Goal: Task Accomplishment & Management: Complete application form

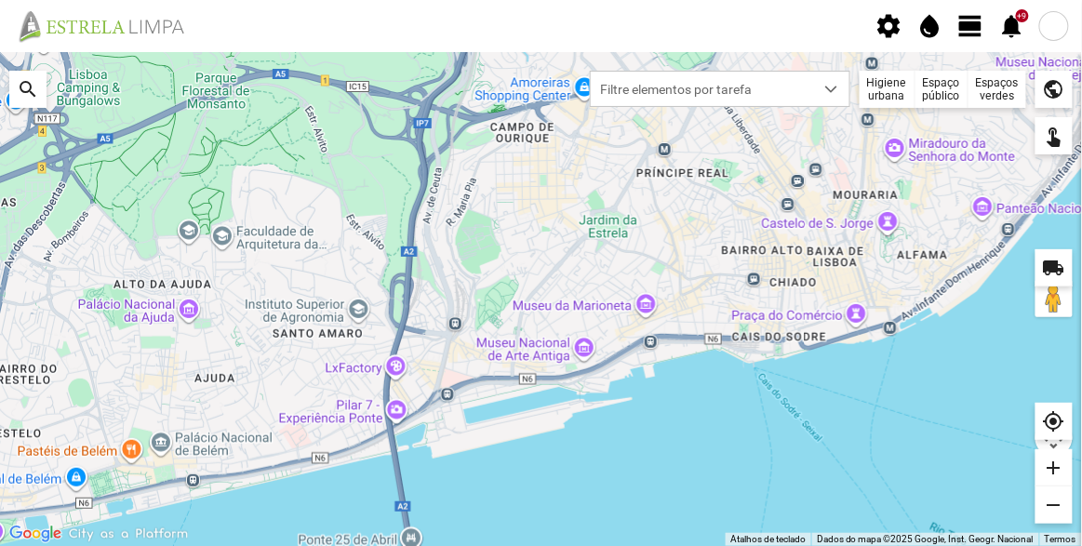
click at [974, 35] on span "view_day" at bounding box center [971, 26] width 28 height 28
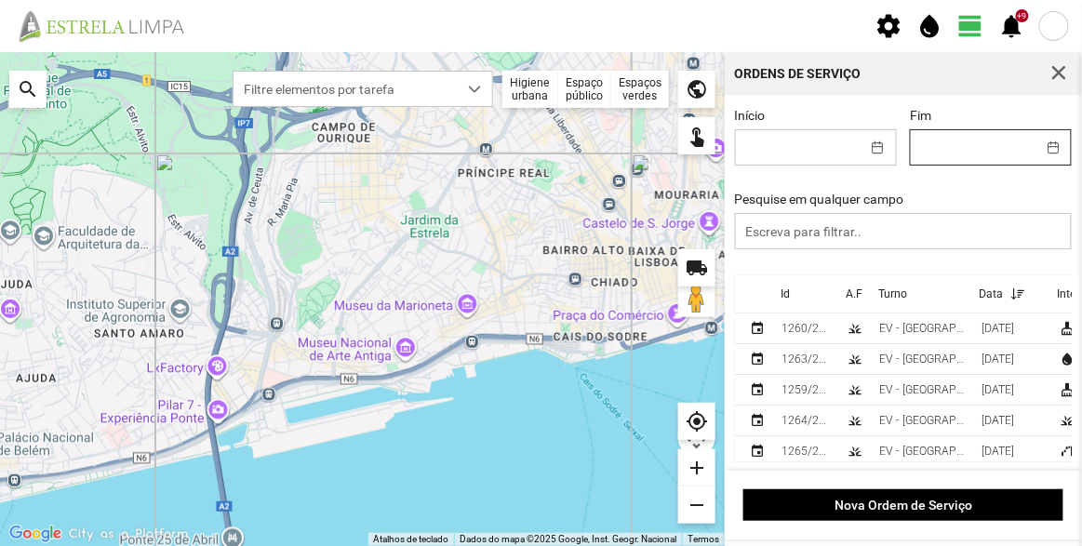
click at [977, 141] on input "Fim" at bounding box center [973, 147] width 125 height 34
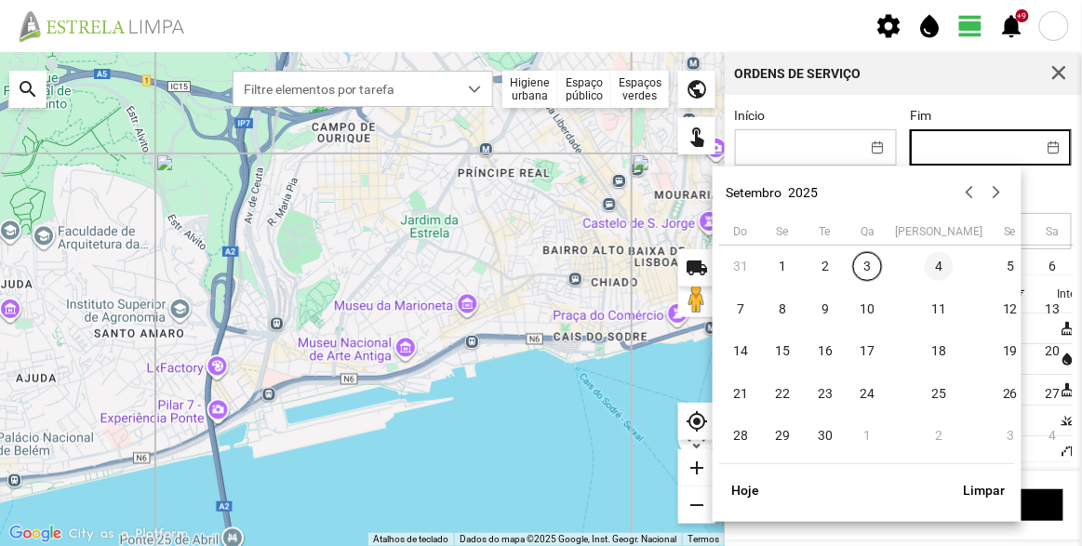
click at [925, 264] on span "4" at bounding box center [940, 267] width 30 height 30
type input "[DATE]"
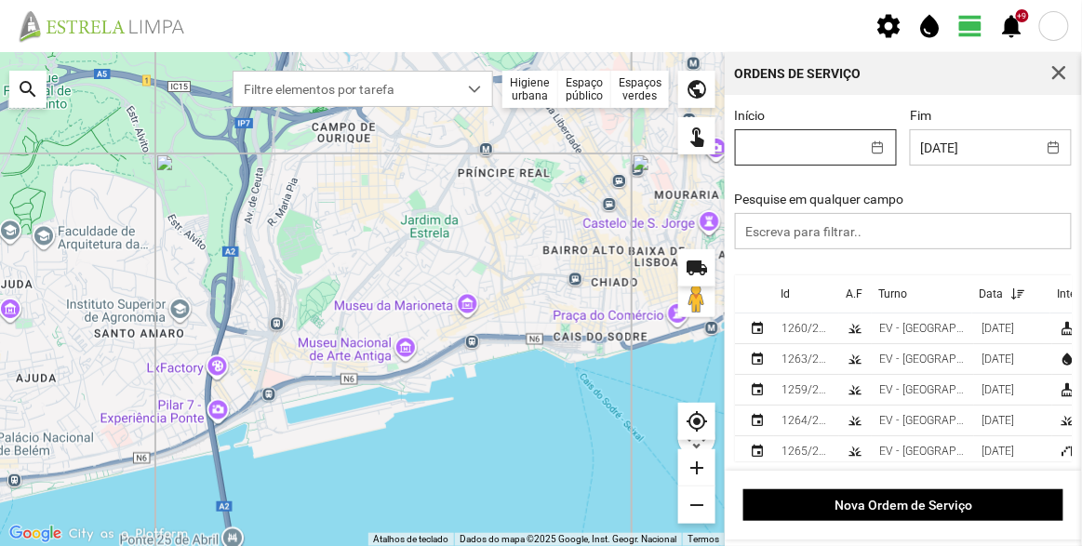
click at [824, 159] on input "Início" at bounding box center [798, 147] width 125 height 34
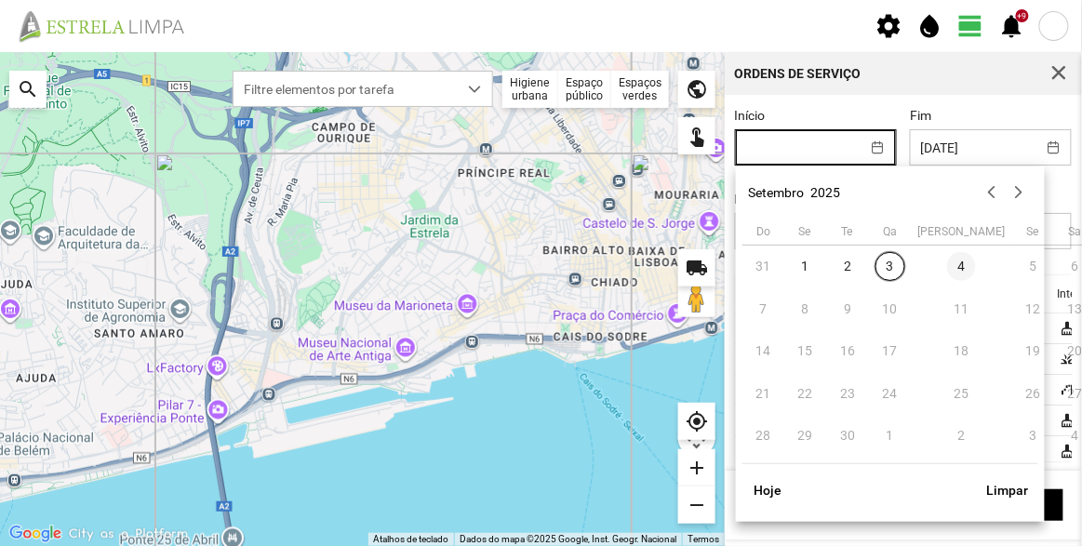
click at [947, 264] on span "4" at bounding box center [962, 267] width 30 height 30
type input "[DATE]"
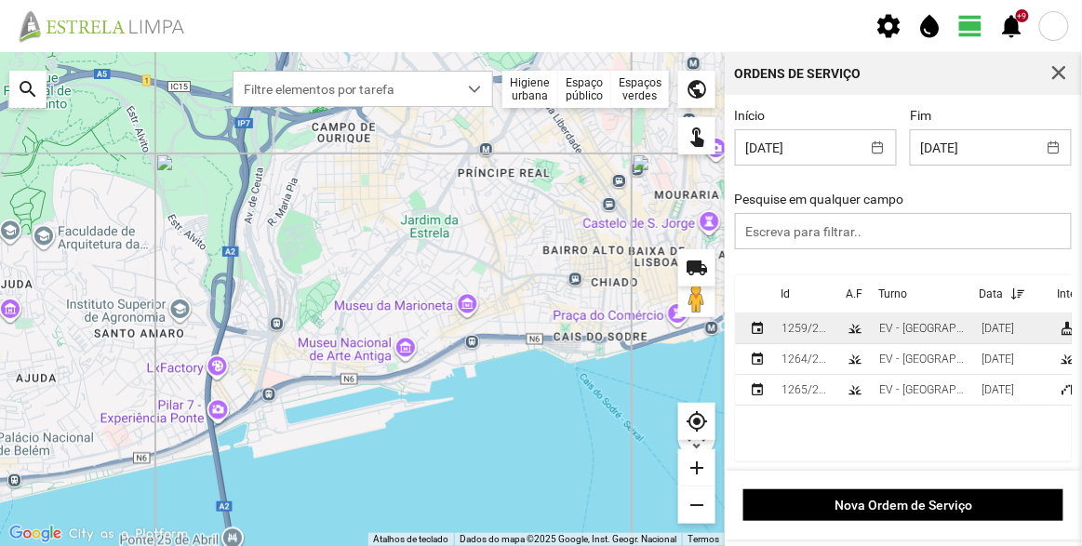
click at [912, 325] on div "EV - [GEOGRAPHIC_DATA] B" at bounding box center [922, 328] width 87 height 13
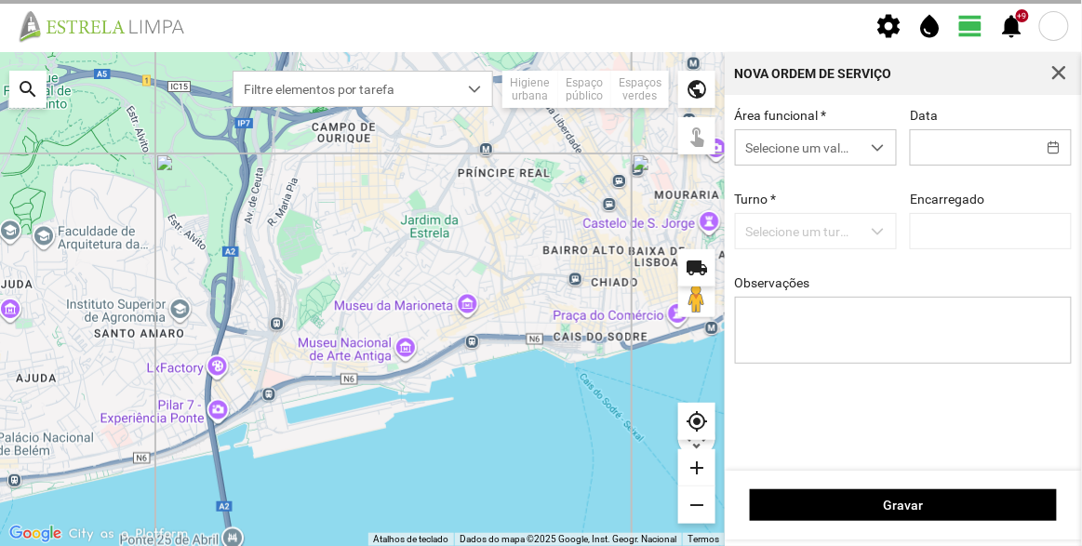
type input "[DATE]"
type textarea "Recolha de papeleiras"
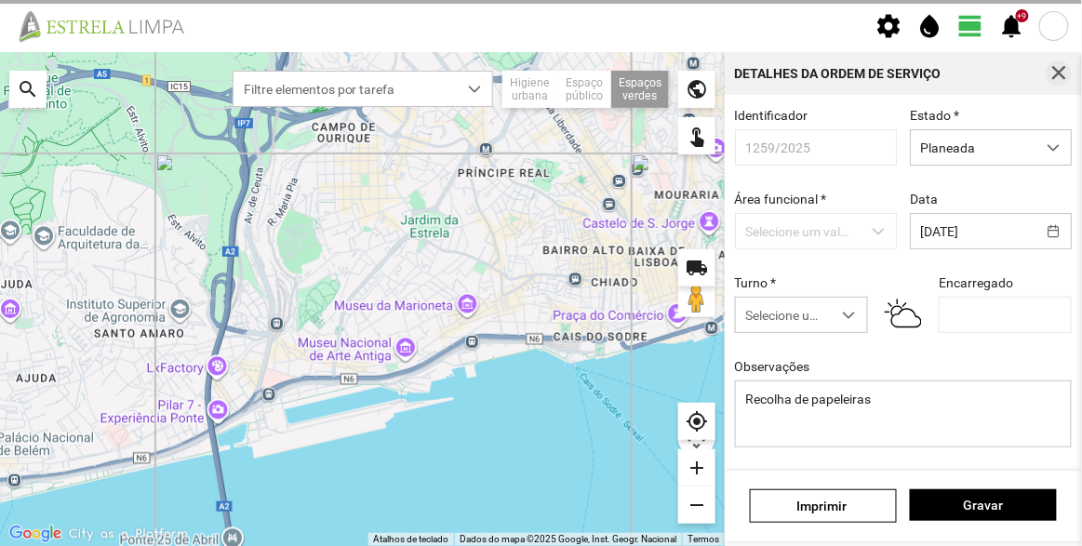
type input "[PERSON_NAME]"
click at [1057, 73] on span "button" at bounding box center [1058, 73] width 17 height 17
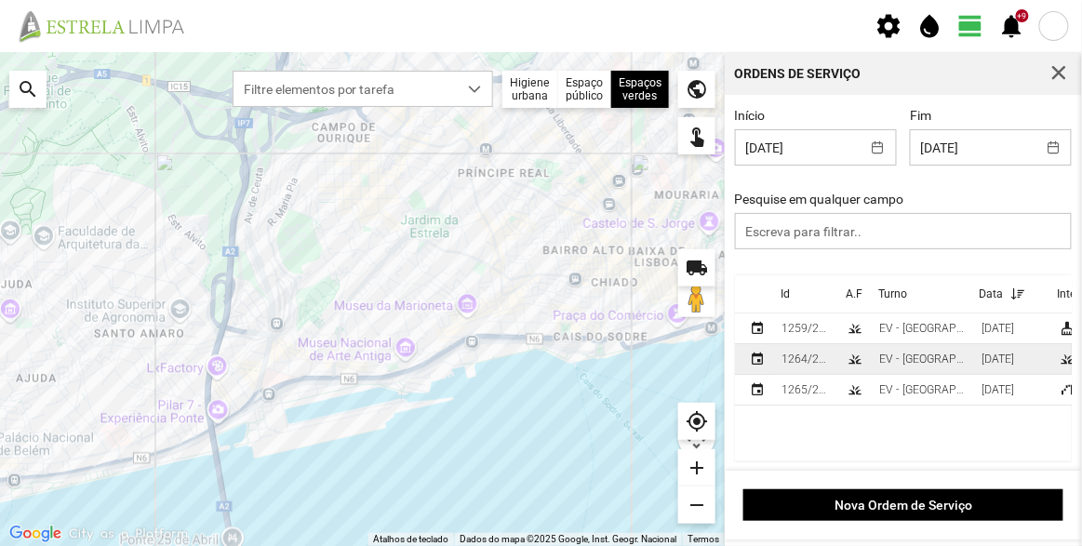
click at [873, 353] on td "EV - [GEOGRAPHIC_DATA] A" at bounding box center [923, 359] width 102 height 31
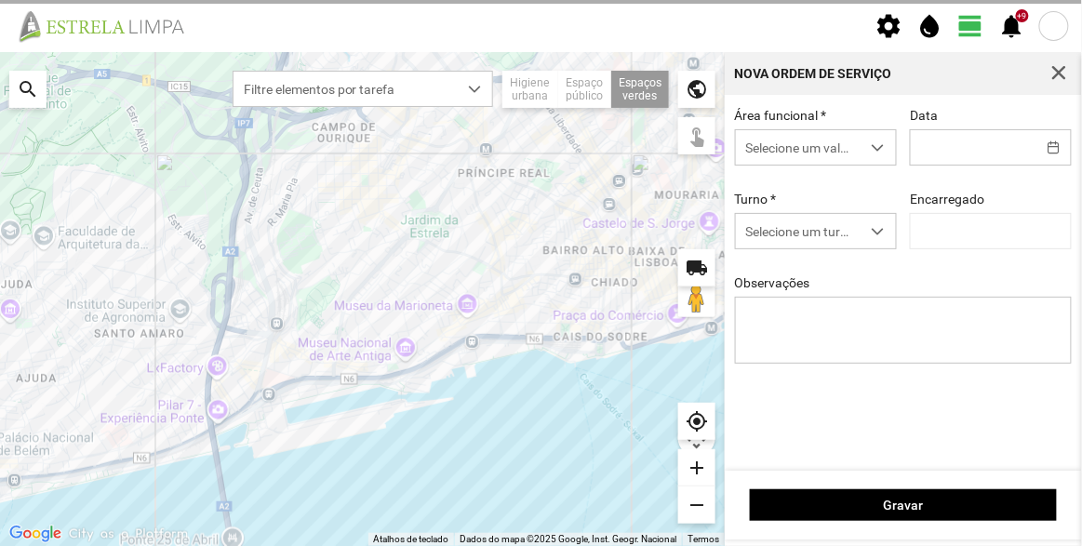
type input "[DATE]"
type textarea "[PERSON_NAME]"
type input "[PERSON_NAME]"
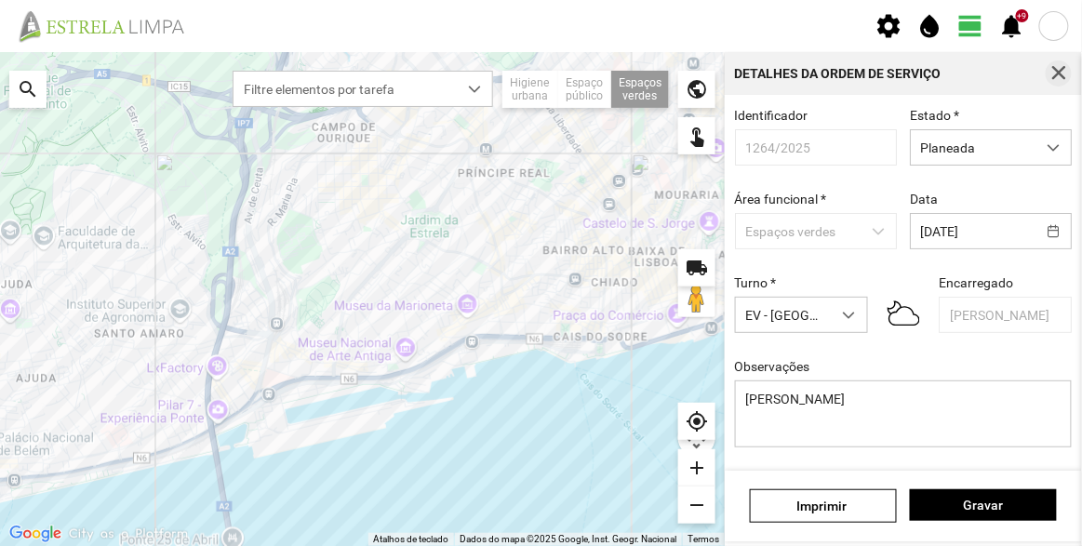
click at [1057, 75] on span "button" at bounding box center [1058, 73] width 17 height 17
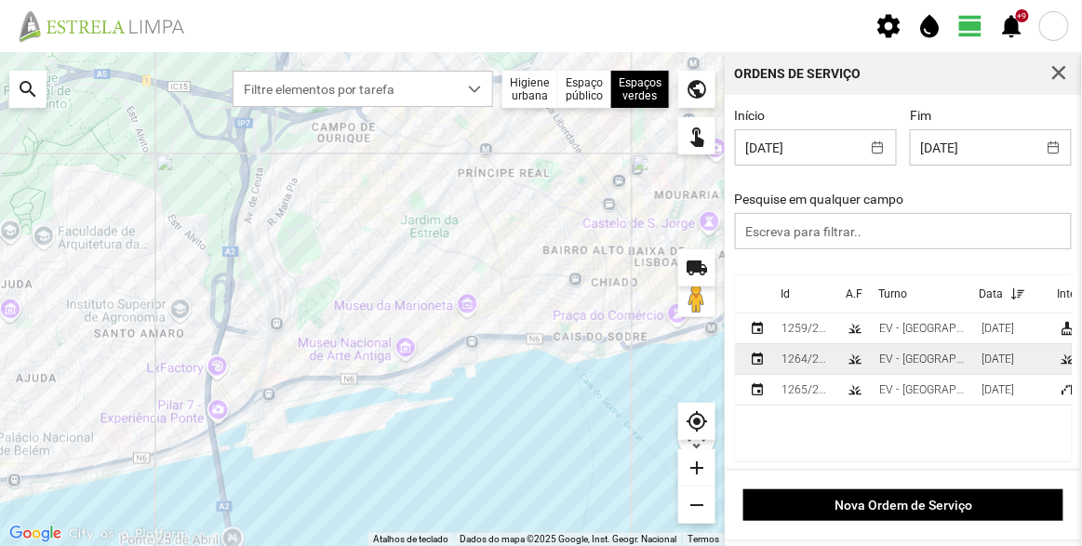
click at [799, 363] on div "1264/2025" at bounding box center [806, 359] width 50 height 13
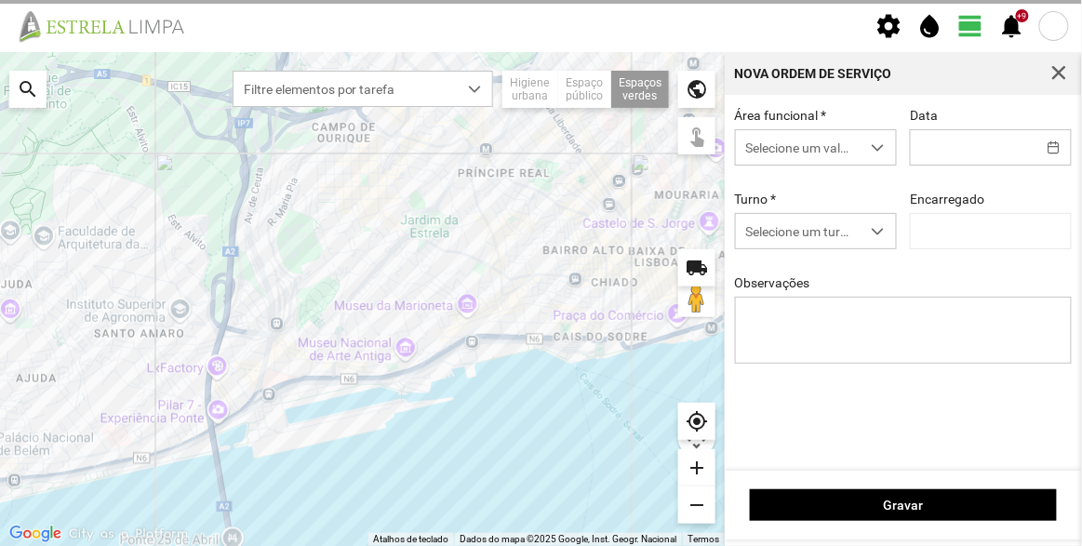
type input "[DATE]"
type input "[PERSON_NAME]"
type textarea "[PERSON_NAME]"
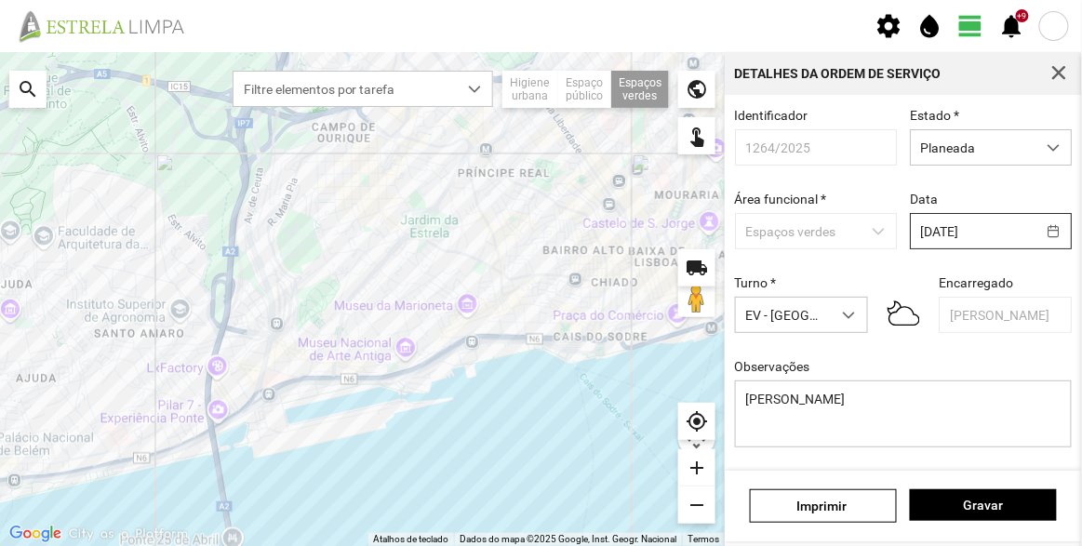
click at [956, 228] on body "settings water_drop view_day +9 notifications Para navegar no mapa com gestos d…" at bounding box center [541, 273] width 1082 height 546
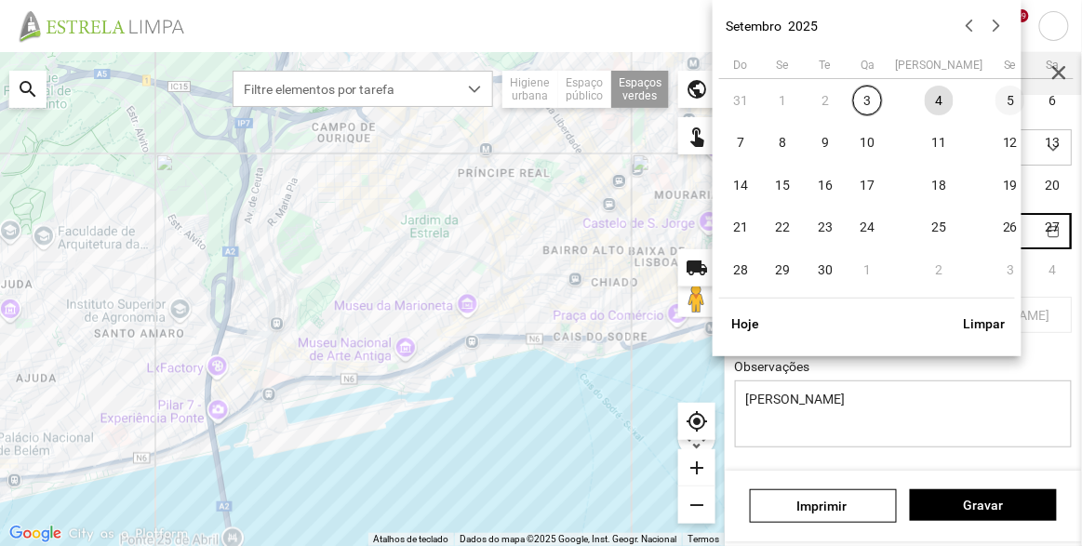
click at [995, 97] on span "5" at bounding box center [1010, 101] width 30 height 30
type input "[DATE]"
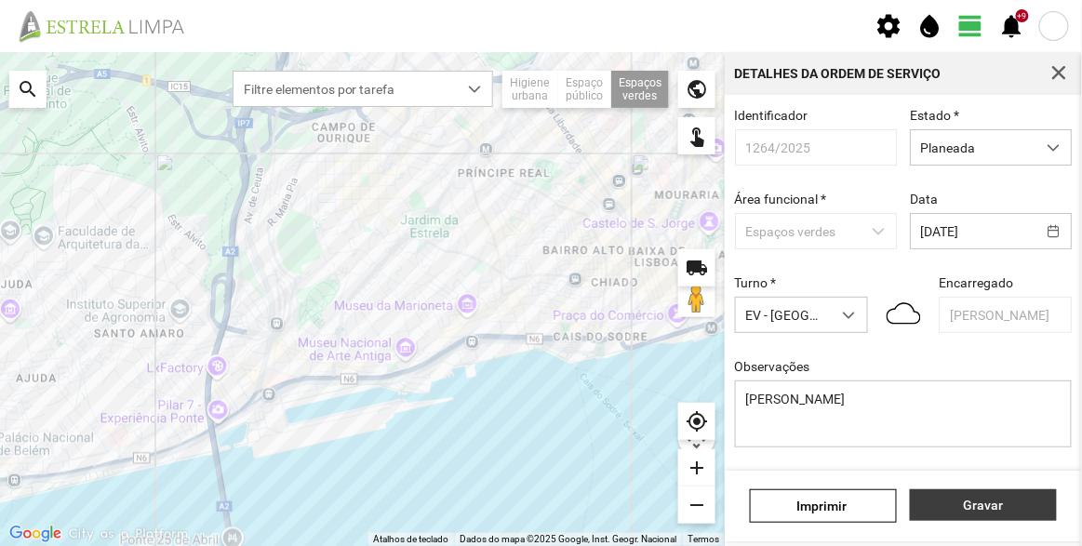
click at [981, 506] on span "Gravar" at bounding box center [983, 505] width 127 height 15
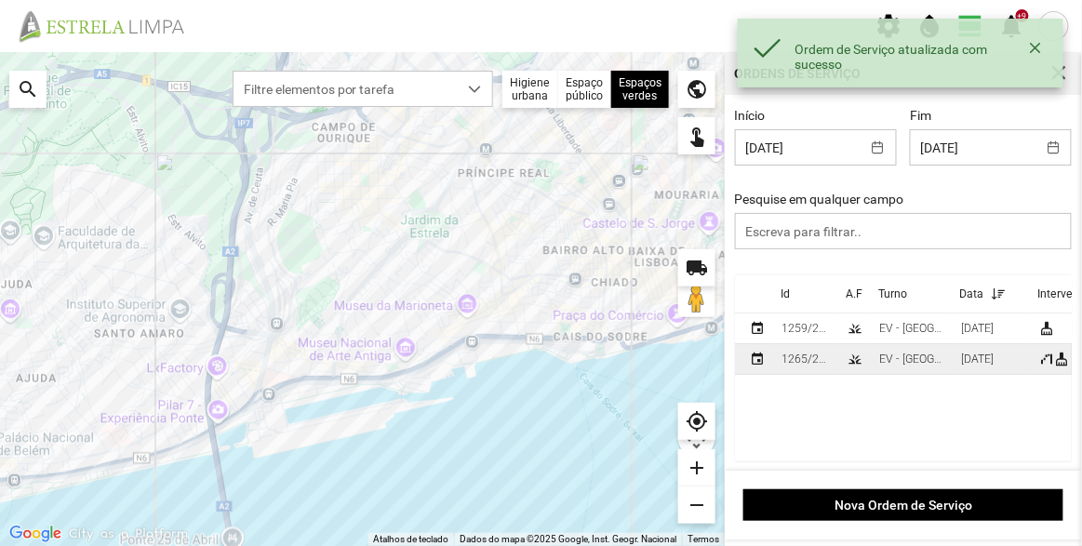
click at [905, 366] on div "EV - [GEOGRAPHIC_DATA] A" at bounding box center [912, 359] width 67 height 13
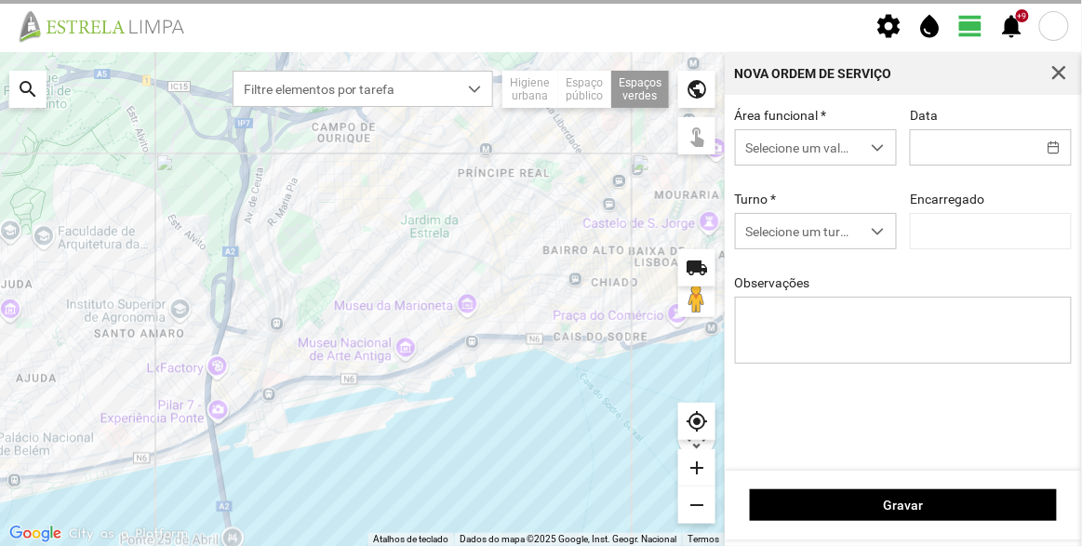
type input "[DATE]"
type textarea "[DATE]"
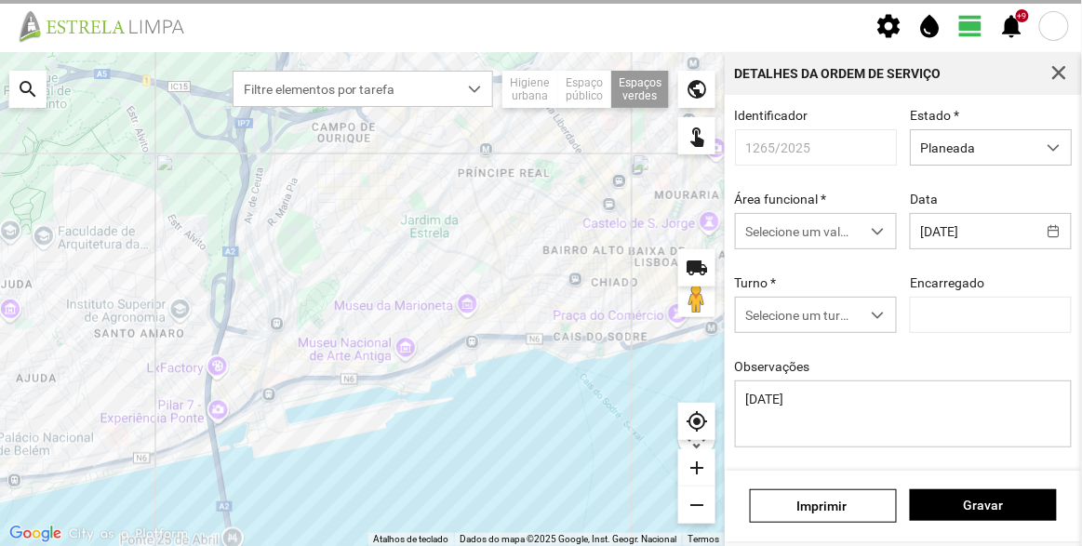
type input "[PERSON_NAME]"
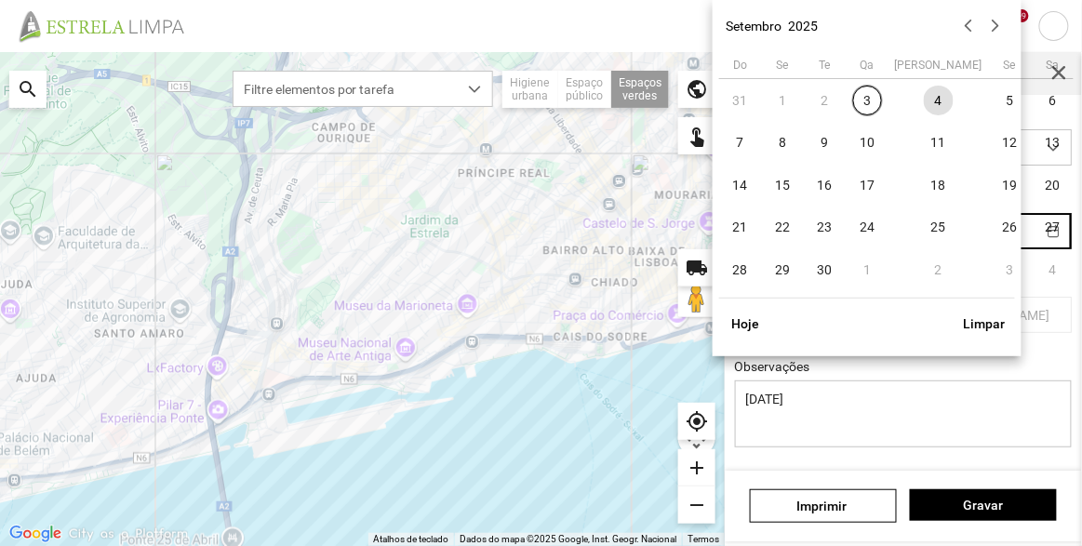
click at [988, 235] on body "settings water_drop view_day +9 notifications Para navegar no mapa com gestos d…" at bounding box center [541, 273] width 1082 height 546
click at [995, 102] on span "5" at bounding box center [1010, 101] width 30 height 30
type input "[DATE]"
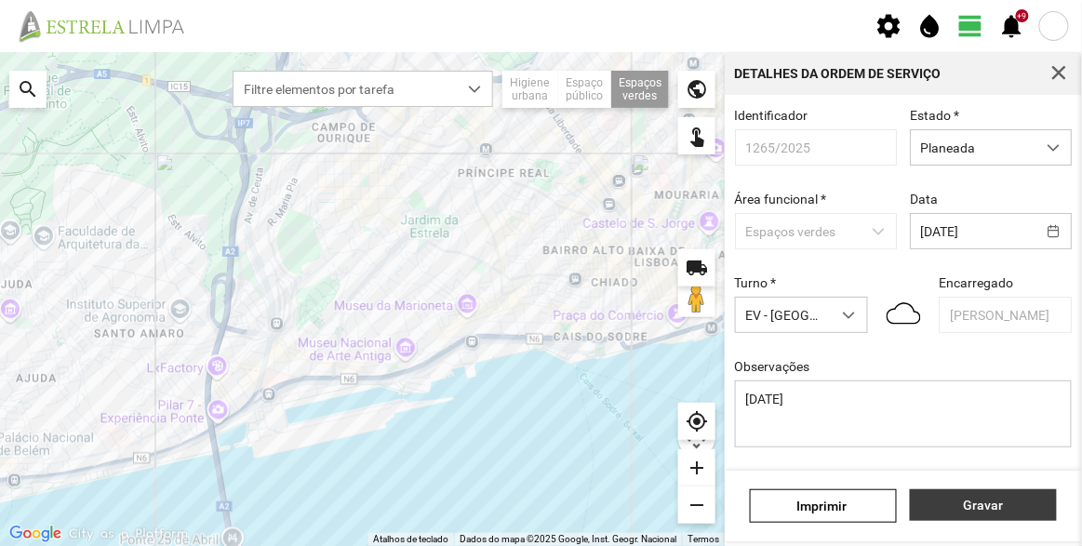
click at [1008, 494] on button "Gravar" at bounding box center [983, 505] width 147 height 32
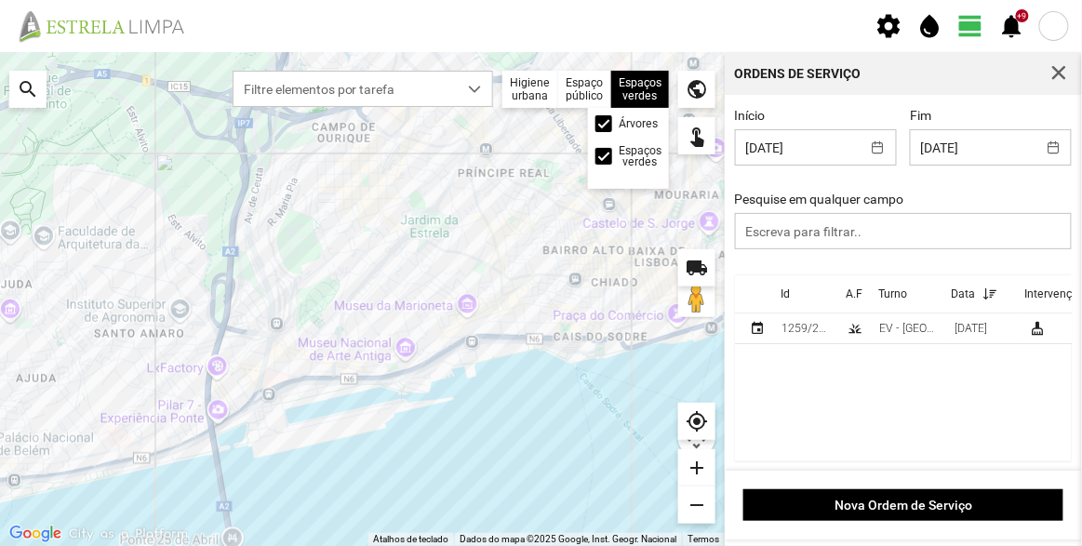
click at [632, 126] on label "Árvores" at bounding box center [638, 123] width 39 height 11
click at [605, 124] on input "Árvores" at bounding box center [605, 124] width 0 height 0
click at [1065, 73] on span "button" at bounding box center [1058, 73] width 17 height 17
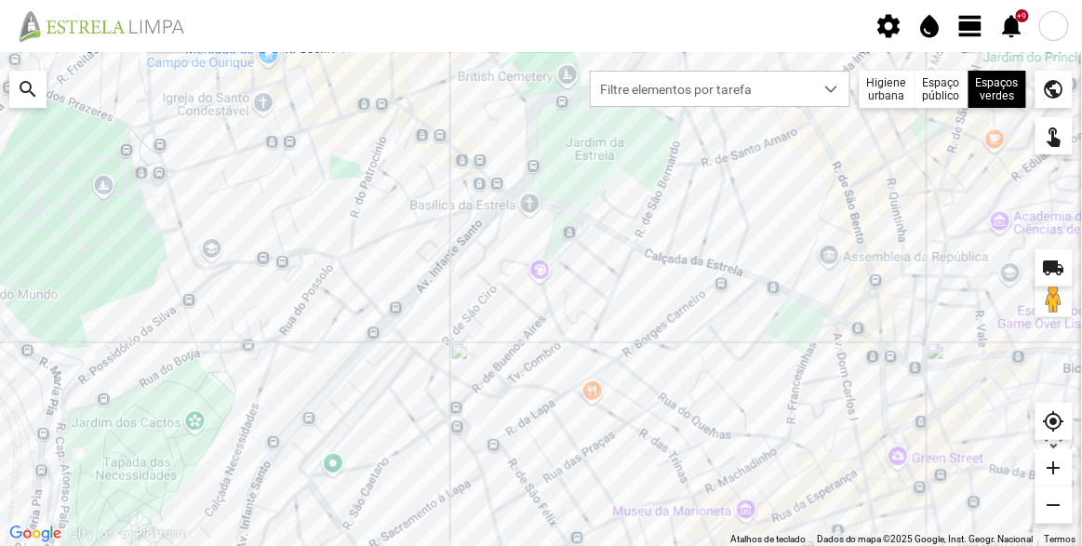
drag, startPoint x: 911, startPoint y: 259, endPoint x: 825, endPoint y: 280, distance: 88.2
click at [825, 280] on div at bounding box center [541, 299] width 1082 height 494
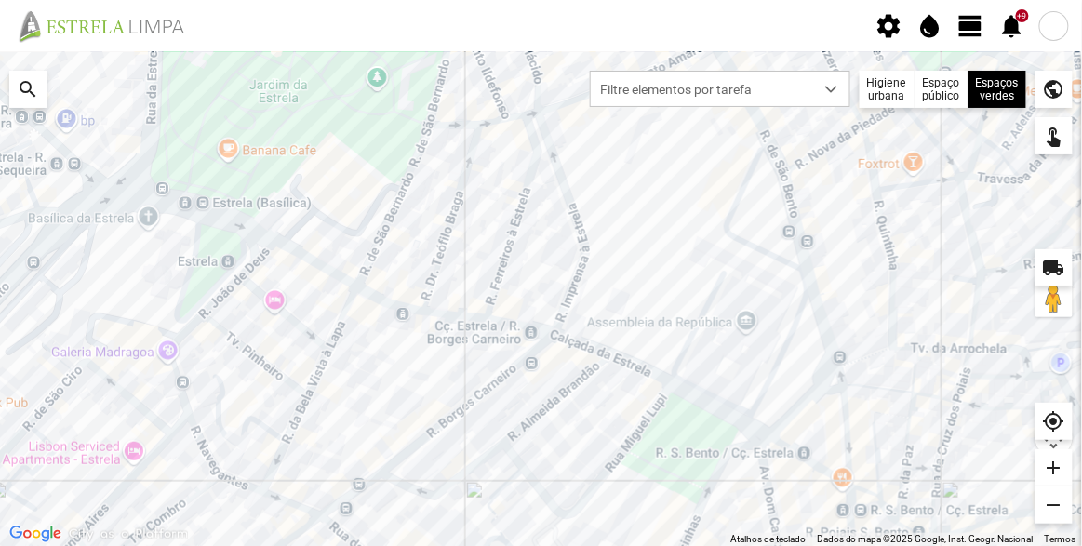
drag, startPoint x: 851, startPoint y: 262, endPoint x: 841, endPoint y: 334, distance: 72.3
click at [841, 334] on div at bounding box center [541, 299] width 1082 height 494
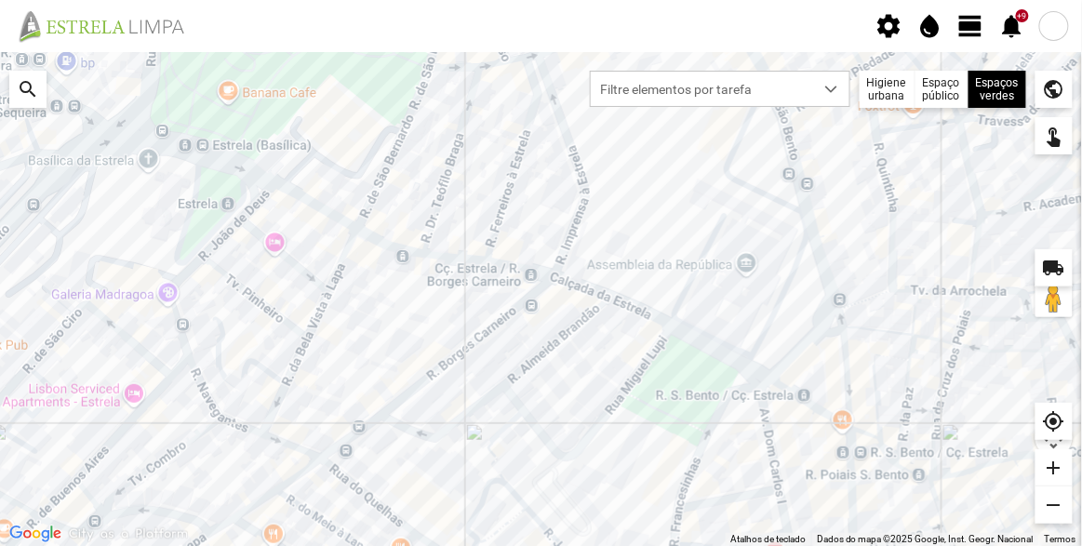
drag, startPoint x: 655, startPoint y: 270, endPoint x: 655, endPoint y: 246, distance: 23.3
click at [655, 246] on div at bounding box center [541, 299] width 1082 height 494
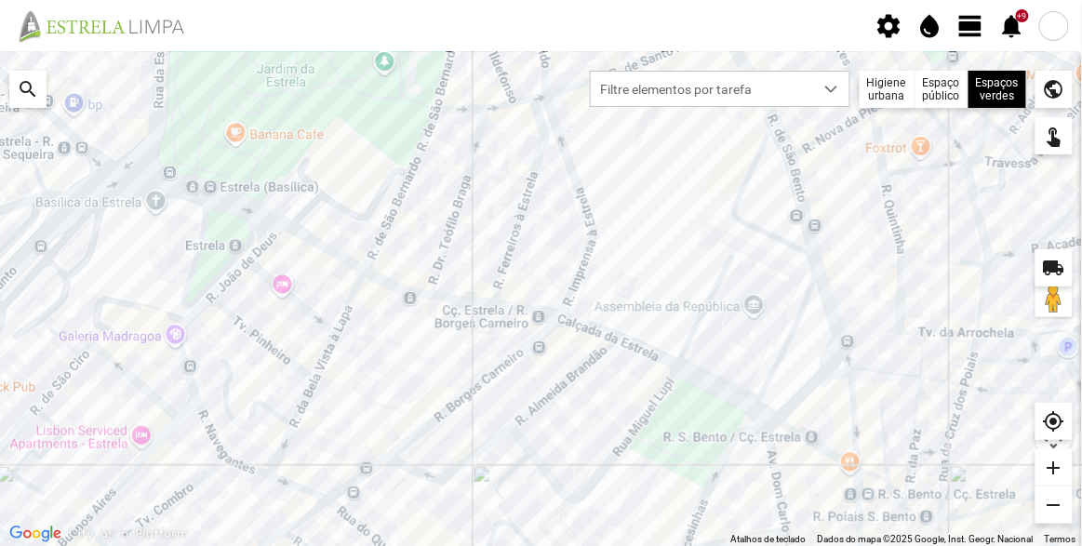
drag, startPoint x: 891, startPoint y: 240, endPoint x: 899, endPoint y: 309, distance: 69.3
click at [899, 309] on div at bounding box center [541, 299] width 1082 height 494
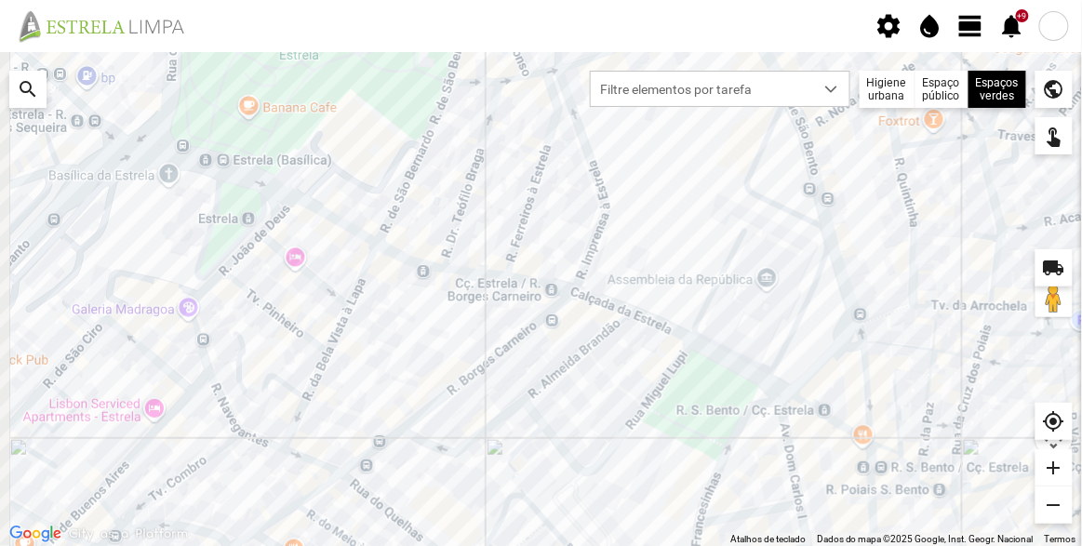
drag, startPoint x: 885, startPoint y: 272, endPoint x: 910, endPoint y: 219, distance: 58.7
click at [910, 219] on div at bounding box center [541, 299] width 1082 height 494
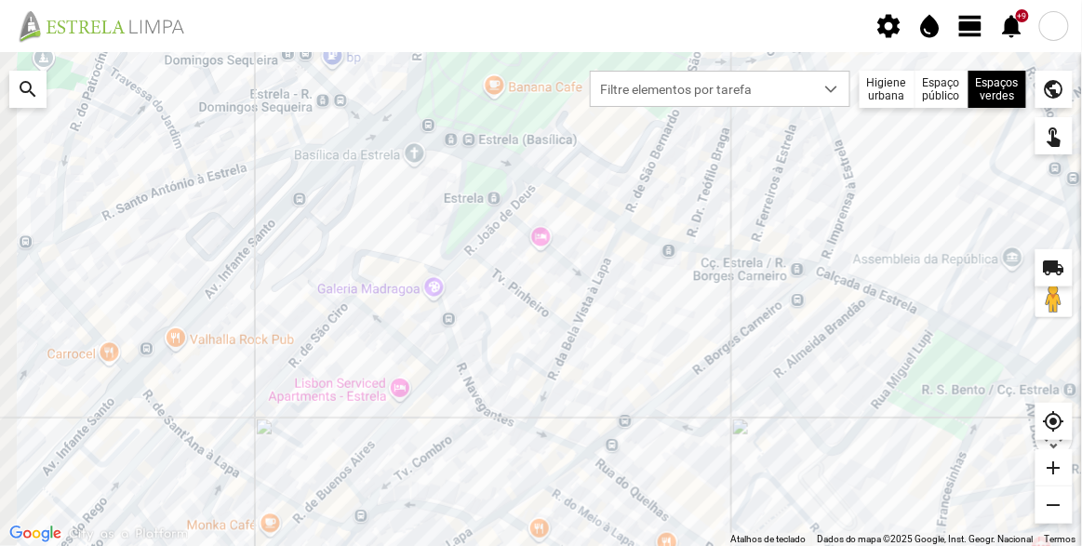
drag, startPoint x: 486, startPoint y: 283, endPoint x: 586, endPoint y: 293, distance: 100.0
click at [586, 293] on div at bounding box center [541, 299] width 1082 height 494
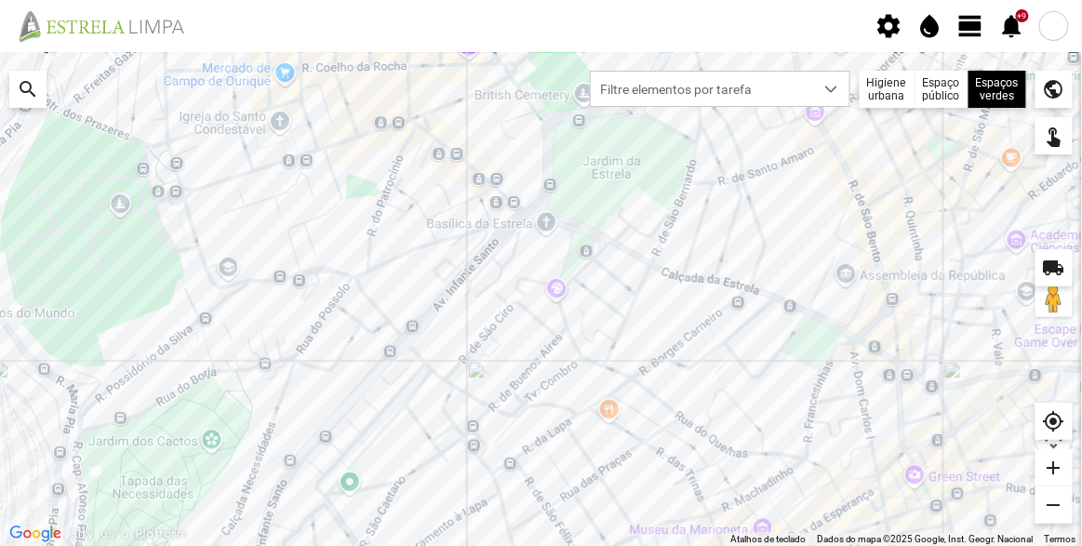
drag, startPoint x: 709, startPoint y: 303, endPoint x: 669, endPoint y: 240, distance: 74.8
click at [669, 240] on div at bounding box center [541, 299] width 1082 height 494
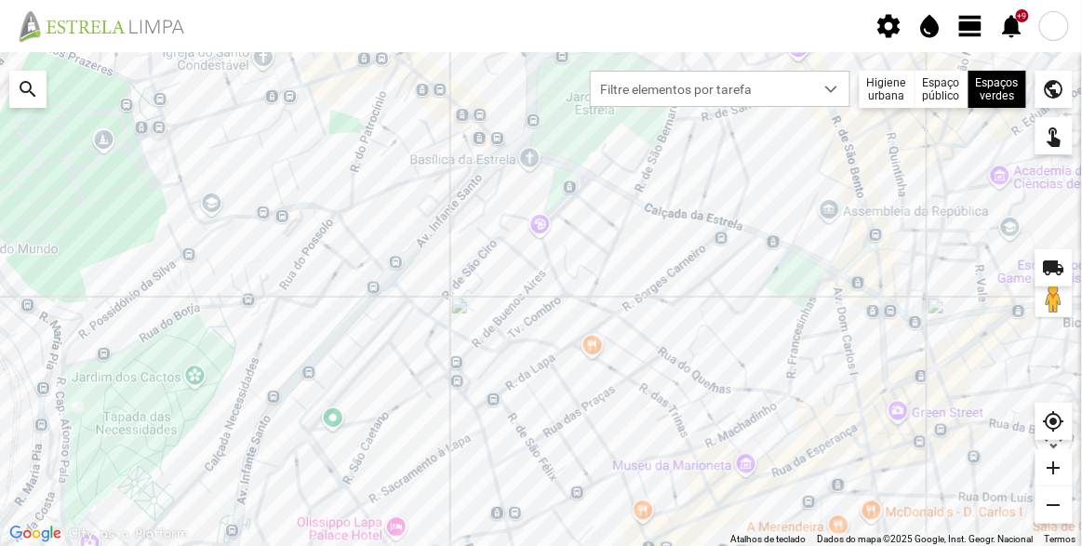
drag, startPoint x: 867, startPoint y: 234, endPoint x: 845, endPoint y: 305, distance: 73.9
click at [845, 305] on div at bounding box center [541, 299] width 1082 height 494
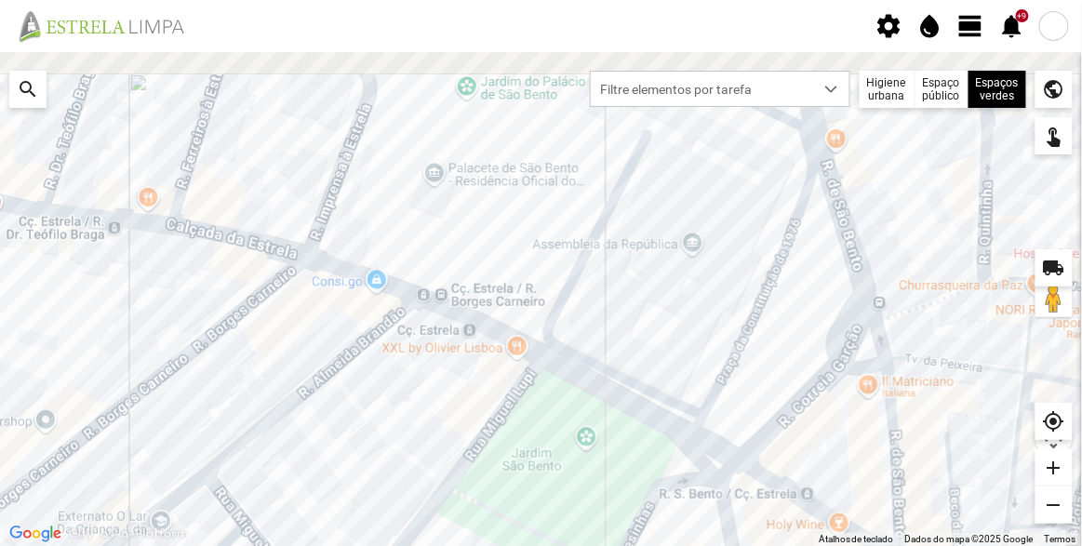
drag, startPoint x: 927, startPoint y: 181, endPoint x: 901, endPoint y: 235, distance: 59.9
click at [901, 235] on div at bounding box center [541, 299] width 1082 height 494
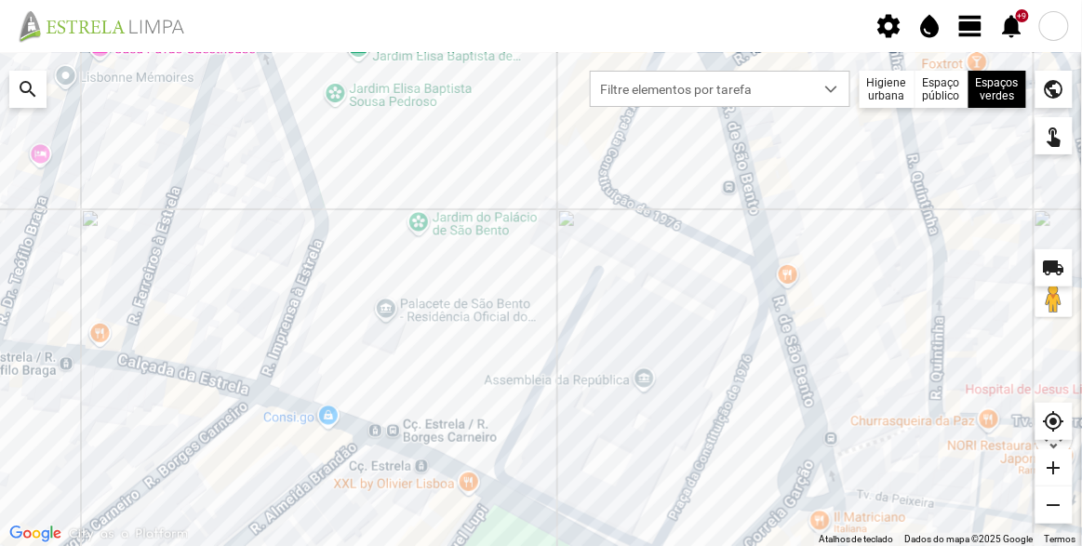
drag, startPoint x: 933, startPoint y: 237, endPoint x: 891, endPoint y: 366, distance: 135.0
click at [891, 366] on div at bounding box center [541, 299] width 1082 height 494
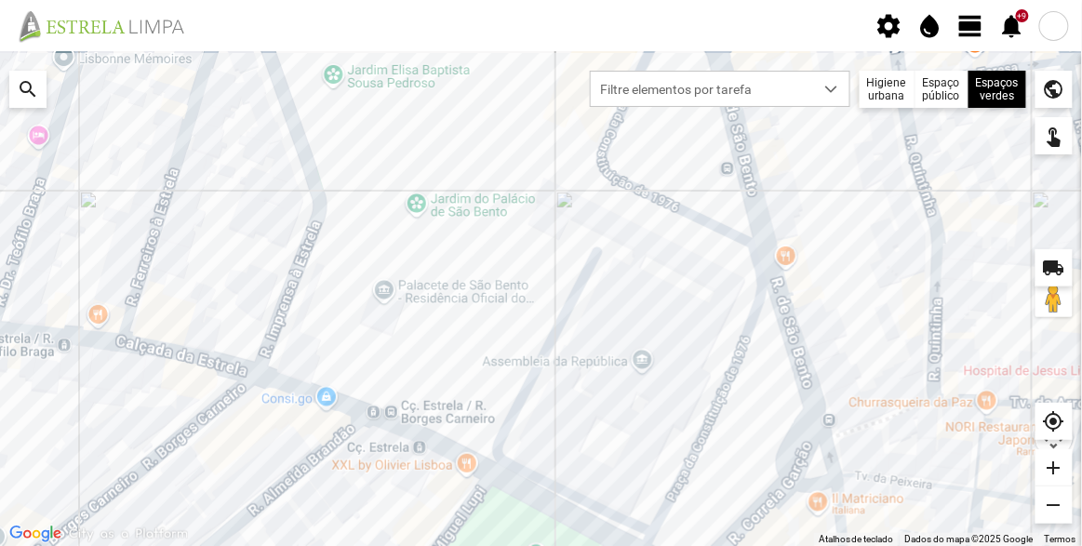
drag, startPoint x: 853, startPoint y: 403, endPoint x: 851, endPoint y: 370, distance: 32.6
click at [851, 370] on div at bounding box center [541, 299] width 1082 height 494
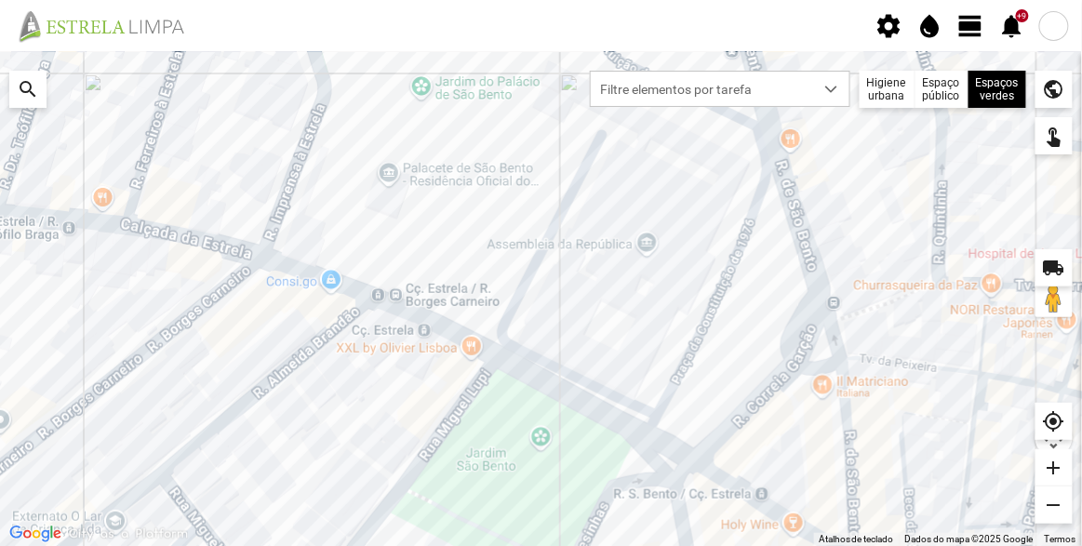
drag, startPoint x: 783, startPoint y: 419, endPoint x: 789, endPoint y: 286, distance: 132.2
click at [789, 286] on div at bounding box center [541, 299] width 1082 height 494
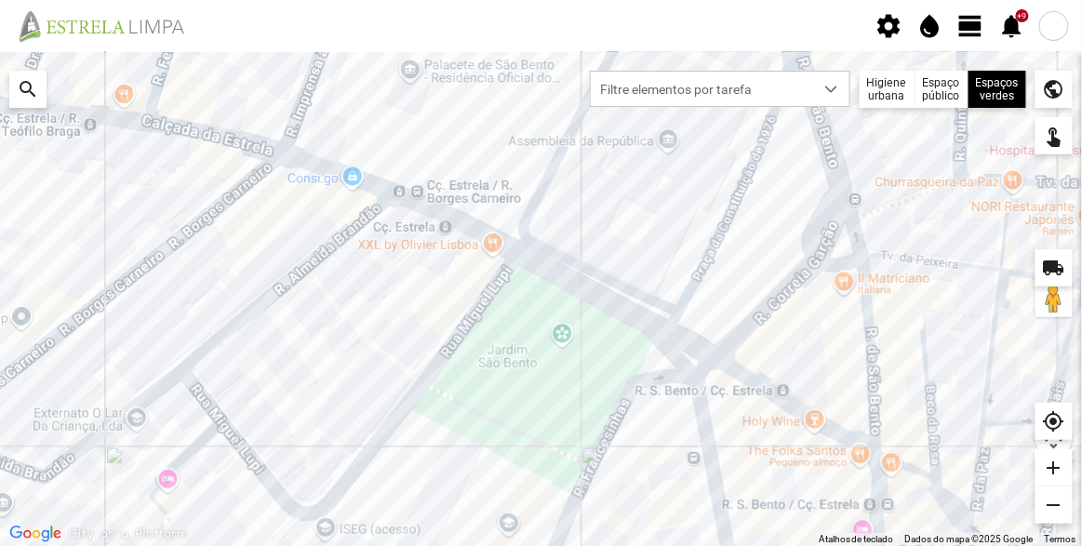
drag, startPoint x: 801, startPoint y: 429, endPoint x: 822, endPoint y: 320, distance: 110.9
click at [822, 320] on div at bounding box center [541, 299] width 1082 height 494
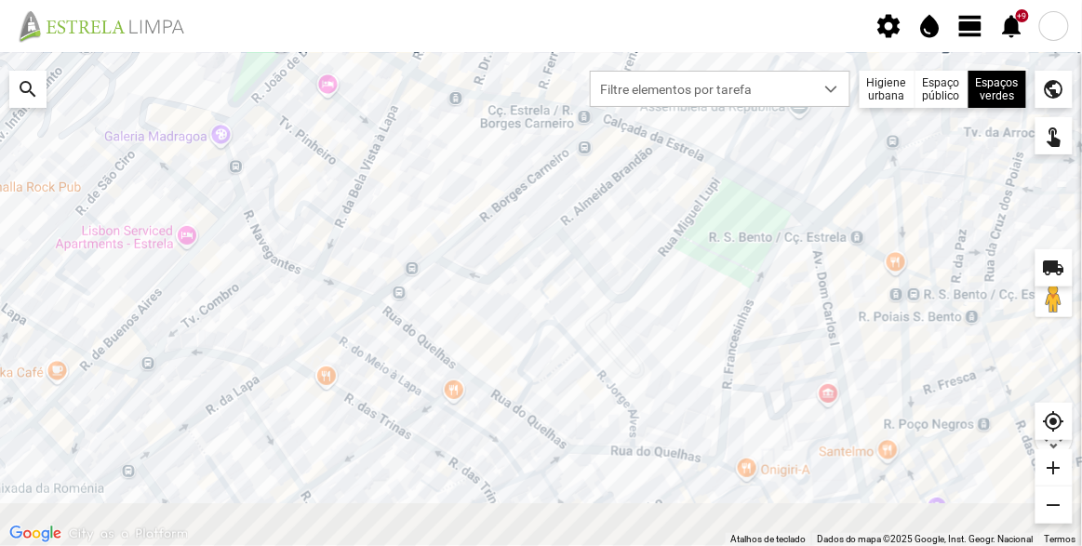
drag, startPoint x: 602, startPoint y: 273, endPoint x: 657, endPoint y: 290, distance: 57.7
click at [638, 217] on div at bounding box center [541, 299] width 1082 height 494
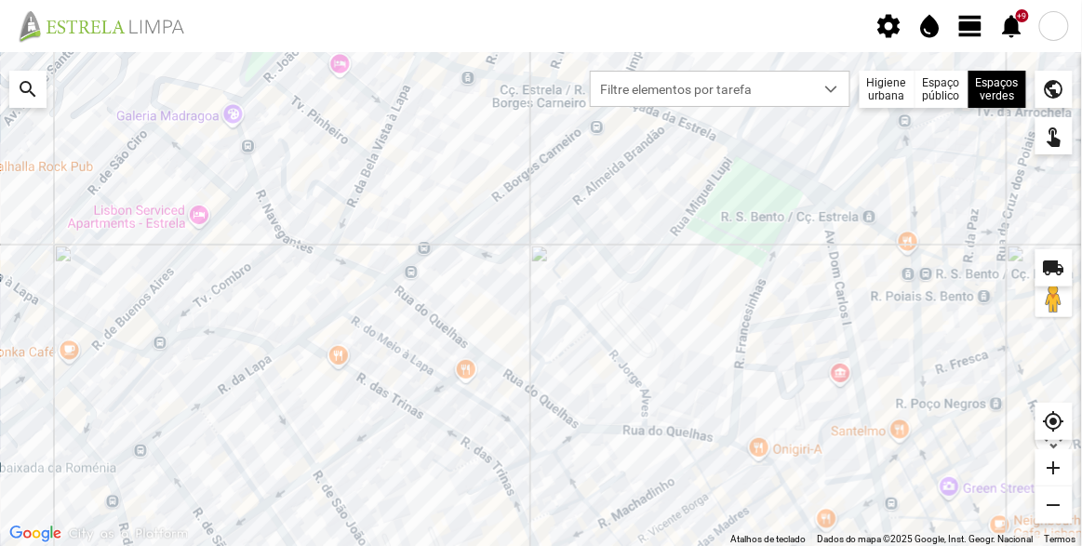
drag, startPoint x: 728, startPoint y: 419, endPoint x: 783, endPoint y: 327, distance: 106.4
click at [782, 328] on div at bounding box center [541, 299] width 1082 height 494
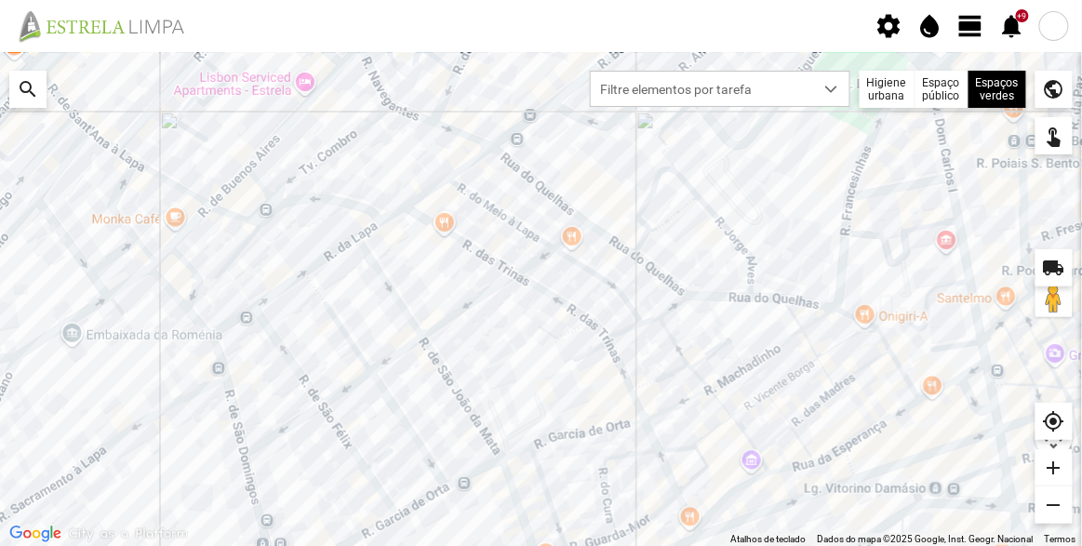
drag, startPoint x: 531, startPoint y: 392, endPoint x: 566, endPoint y: 378, distance: 37.1
click at [566, 378] on div at bounding box center [541, 299] width 1082 height 494
drag, startPoint x: 878, startPoint y: 210, endPoint x: 832, endPoint y: 343, distance: 140.6
click at [832, 343] on div at bounding box center [541, 299] width 1082 height 494
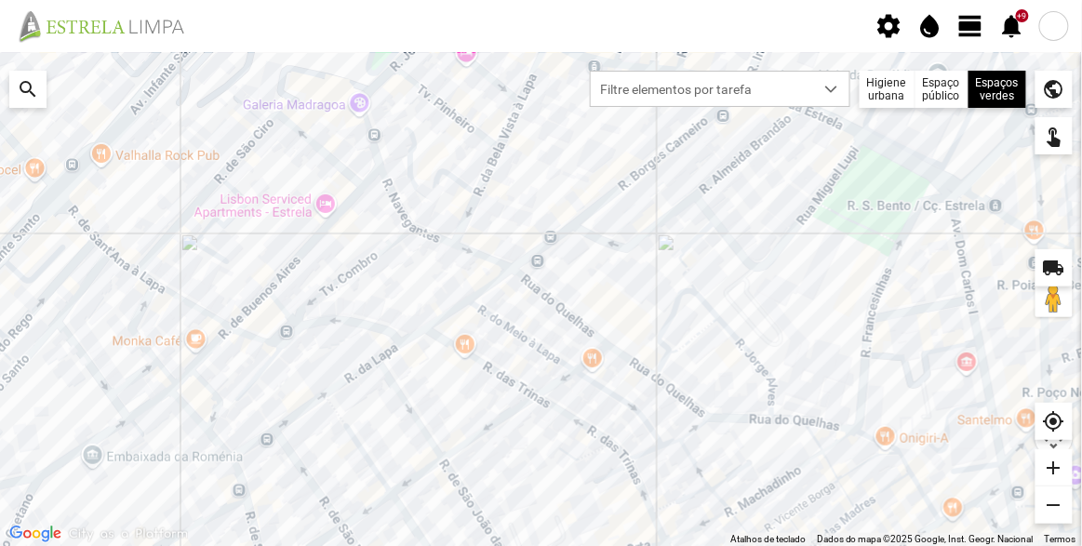
drag, startPoint x: 601, startPoint y: 452, endPoint x: 753, endPoint y: 403, distance: 160.3
click at [753, 403] on div at bounding box center [541, 299] width 1082 height 494
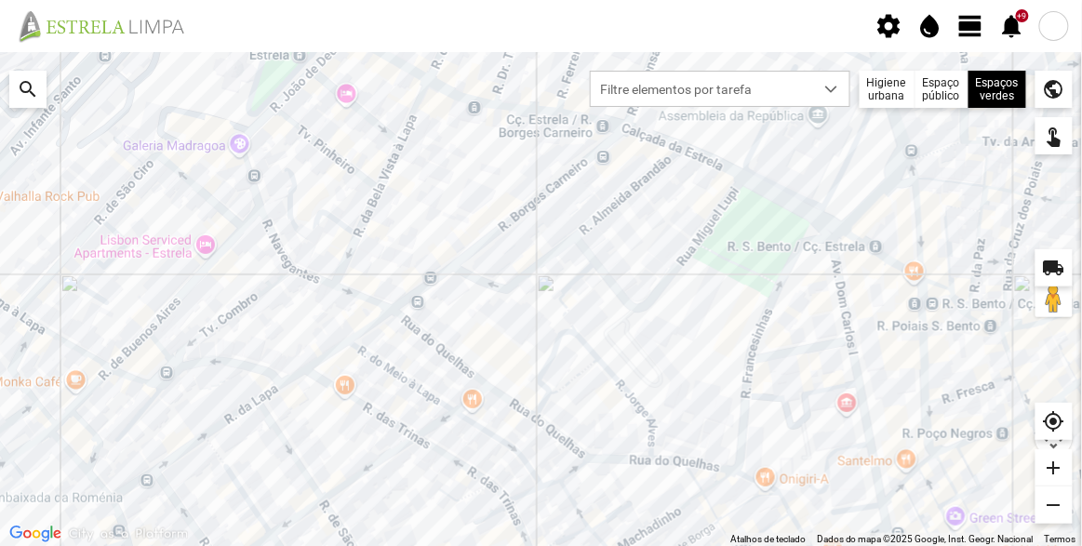
drag, startPoint x: 841, startPoint y: 233, endPoint x: 632, endPoint y: 294, distance: 216.9
click at [632, 294] on div at bounding box center [541, 299] width 1082 height 494
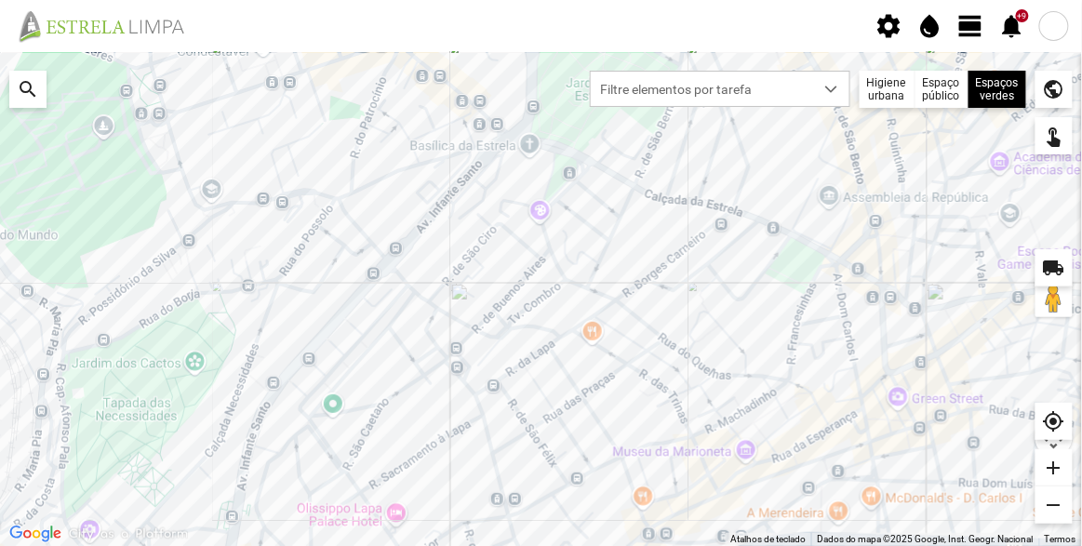
drag, startPoint x: 472, startPoint y: 225, endPoint x: 400, endPoint y: 222, distance: 71.7
click at [400, 222] on div at bounding box center [541, 299] width 1082 height 494
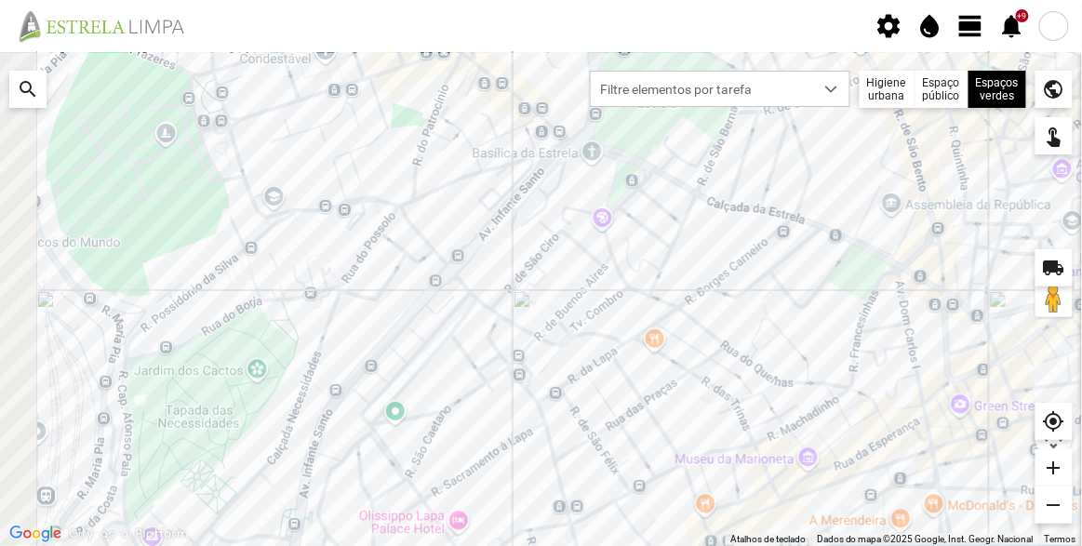
drag, startPoint x: 205, startPoint y: 164, endPoint x: 352, endPoint y: 180, distance: 147.9
click at [352, 180] on div at bounding box center [541, 299] width 1082 height 494
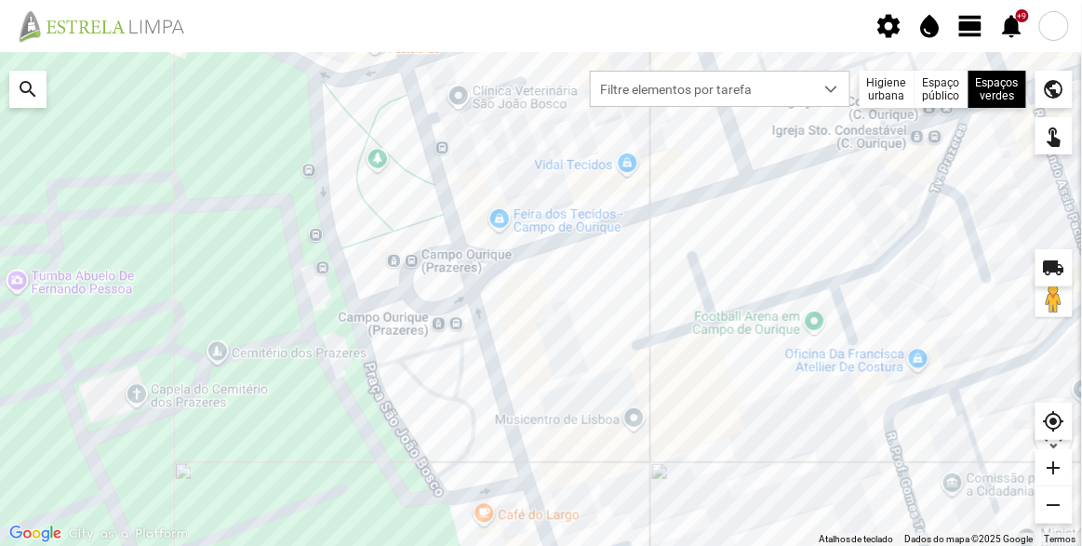
drag, startPoint x: 235, startPoint y: 106, endPoint x: 314, endPoint y: 261, distance: 174.3
click at [314, 261] on div at bounding box center [541, 299] width 1082 height 494
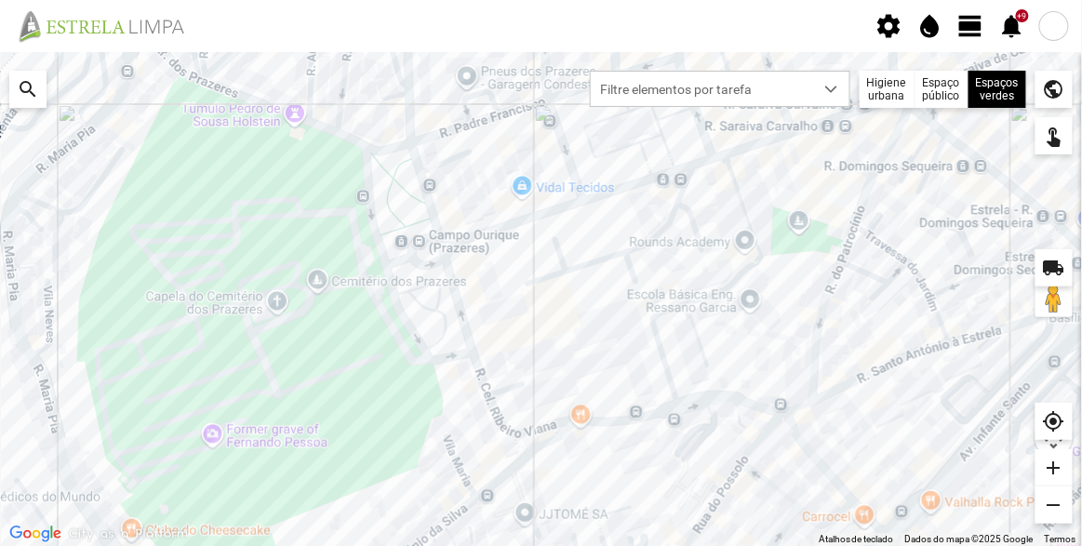
drag, startPoint x: 237, startPoint y: 248, endPoint x: 304, endPoint y: 220, distance: 72.9
click at [304, 220] on div at bounding box center [541, 299] width 1082 height 494
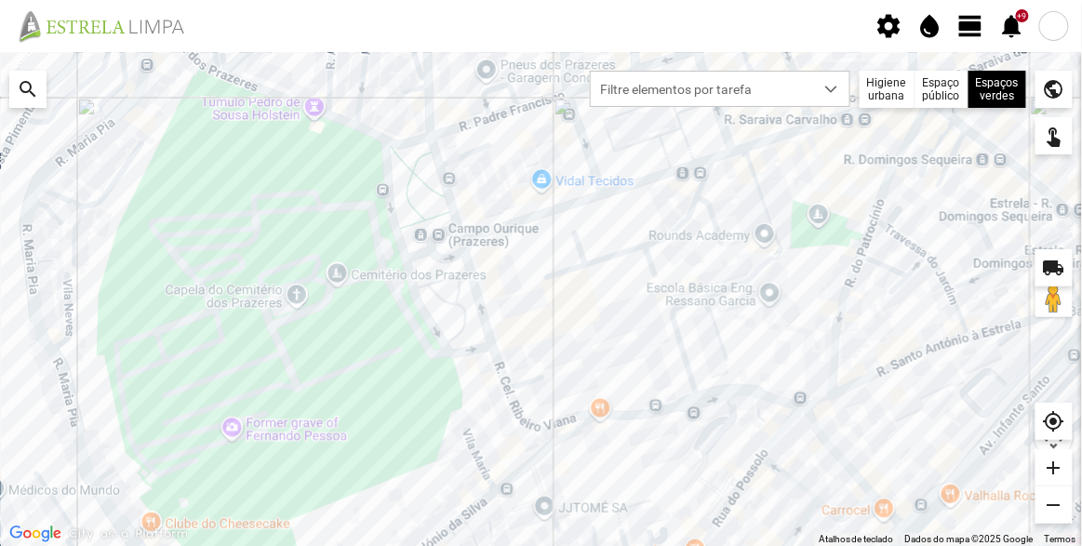
click at [722, 242] on div at bounding box center [541, 299] width 1082 height 494
drag, startPoint x: 626, startPoint y: 236, endPoint x: 605, endPoint y: 233, distance: 21.7
click at [605, 233] on div at bounding box center [541, 299] width 1082 height 494
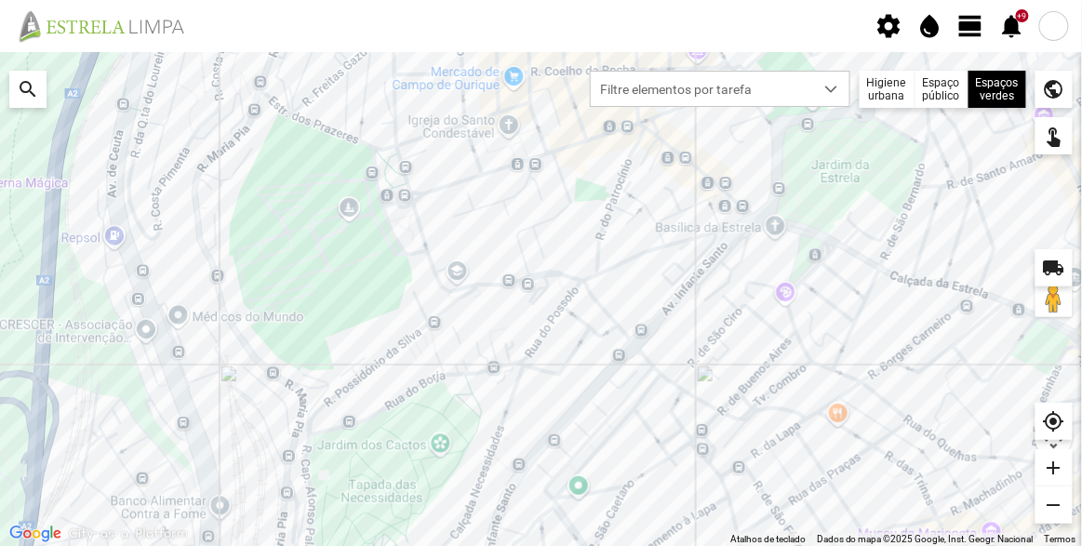
drag, startPoint x: 722, startPoint y: 325, endPoint x: 565, endPoint y: 275, distance: 164.7
click at [560, 277] on div at bounding box center [541, 299] width 1082 height 494
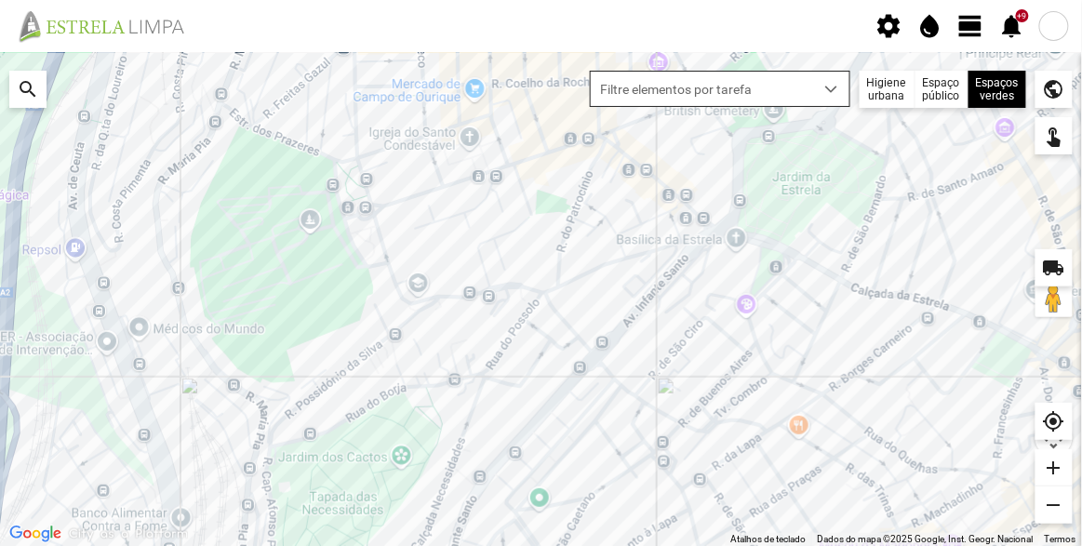
click at [805, 81] on span "Filtre elementos por tarefa" at bounding box center [702, 89] width 223 height 34
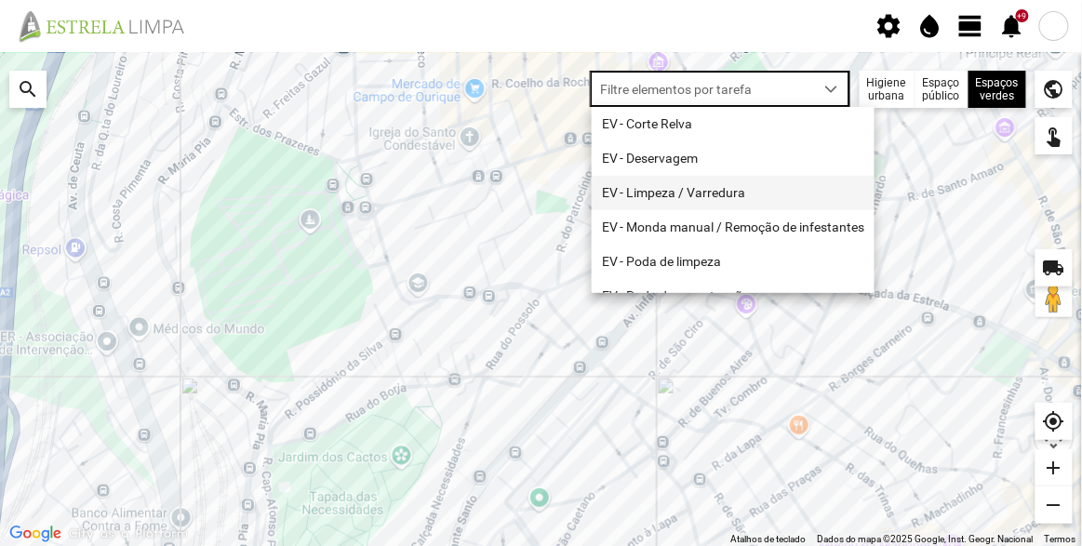
click at [704, 185] on li "EV - Limpeza / Varredura" at bounding box center [733, 193] width 283 height 34
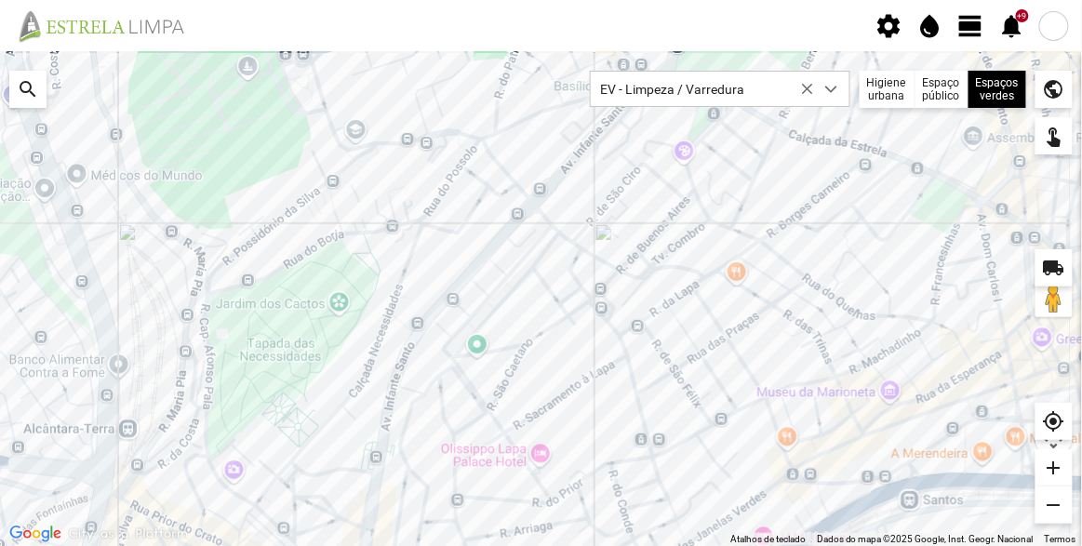
drag, startPoint x: 637, startPoint y: 320, endPoint x: 575, endPoint y: 162, distance: 170.0
click at [576, 163] on div at bounding box center [541, 299] width 1082 height 494
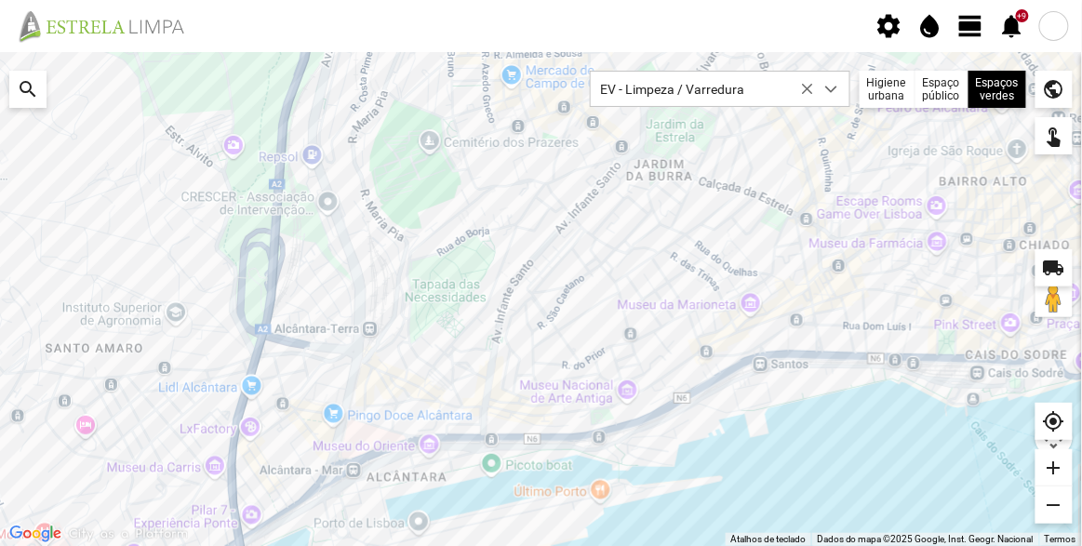
drag, startPoint x: 613, startPoint y: 232, endPoint x: 612, endPoint y: 290, distance: 58.6
click at [612, 290] on div at bounding box center [541, 299] width 1082 height 494
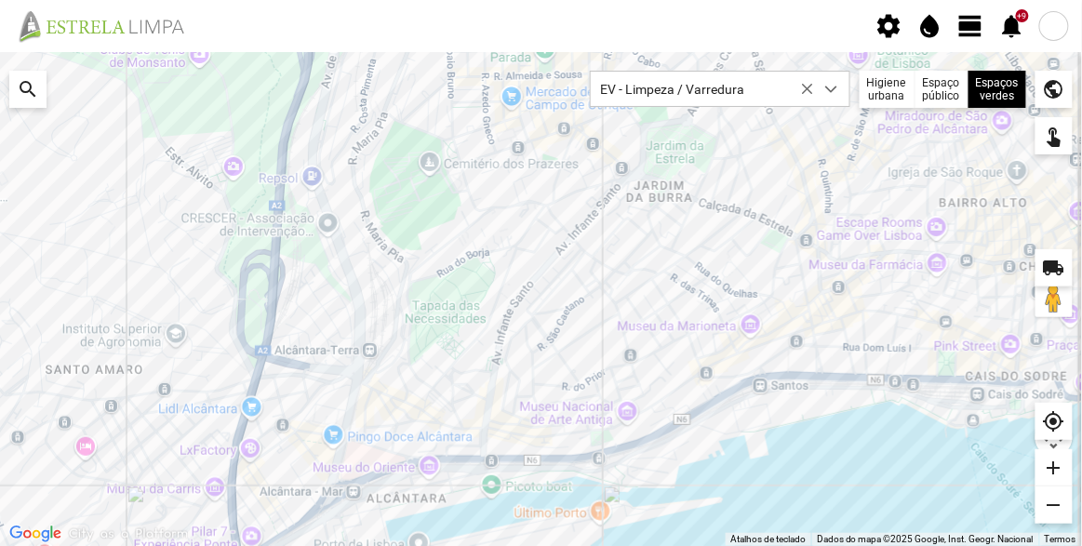
drag, startPoint x: 646, startPoint y: 251, endPoint x: 625, endPoint y: 277, distance: 33.1
click at [625, 277] on div at bounding box center [541, 299] width 1082 height 494
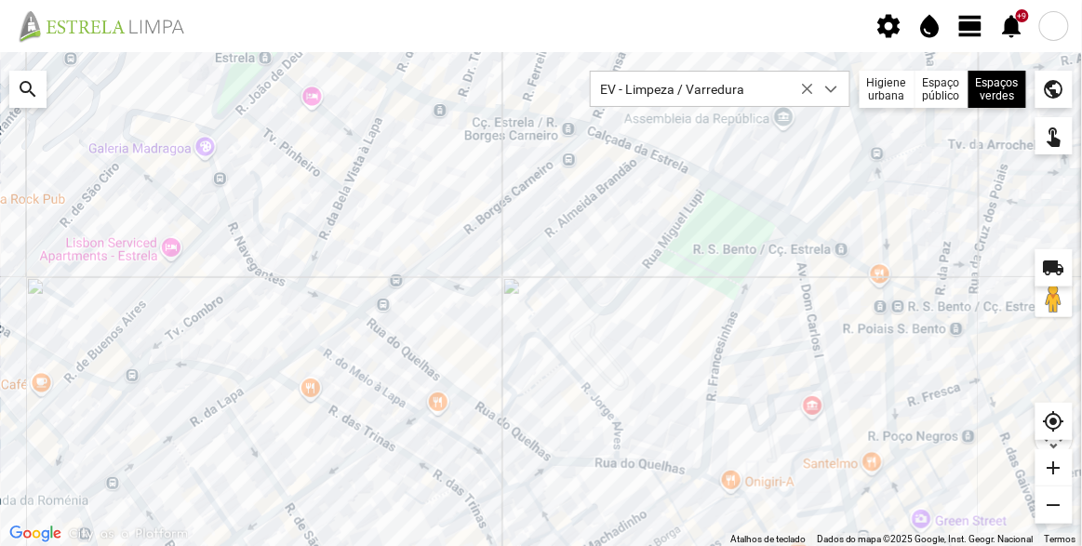
drag, startPoint x: 872, startPoint y: 358, endPoint x: 752, endPoint y: 350, distance: 120.3
click at [752, 350] on div at bounding box center [541, 299] width 1082 height 494
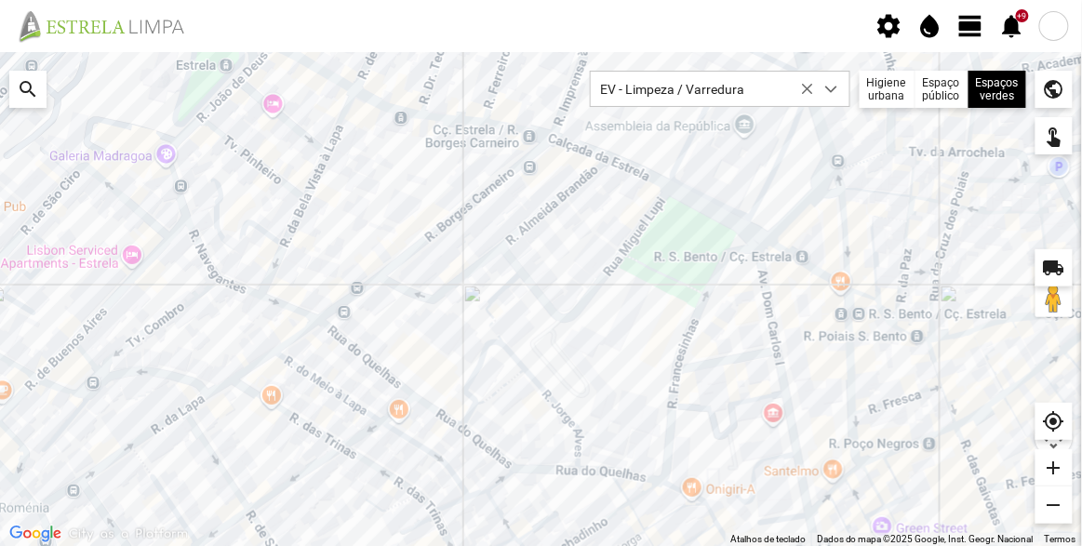
click at [639, 367] on div at bounding box center [541, 299] width 1082 height 494
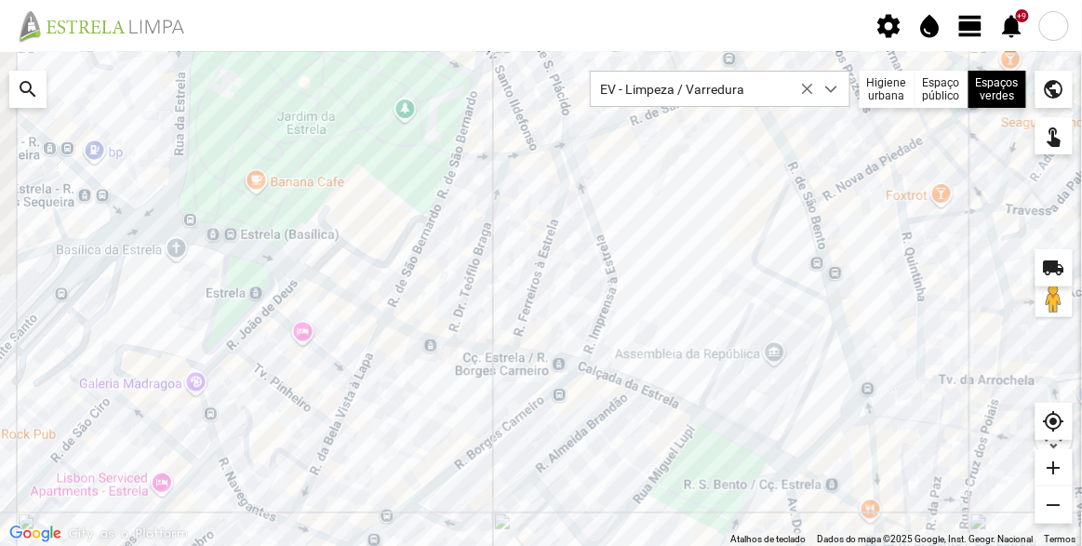
drag, startPoint x: 545, startPoint y: 275, endPoint x: 588, endPoint y: 495, distance: 223.6
click at [572, 542] on div at bounding box center [541, 299] width 1082 height 494
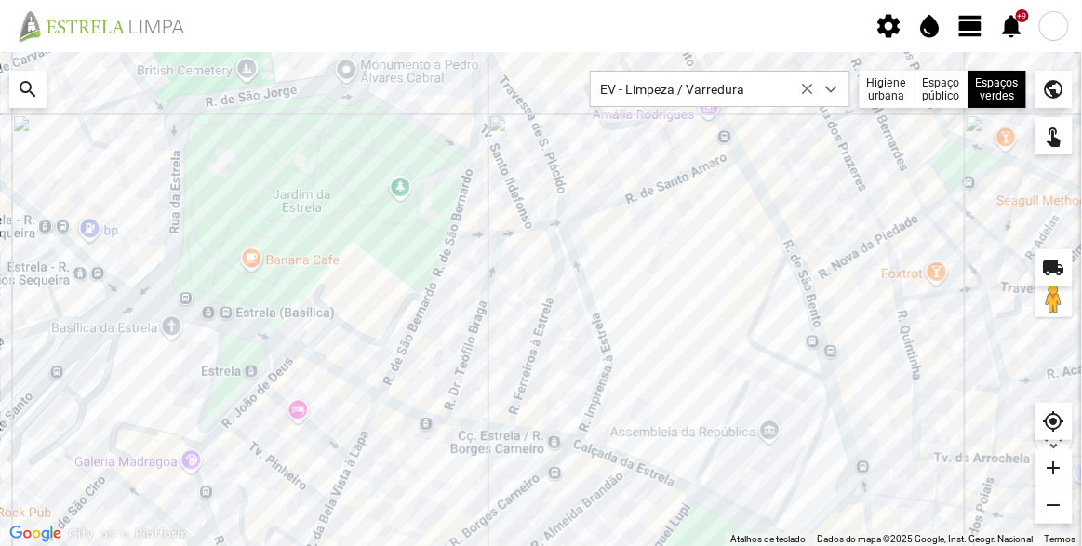
click at [613, 290] on div at bounding box center [541, 299] width 1082 height 494
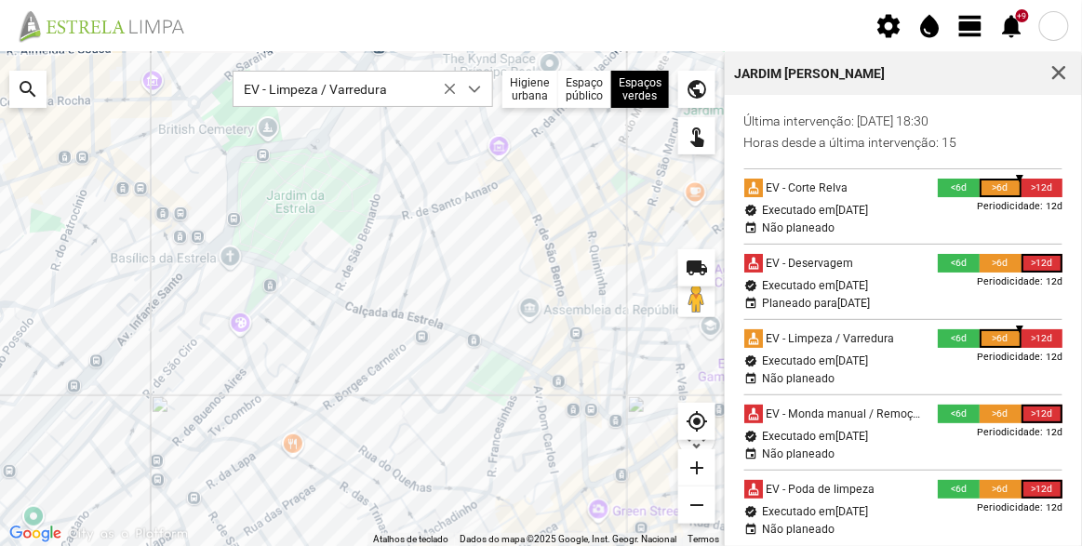
drag, startPoint x: 499, startPoint y: 417, endPoint x: 456, endPoint y: 262, distance: 160.2
click at [456, 262] on div at bounding box center [362, 299] width 725 height 494
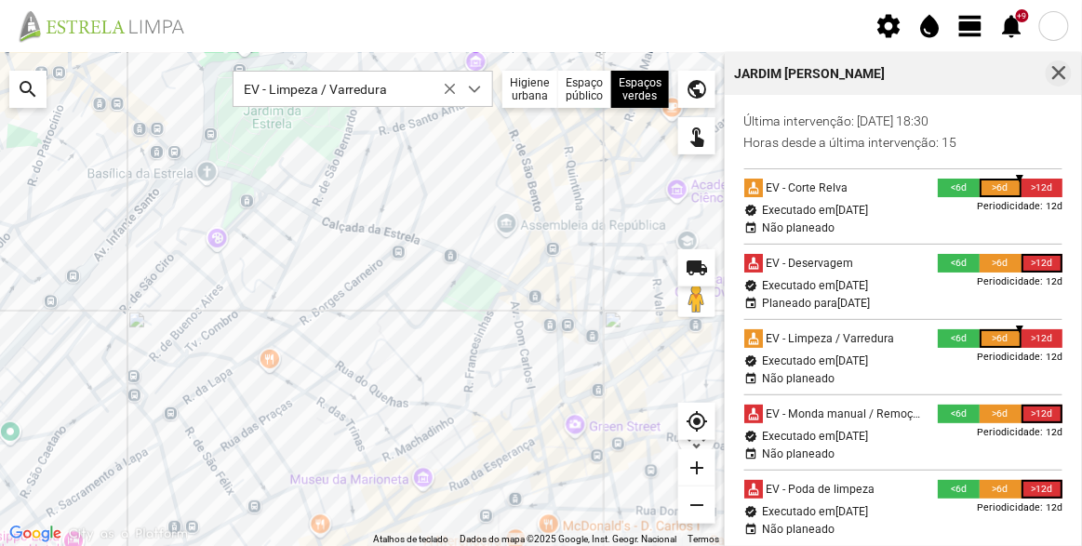
click at [1058, 73] on span "button" at bounding box center [1058, 73] width 17 height 17
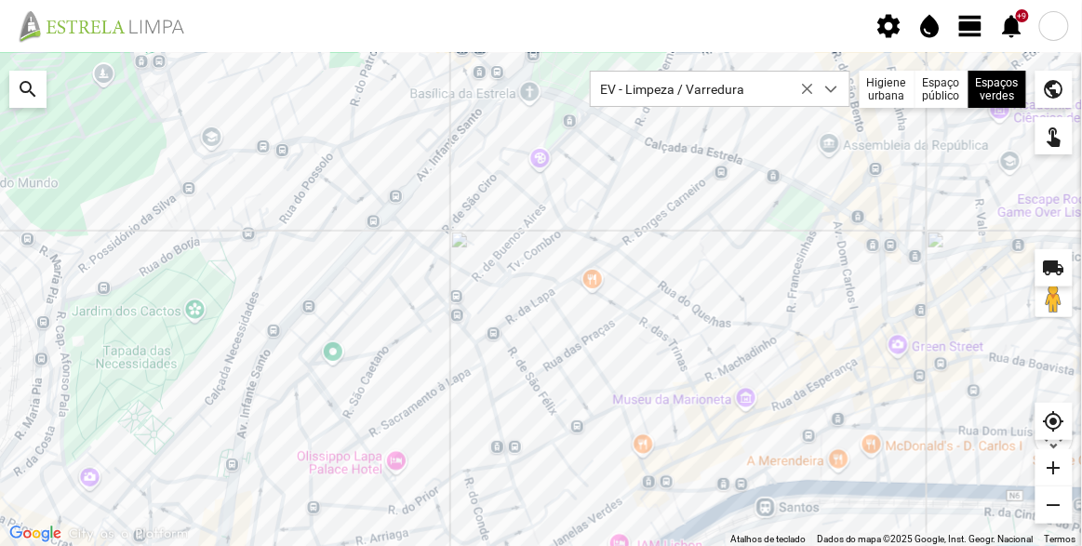
drag, startPoint x: 761, startPoint y: 420, endPoint x: 749, endPoint y: 336, distance: 85.5
click at [749, 336] on div at bounding box center [541, 299] width 1082 height 494
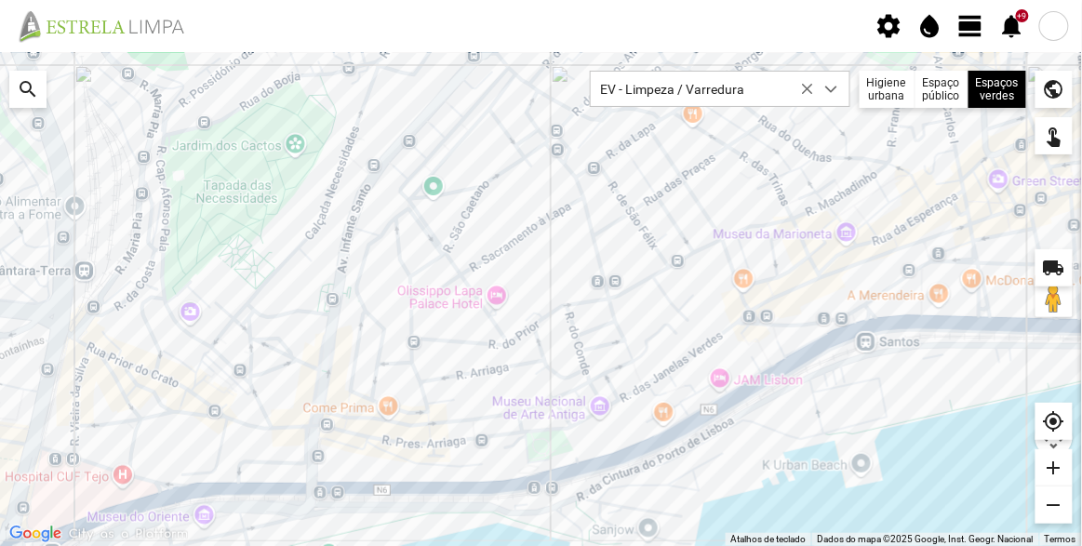
drag, startPoint x: 373, startPoint y: 426, endPoint x: 476, endPoint y: 265, distance: 191.2
click at [476, 265] on div at bounding box center [541, 299] width 1082 height 494
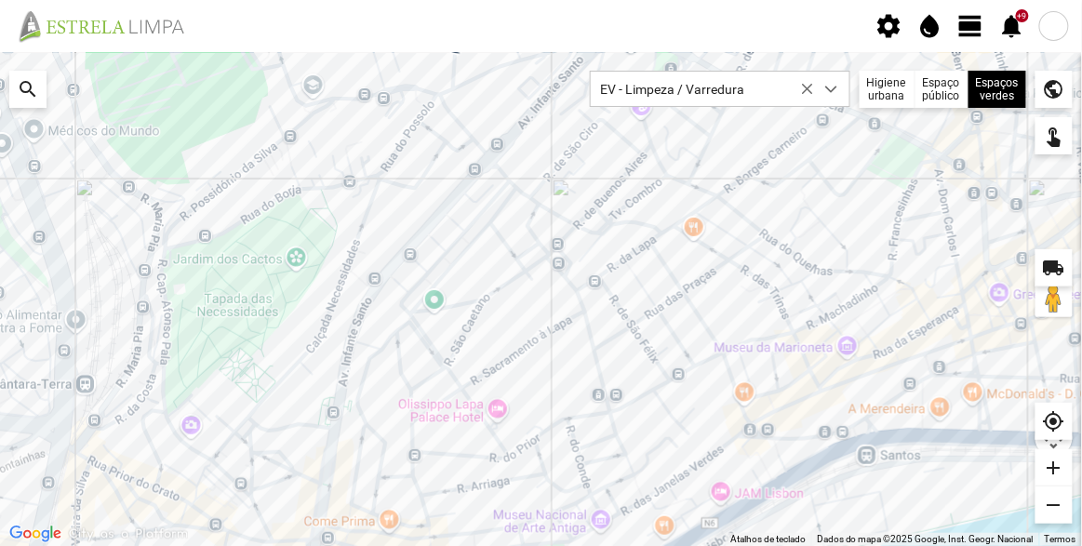
drag, startPoint x: 522, startPoint y: 253, endPoint x: 522, endPoint y: 410, distance: 157.2
click at [522, 410] on div at bounding box center [541, 299] width 1082 height 494
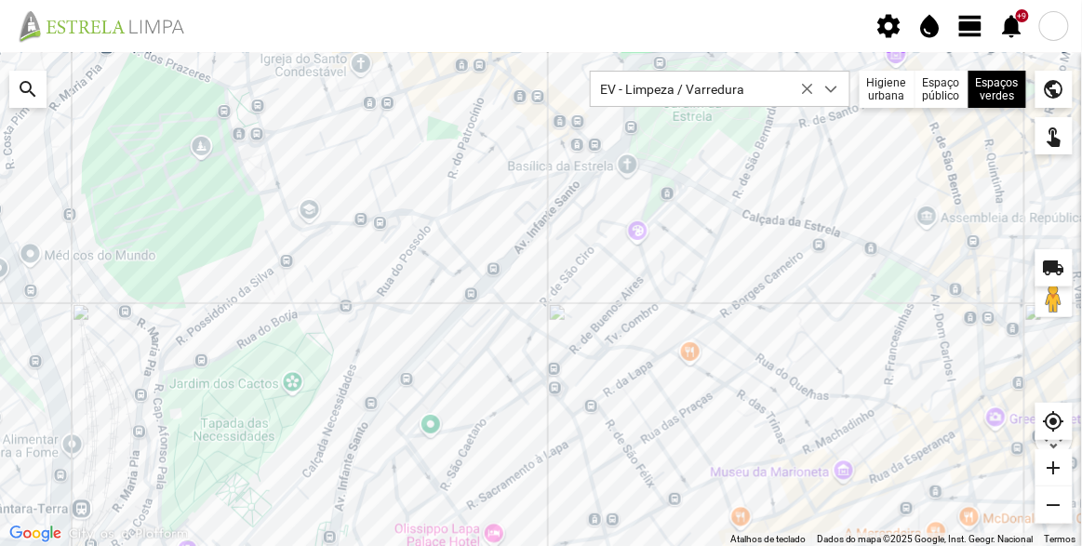
drag, startPoint x: 545, startPoint y: 242, endPoint x: 541, endPoint y: 347, distance: 105.2
click at [541, 347] on div at bounding box center [541, 299] width 1082 height 494
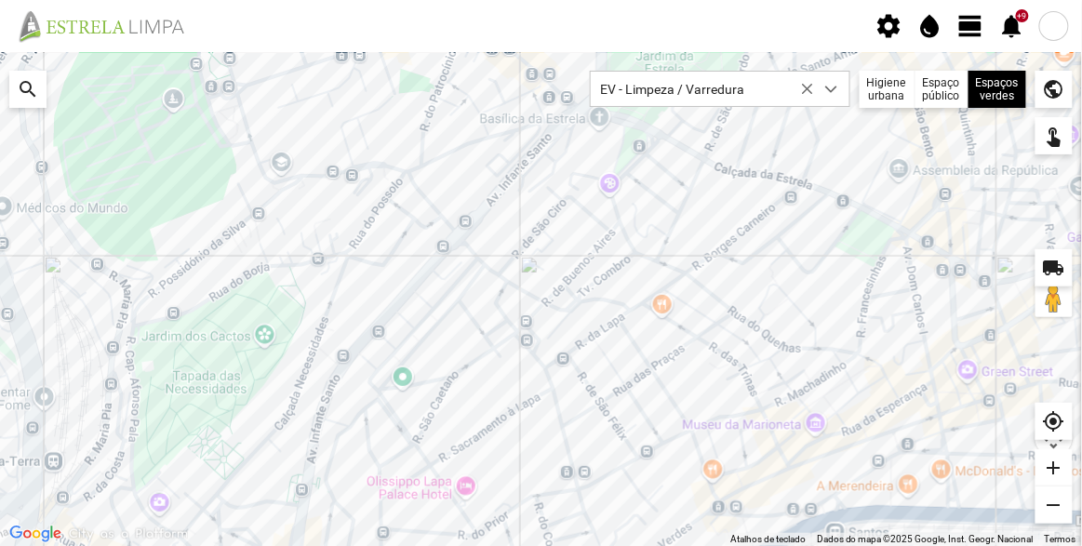
drag, startPoint x: 286, startPoint y: 280, endPoint x: 283, endPoint y: 269, distance: 11.8
click at [283, 269] on div at bounding box center [541, 299] width 1082 height 494
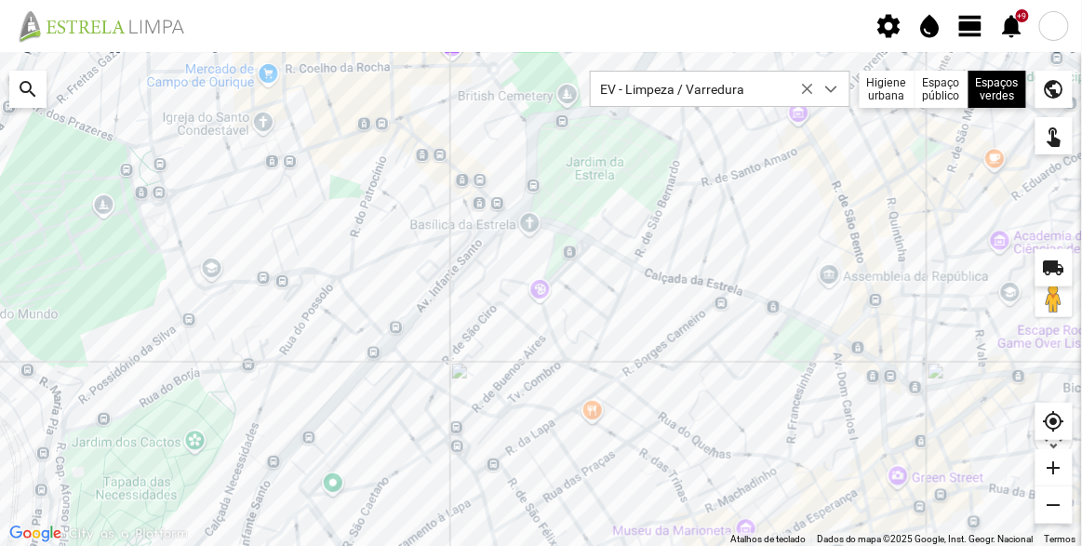
drag, startPoint x: 587, startPoint y: 185, endPoint x: 463, endPoint y: 291, distance: 162.9
click at [463, 291] on div at bounding box center [541, 299] width 1082 height 494
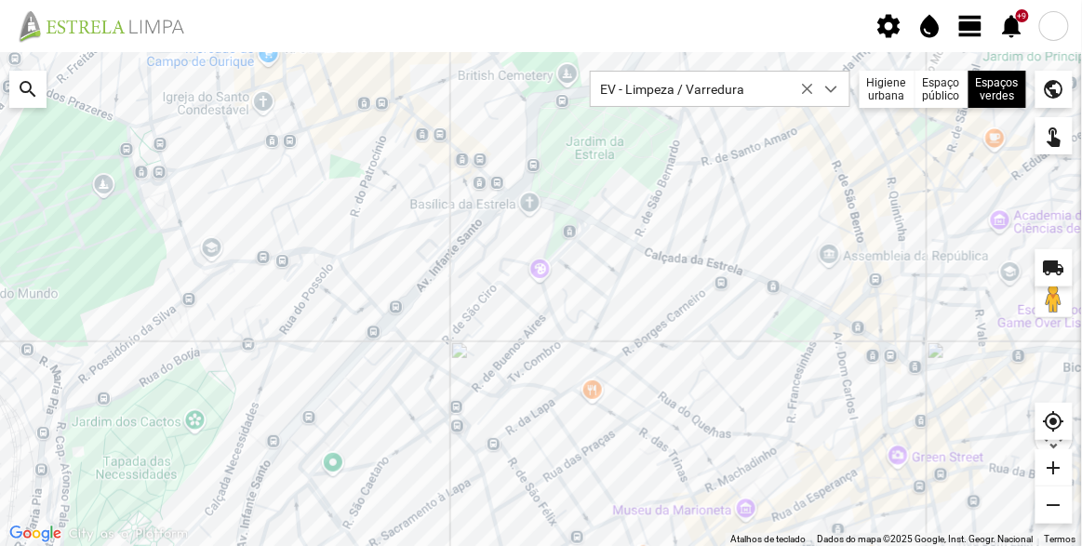
drag, startPoint x: 438, startPoint y: 301, endPoint x: 431, endPoint y: 262, distance: 39.8
click at [431, 262] on div at bounding box center [541, 299] width 1082 height 494
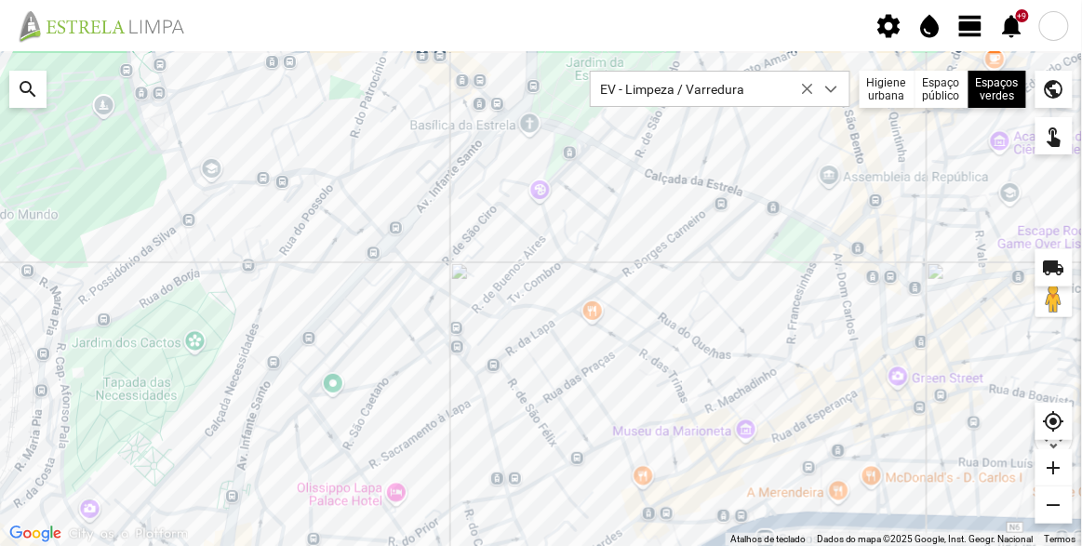
drag, startPoint x: 745, startPoint y: 382, endPoint x: 661, endPoint y: 303, distance: 115.1
click at [661, 303] on div at bounding box center [541, 299] width 1082 height 494
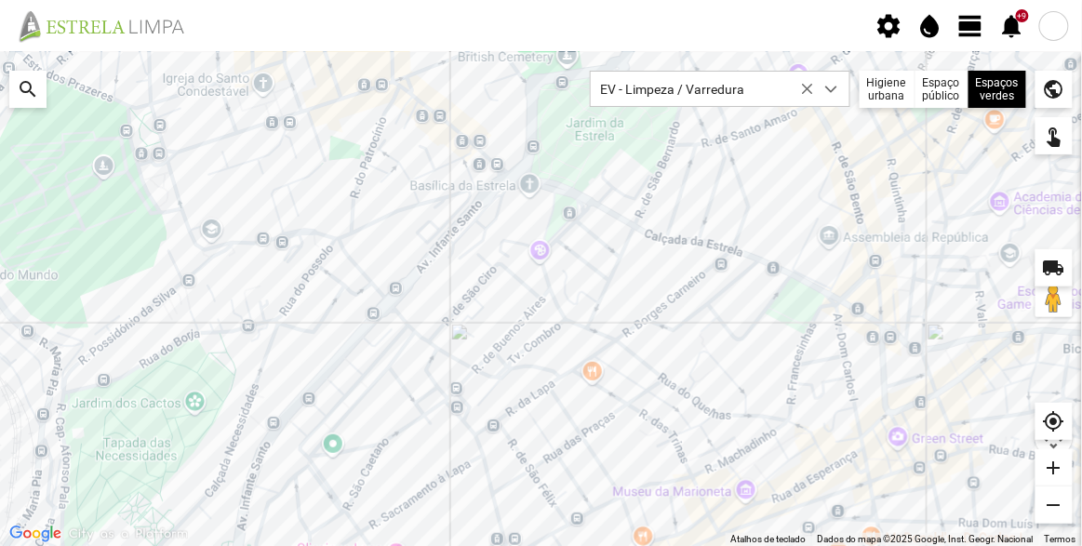
drag, startPoint x: 729, startPoint y: 185, endPoint x: 683, endPoint y: 253, distance: 82.3
click at [683, 253] on div at bounding box center [541, 299] width 1082 height 494
drag, startPoint x: 712, startPoint y: 253, endPoint x: 535, endPoint y: 253, distance: 176.7
click at [536, 253] on div at bounding box center [541, 299] width 1082 height 494
click at [806, 88] on icon at bounding box center [807, 89] width 13 height 13
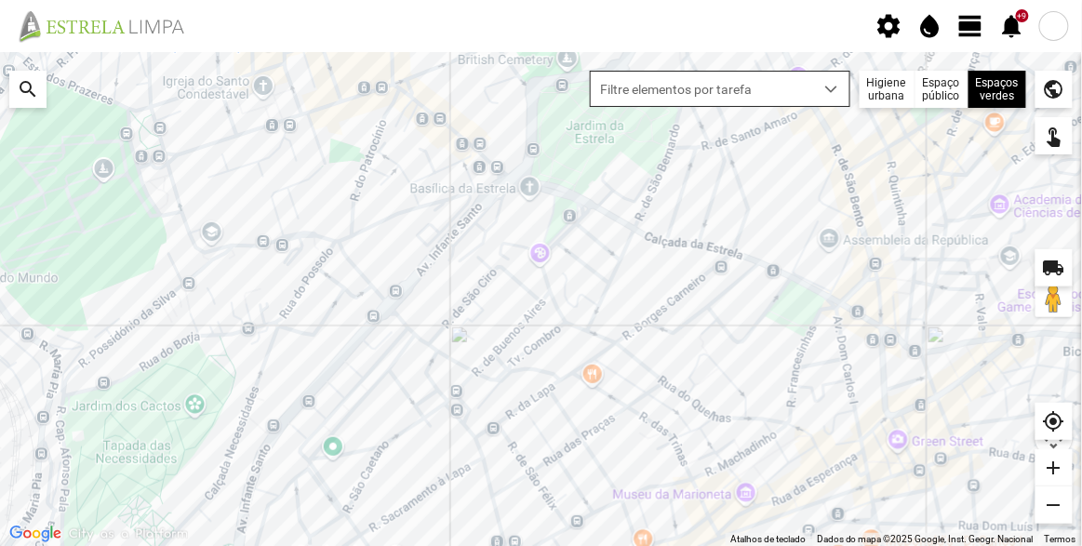
click at [819, 94] on div "dropdown trigger" at bounding box center [832, 89] width 36 height 34
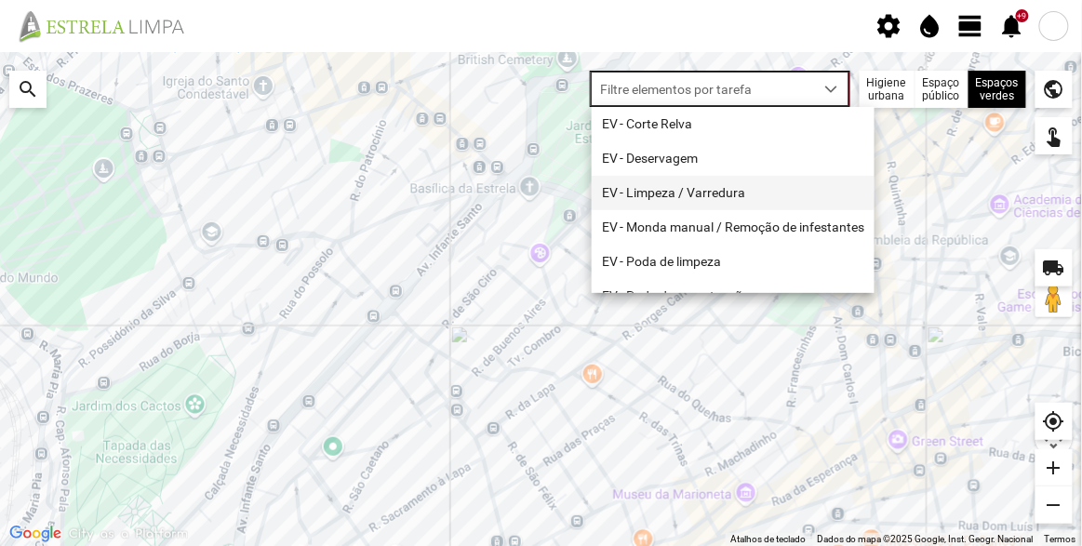
click at [713, 200] on li "EV - Limpeza / Varredura" at bounding box center [733, 193] width 283 height 34
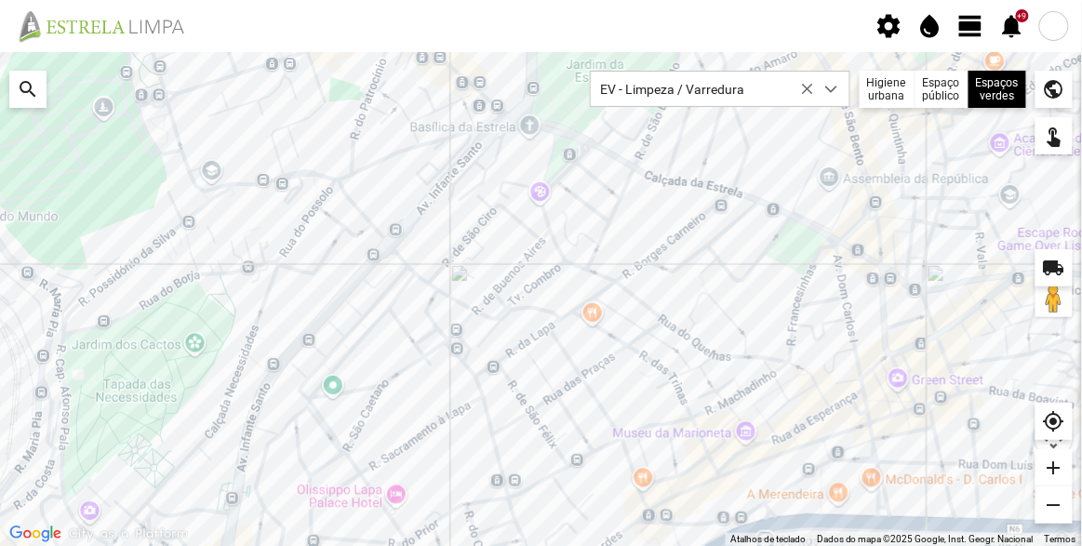
drag, startPoint x: 659, startPoint y: 298, endPoint x: 653, endPoint y: 251, distance: 47.0
click at [653, 251] on div at bounding box center [541, 299] width 1082 height 494
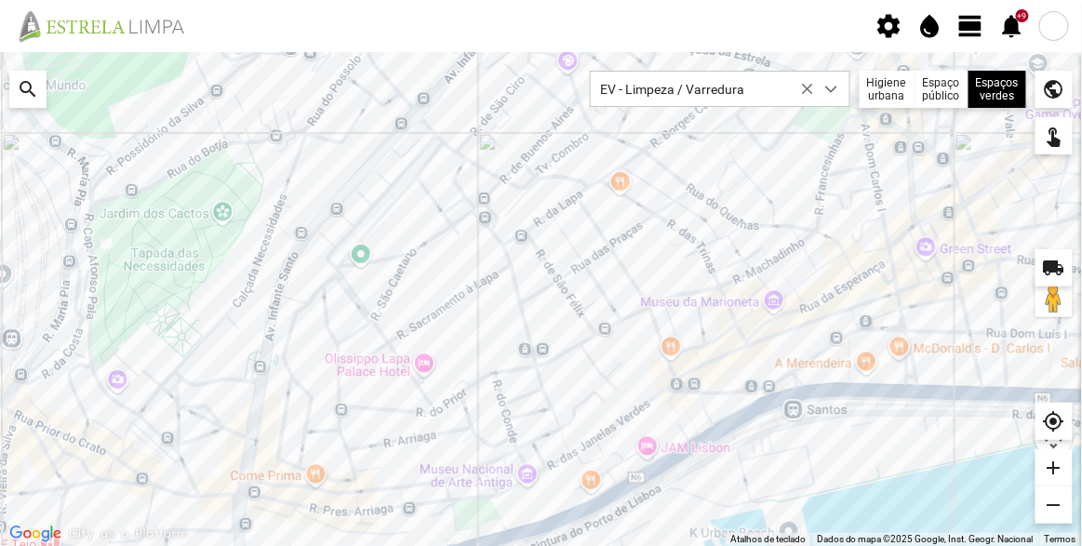
drag, startPoint x: 491, startPoint y: 362, endPoint x: 520, endPoint y: 229, distance: 136.1
click at [520, 229] on div at bounding box center [541, 299] width 1082 height 494
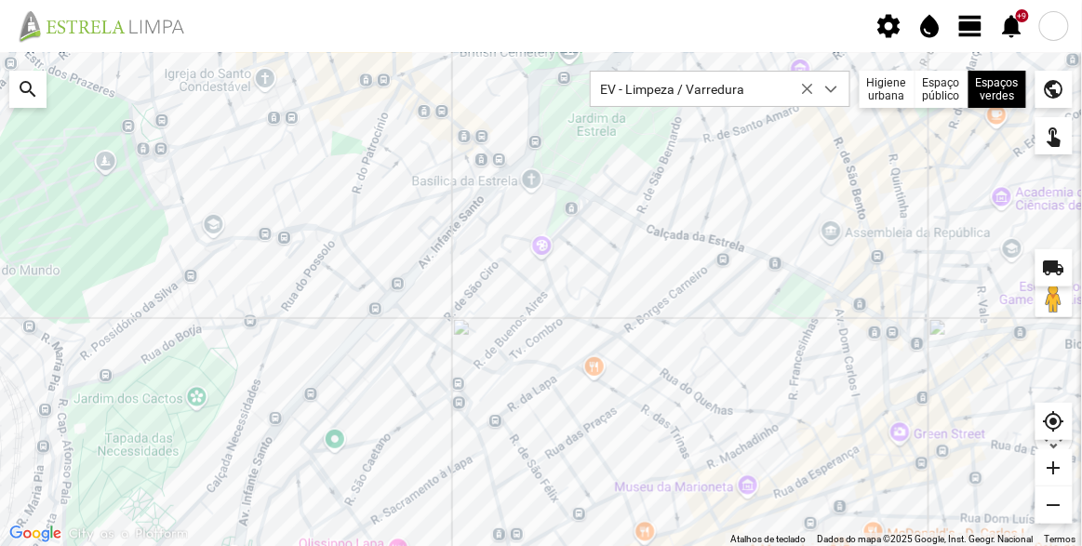
drag, startPoint x: 735, startPoint y: 231, endPoint x: 561, endPoint y: 408, distance: 248.6
click at [561, 408] on div at bounding box center [541, 299] width 1082 height 494
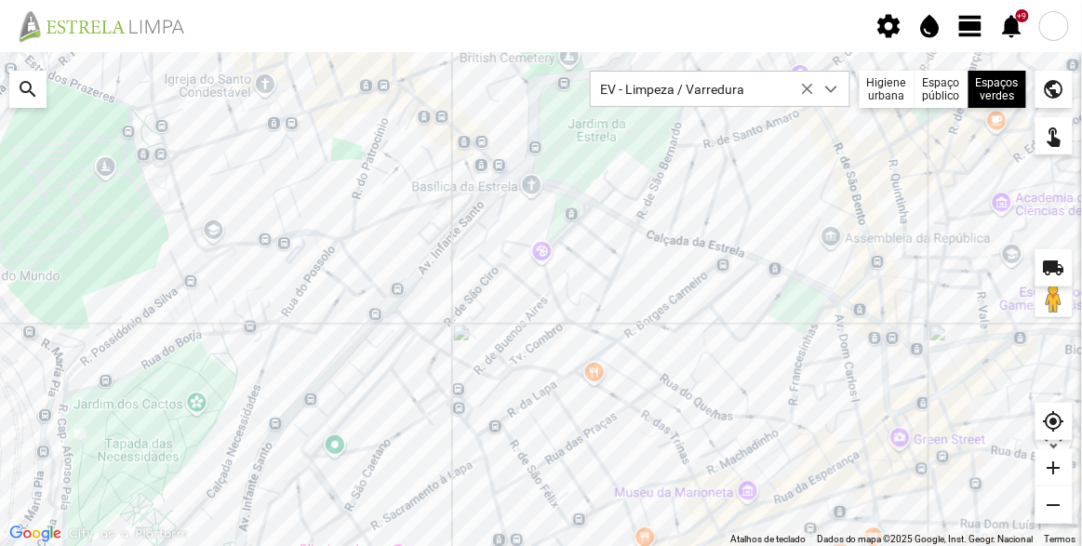
click at [981, 23] on span "view_day" at bounding box center [971, 26] width 28 height 28
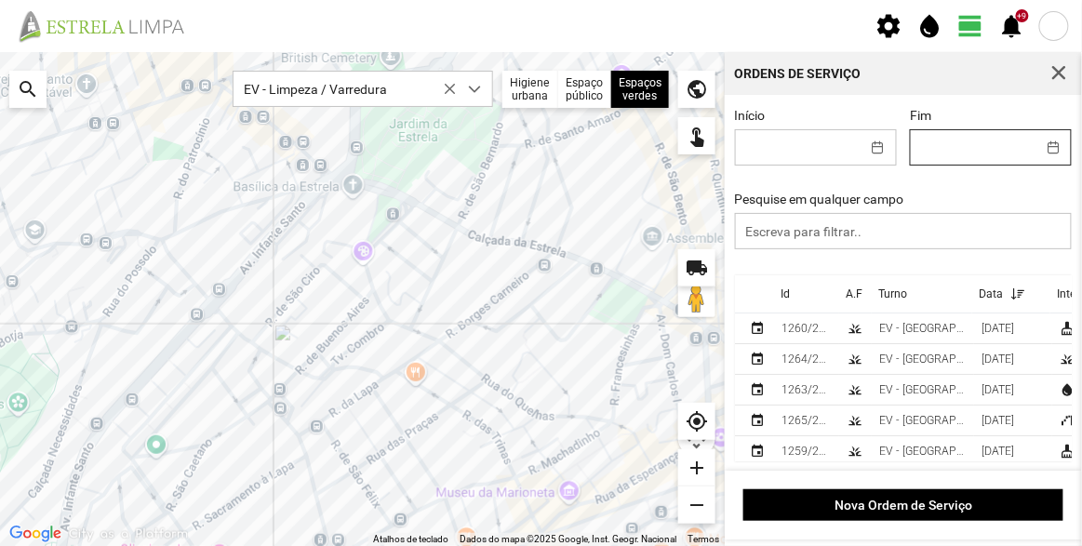
click at [942, 139] on input "Fim" at bounding box center [973, 147] width 125 height 34
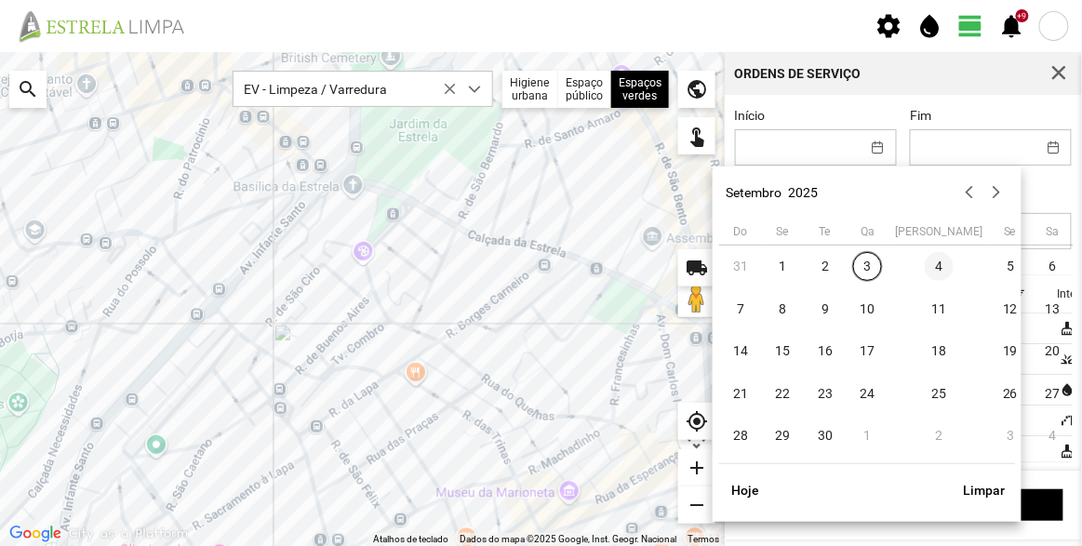
click at [925, 264] on span "4" at bounding box center [940, 267] width 30 height 30
type input "[DATE]"
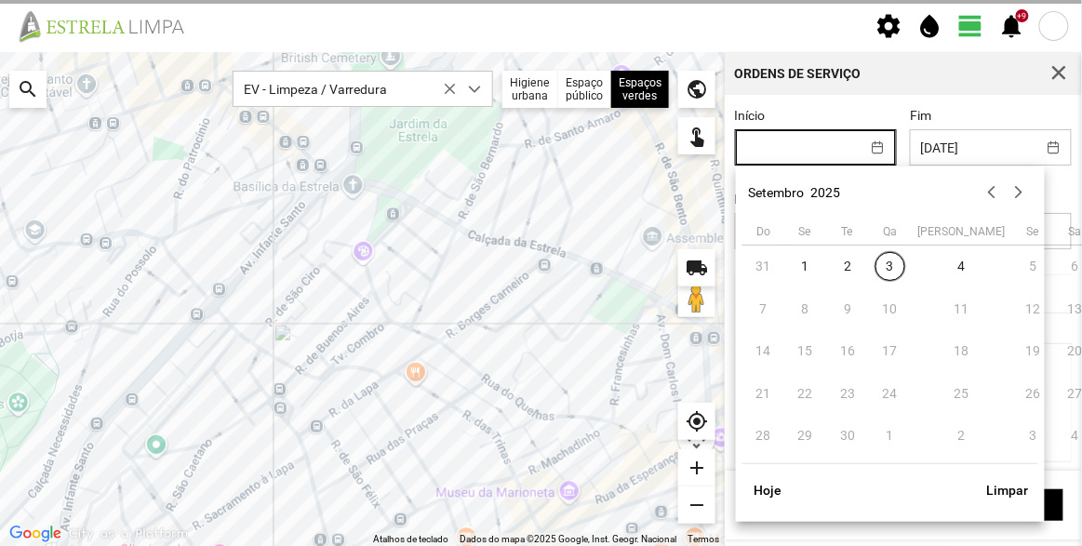
click at [818, 150] on input "Início" at bounding box center [798, 147] width 125 height 34
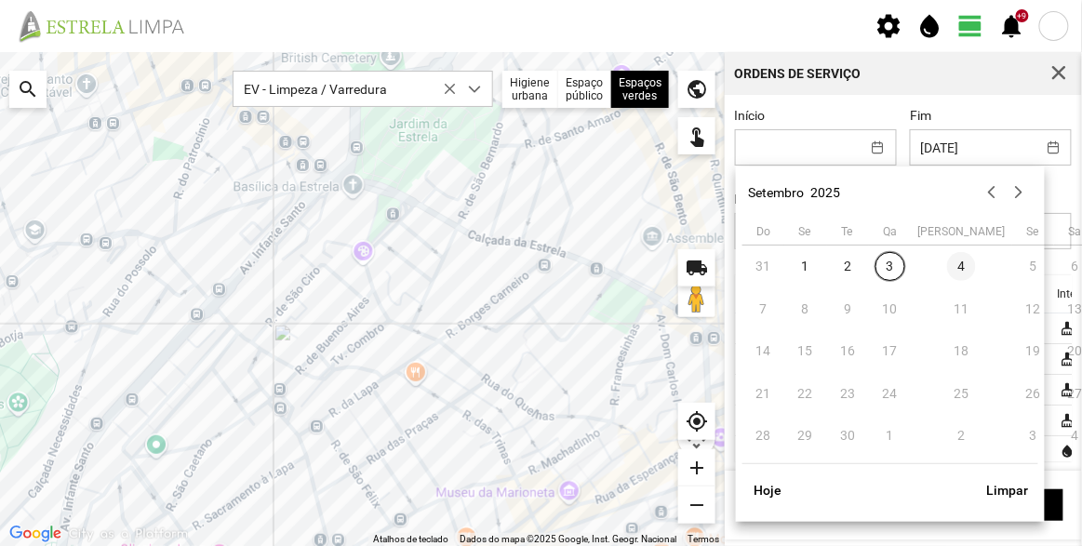
click at [947, 270] on span "4" at bounding box center [962, 267] width 30 height 30
type input "[DATE]"
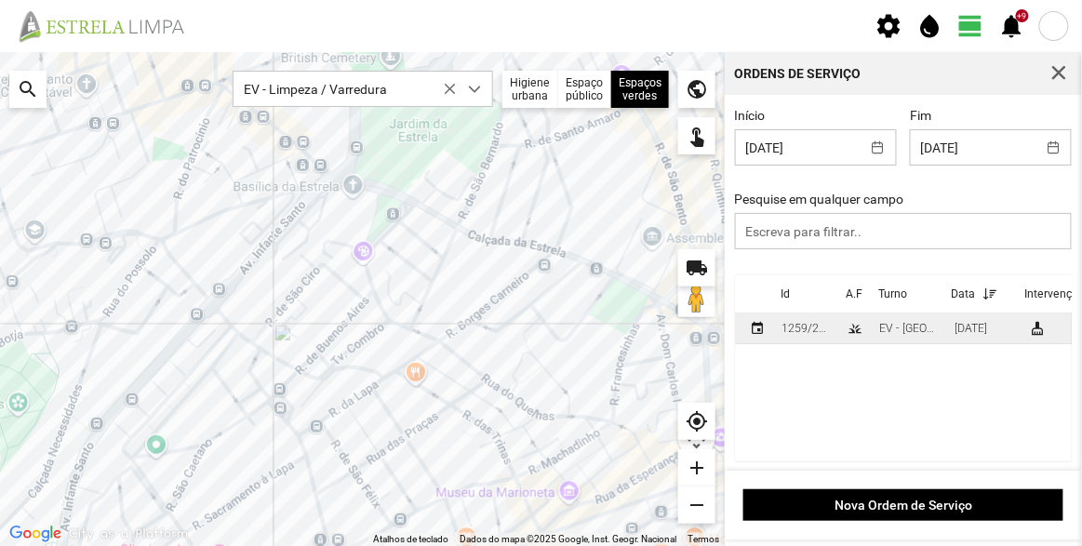
click at [819, 331] on div "1259/2025" at bounding box center [806, 328] width 50 height 13
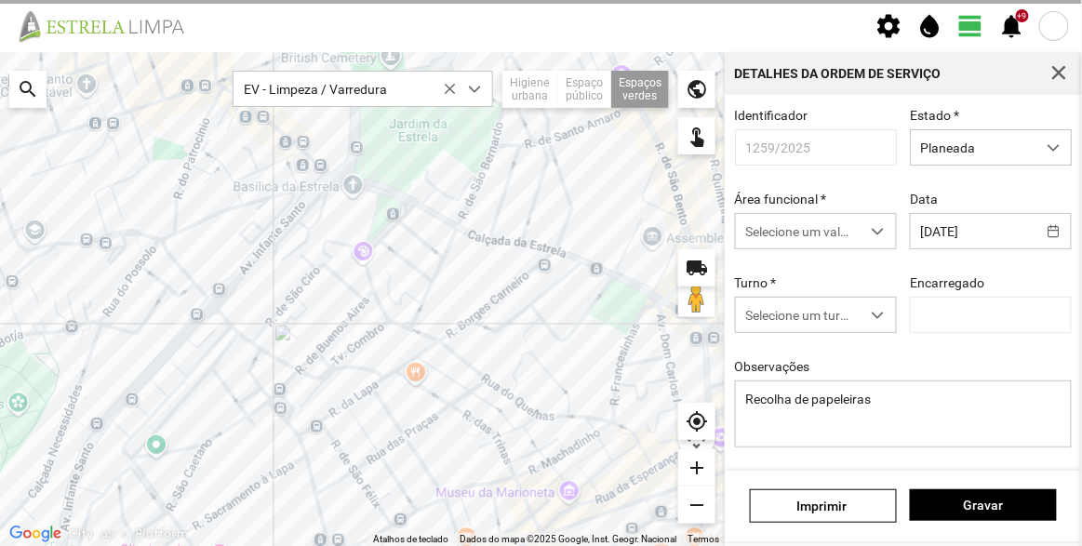
type input "[PERSON_NAME]"
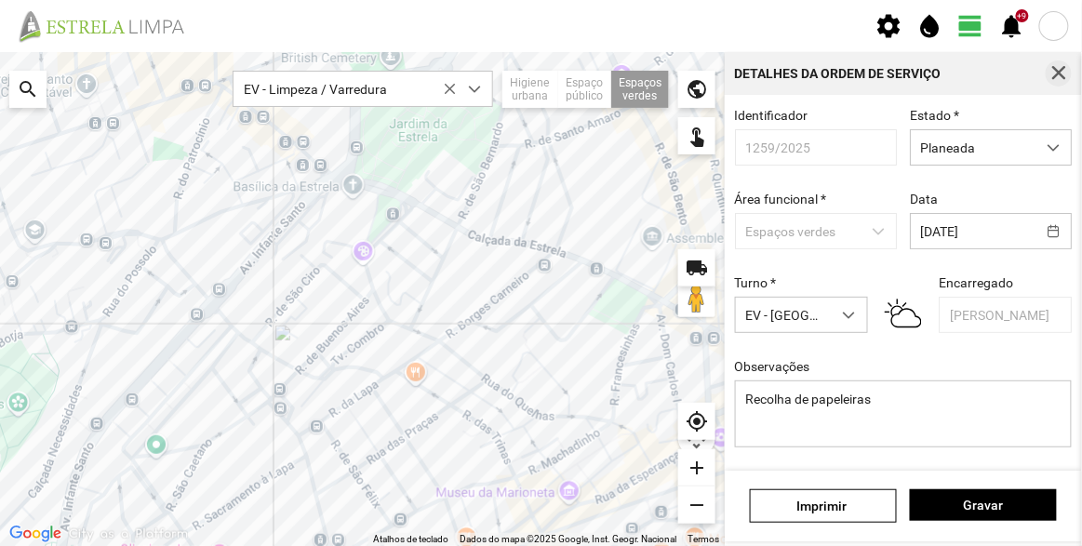
click at [1063, 72] on span "button" at bounding box center [1058, 73] width 17 height 17
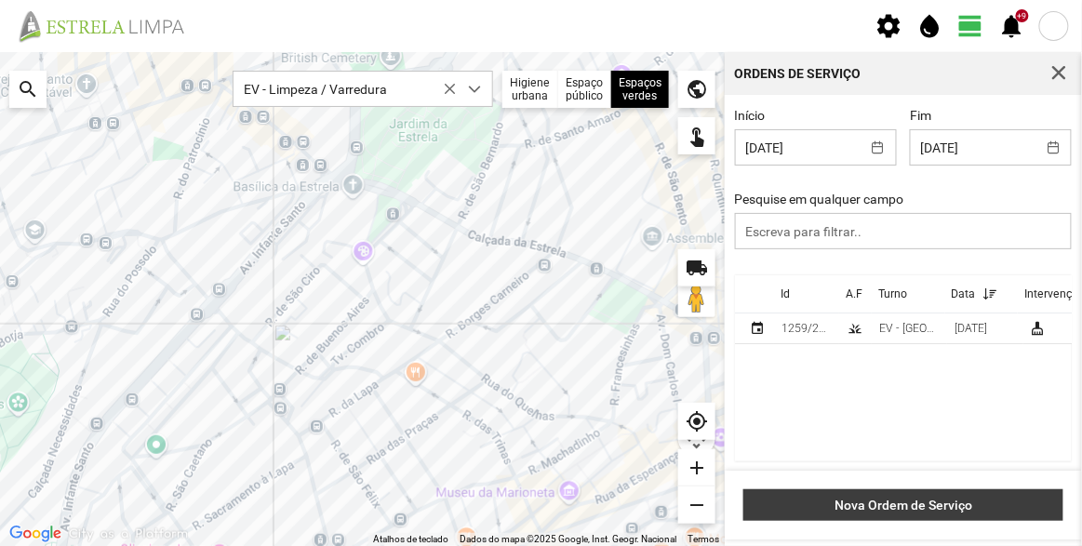
click at [911, 507] on span "Nova Ordem de Serviço" at bounding box center [903, 505] width 300 height 15
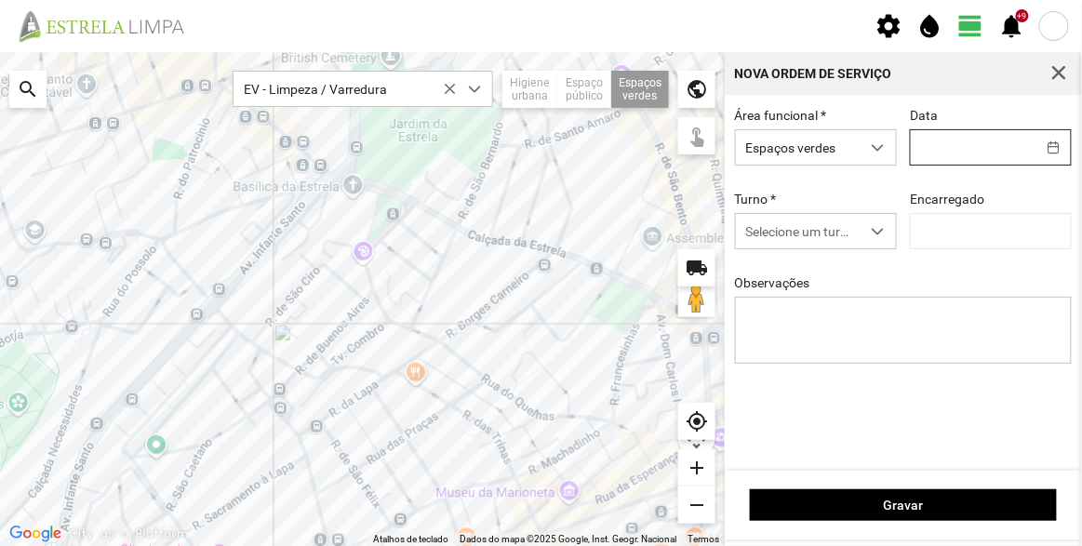
click at [973, 142] on input "text" at bounding box center [973, 147] width 125 height 34
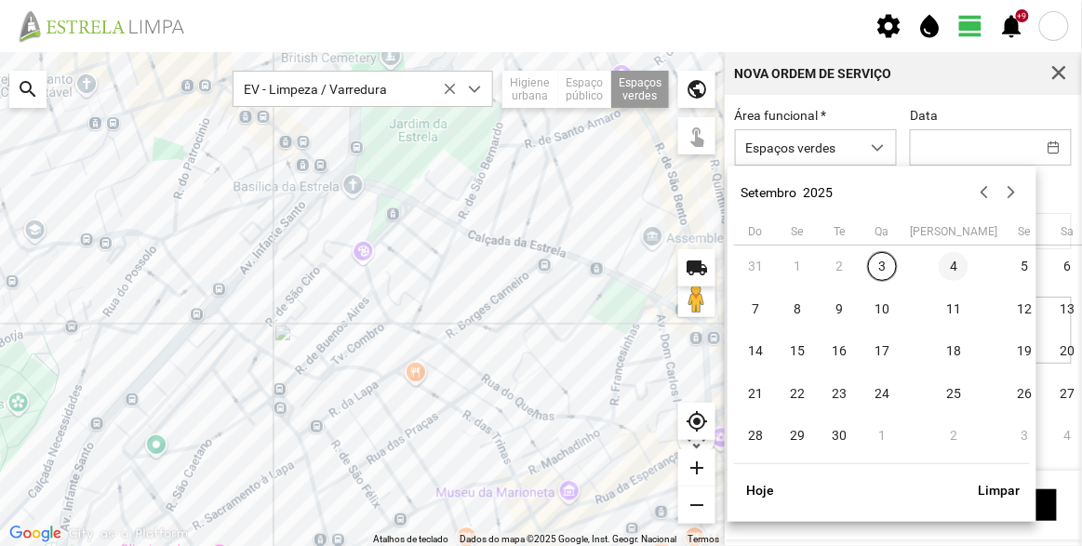
click at [939, 264] on span "4" at bounding box center [954, 267] width 30 height 30
type input "[DATE]"
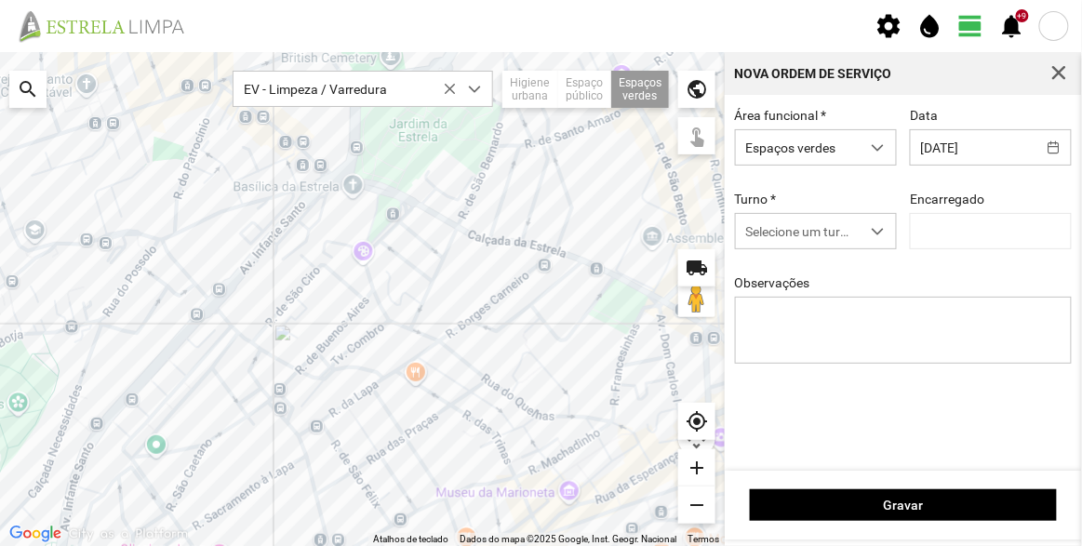
click at [782, 197] on div "Turno * Selecione um turno" at bounding box center [815, 221] width 175 height 58
click at [782, 232] on span "Selecione um turno" at bounding box center [798, 231] width 125 height 34
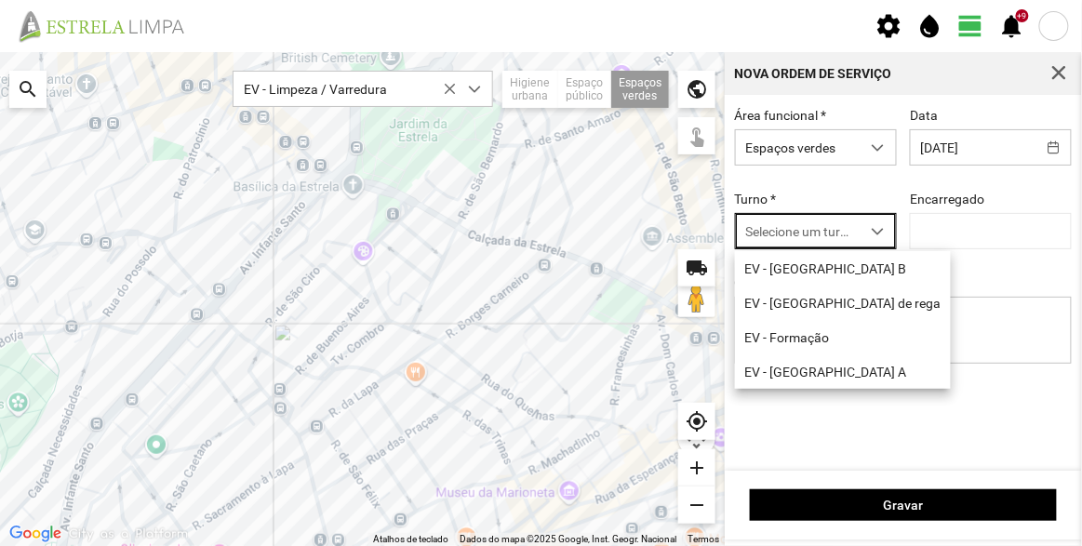
scroll to position [9, 78]
click at [793, 263] on li "EV - [GEOGRAPHIC_DATA] B" at bounding box center [843, 268] width 216 height 34
type input "[PERSON_NAME]"
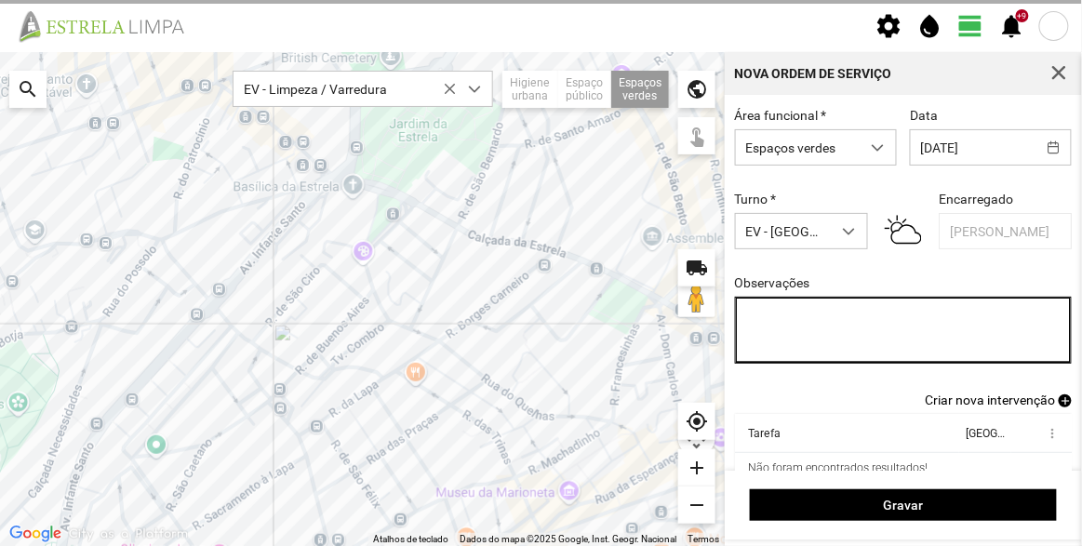
click at [819, 330] on textarea "Observações" at bounding box center [904, 330] width 338 height 67
type textarea "B"
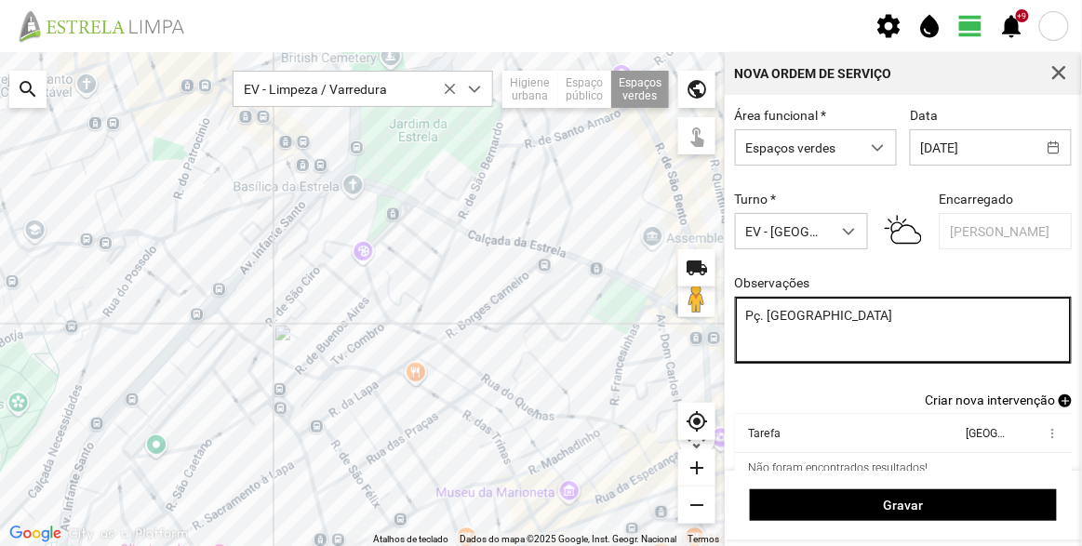
type textarea "Pç. [GEOGRAPHIC_DATA]"
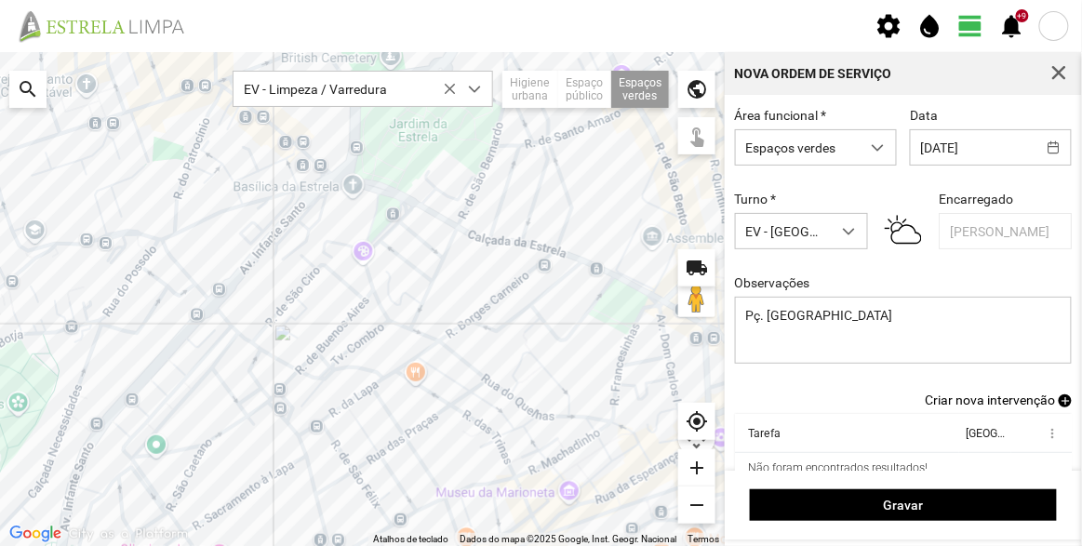
click at [979, 407] on span "Criar nova intervenção" at bounding box center [990, 400] width 130 height 15
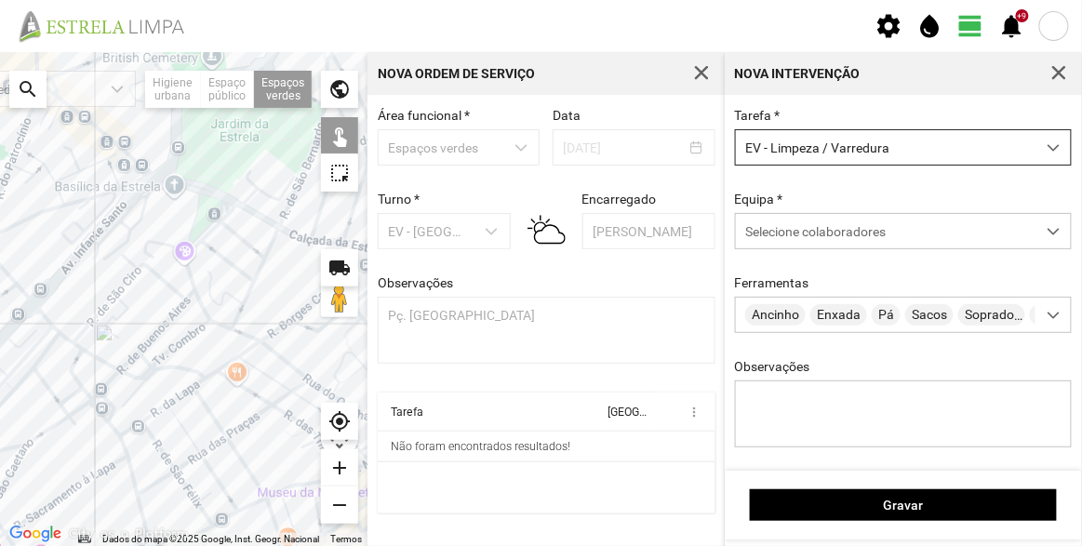
click at [805, 153] on span "EV - Limpeza / Varredura" at bounding box center [886, 147] width 300 height 34
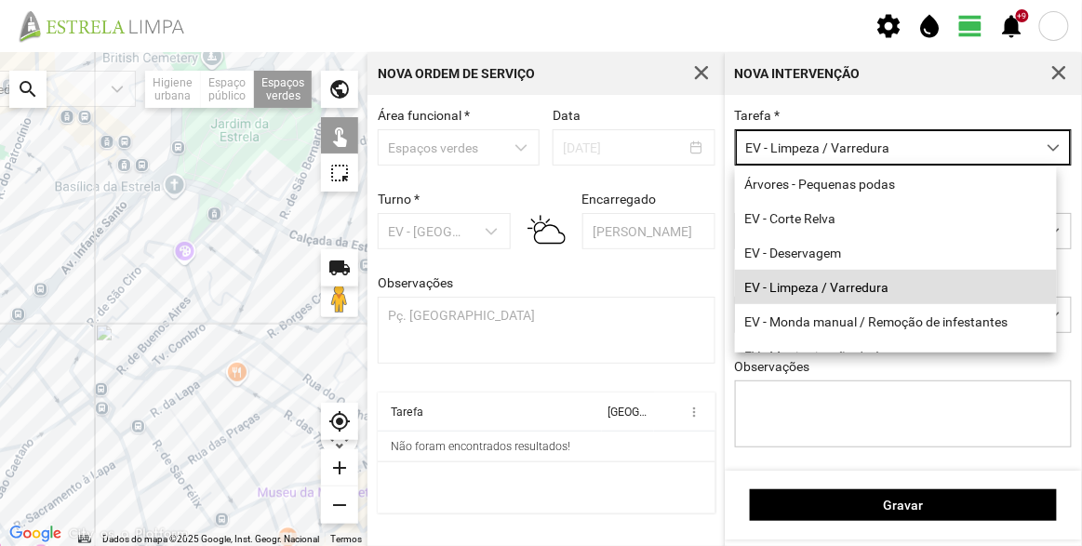
scroll to position [9, 78]
click at [819, 203] on li "EV - Corte Relva" at bounding box center [896, 218] width 322 height 34
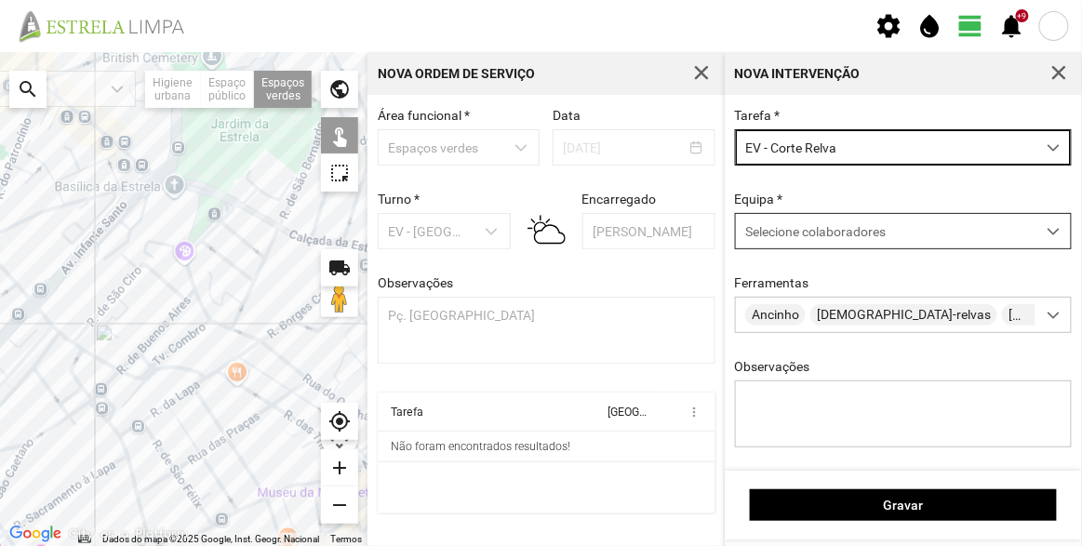
click at [809, 238] on span "Selecione colaboradores" at bounding box center [815, 231] width 140 height 15
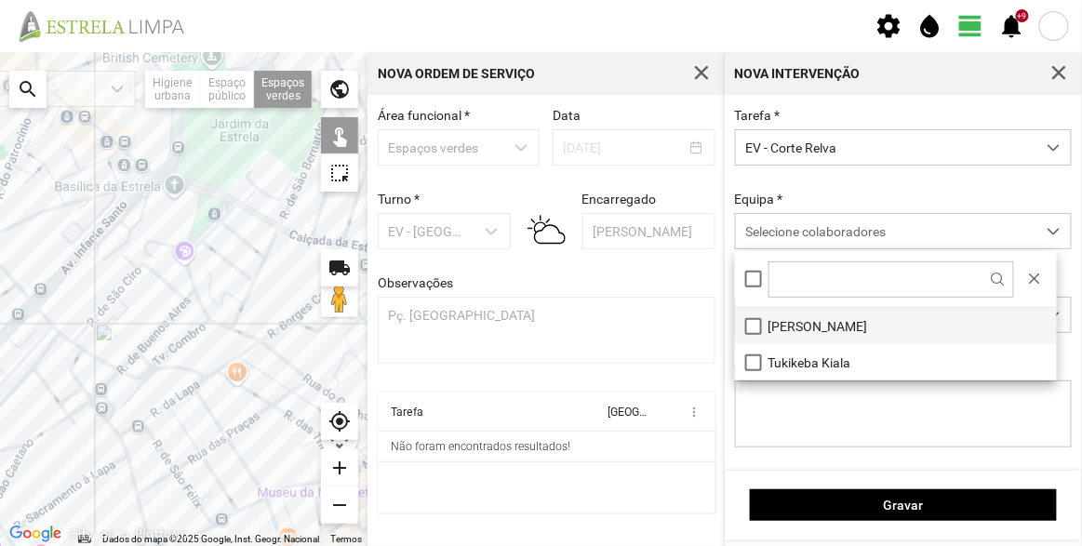
click at [809, 326] on li "[PERSON_NAME]" at bounding box center [896, 326] width 322 height 36
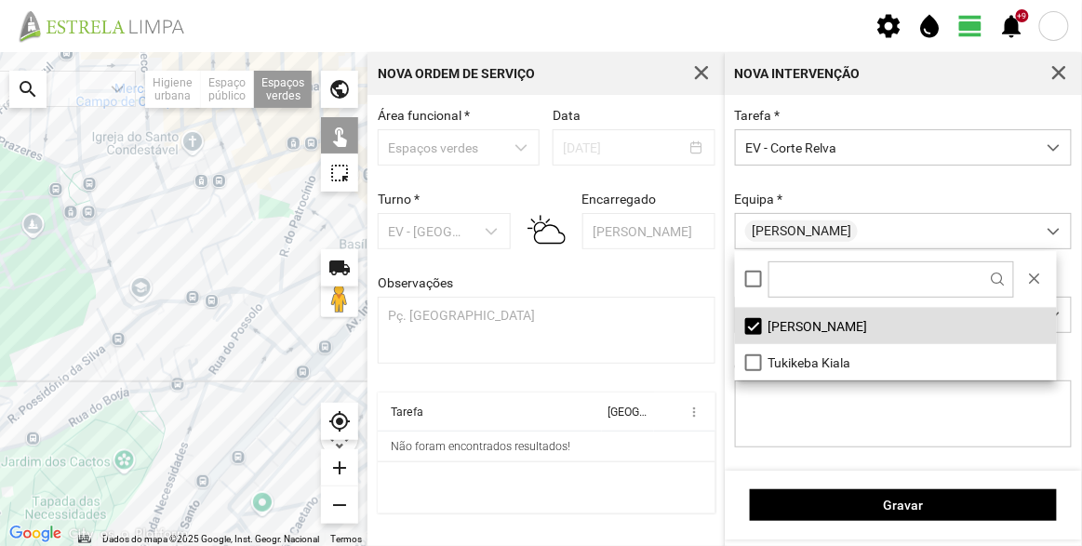
drag, startPoint x: 64, startPoint y: 221, endPoint x: 321, endPoint y: 273, distance: 261.8
click at [0, 52] on fbc-map "Para navegar no mapa com gestos de toque, toque duas vezes sem soltar no mapa e…" at bounding box center [0, 52] width 0 height 0
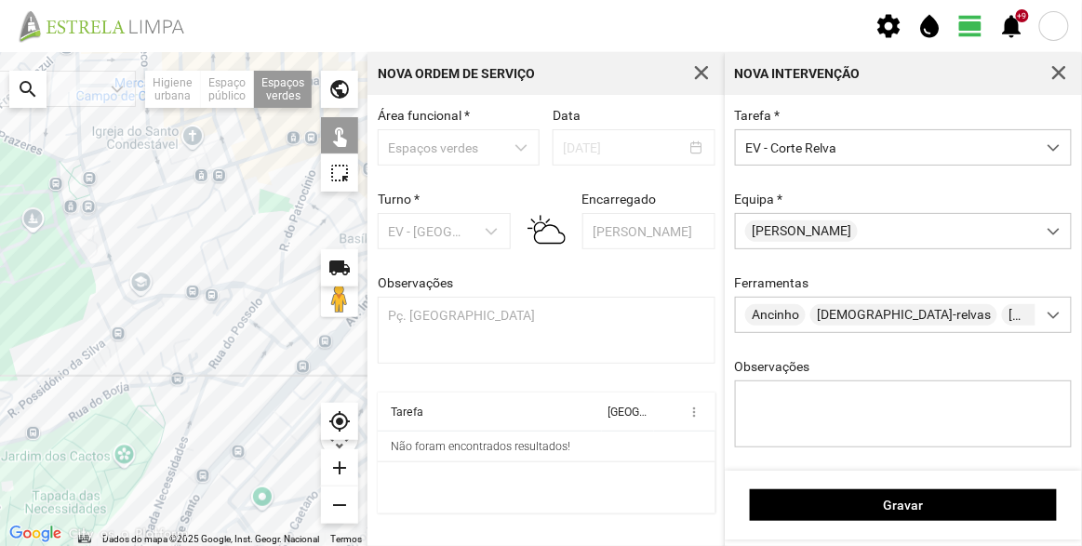
click at [88, 235] on div at bounding box center [183, 299] width 367 height 494
click at [100, 251] on div at bounding box center [183, 299] width 367 height 494
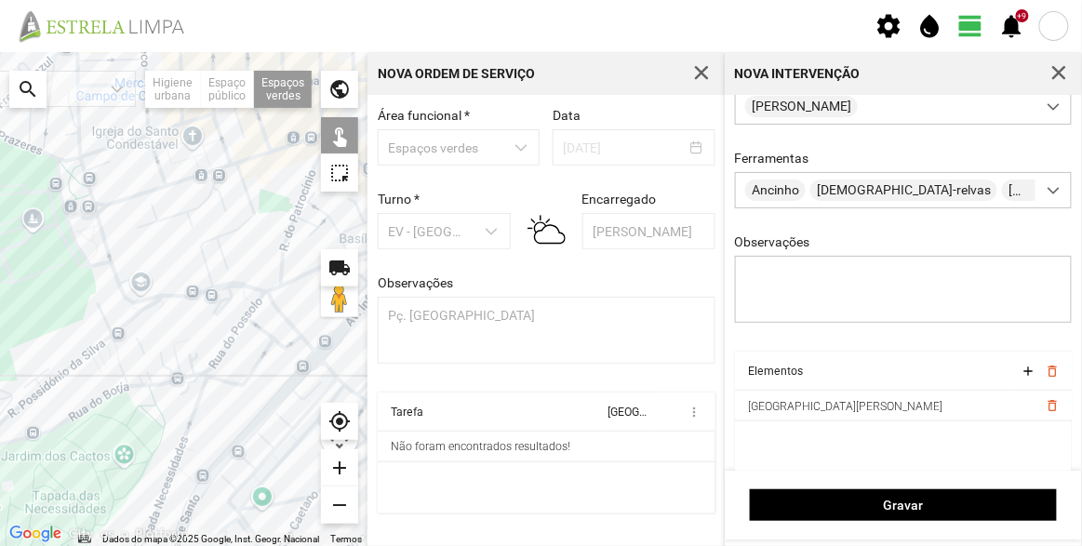
scroll to position [140, 0]
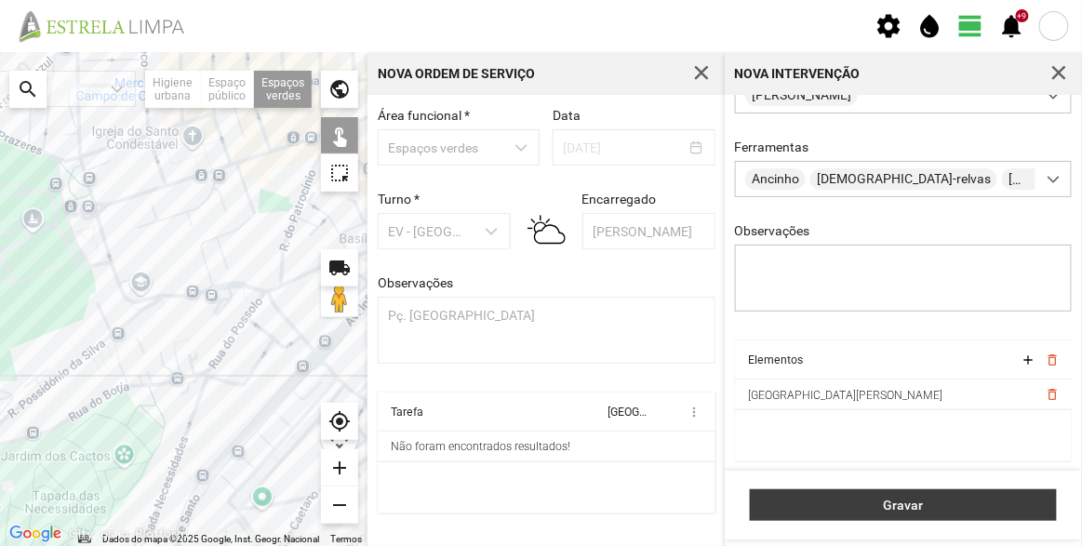
click at [899, 500] on span "Gravar" at bounding box center [903, 505] width 287 height 15
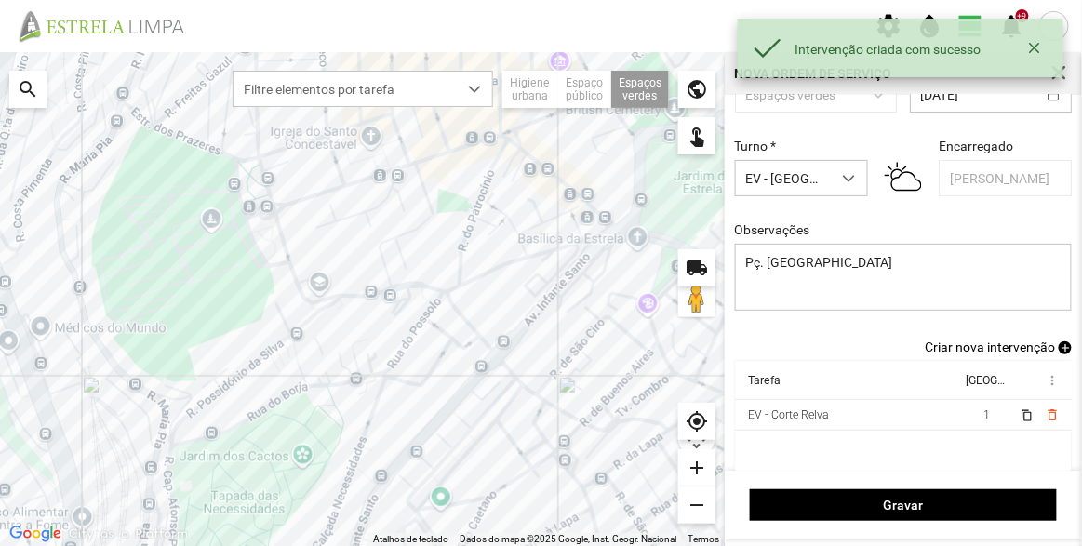
scroll to position [77, 0]
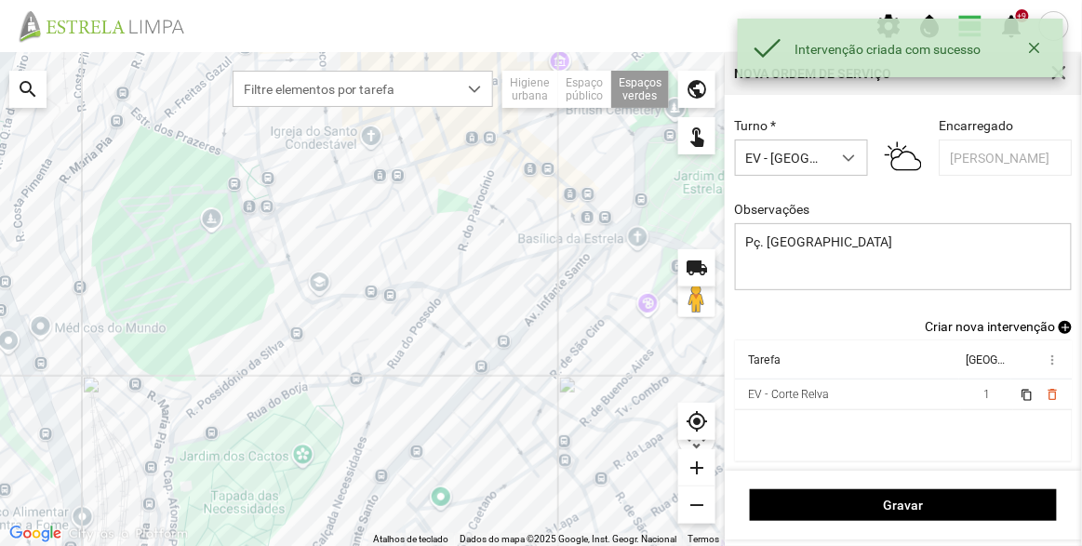
click at [993, 322] on span "Criar nova intervenção" at bounding box center [990, 326] width 130 height 15
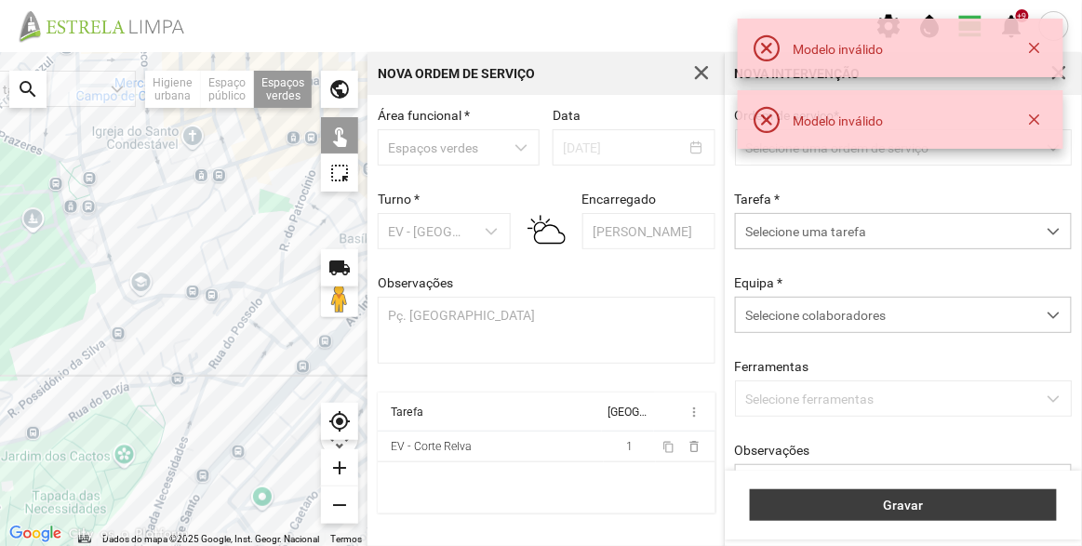
click at [936, 518] on button "Gravar" at bounding box center [903, 505] width 307 height 32
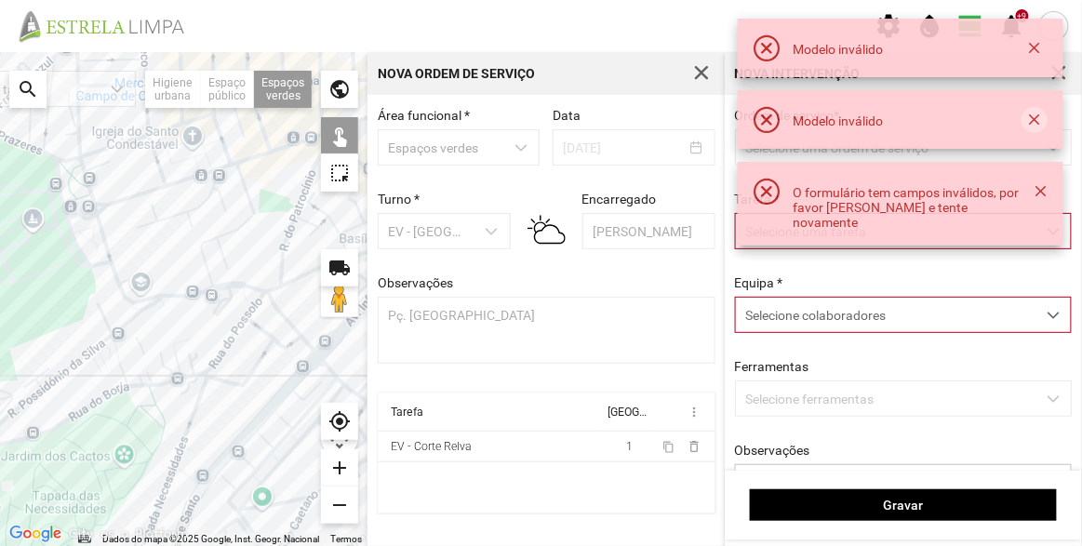
click at [1035, 109] on button "button" at bounding box center [1034, 120] width 26 height 26
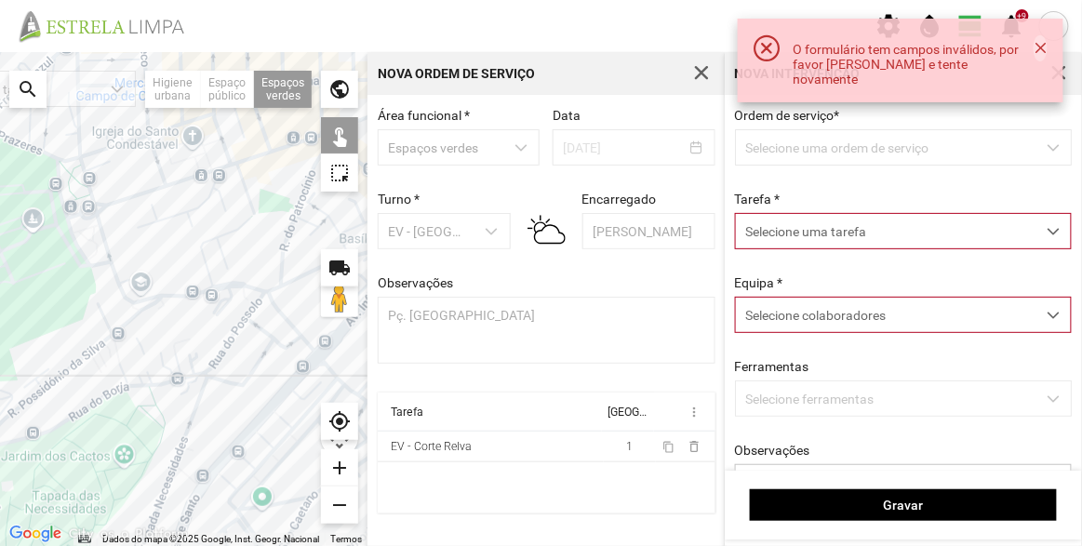
click at [1037, 43] on button "button" at bounding box center [1039, 48] width 13 height 26
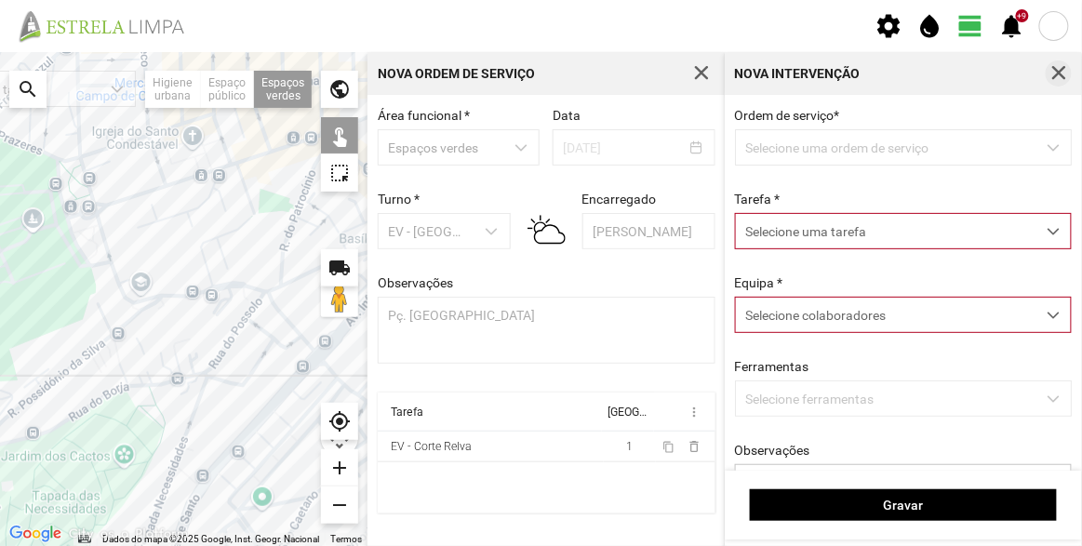
click at [1063, 73] on span "button" at bounding box center [1058, 73] width 17 height 17
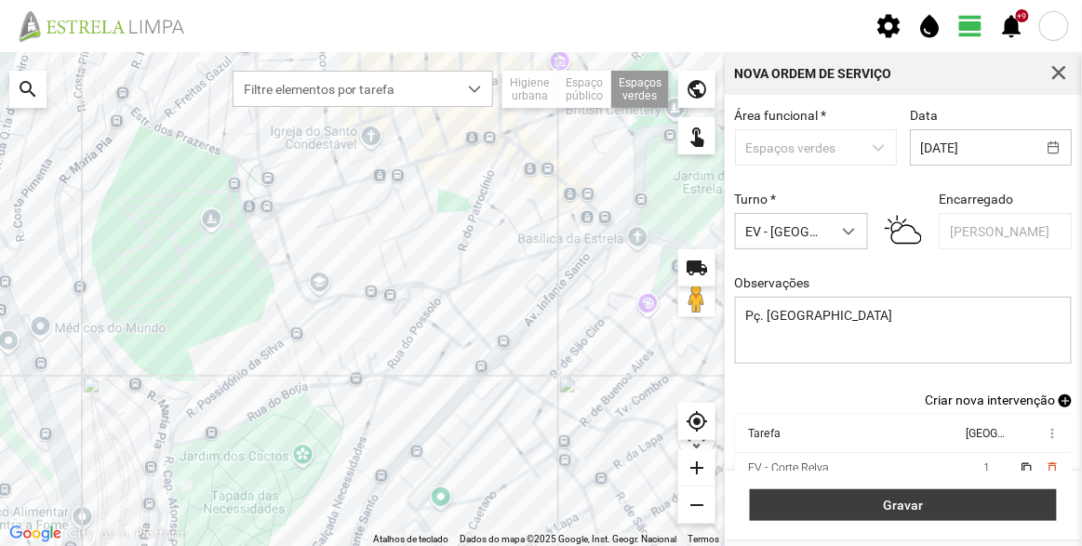
click at [953, 491] on button "Gravar" at bounding box center [903, 505] width 307 height 32
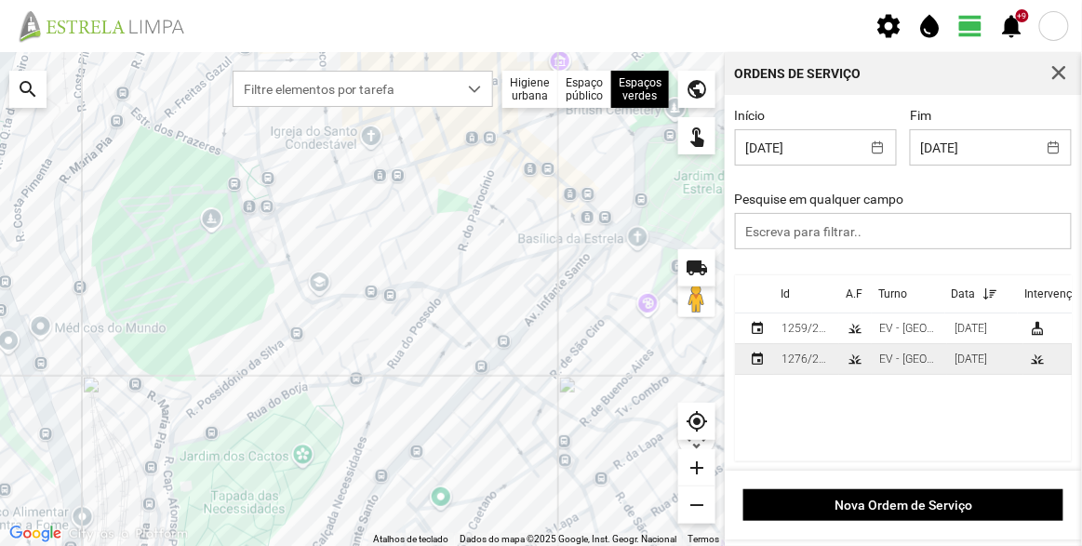
click at [802, 356] on div "1276/2025" at bounding box center [806, 359] width 50 height 13
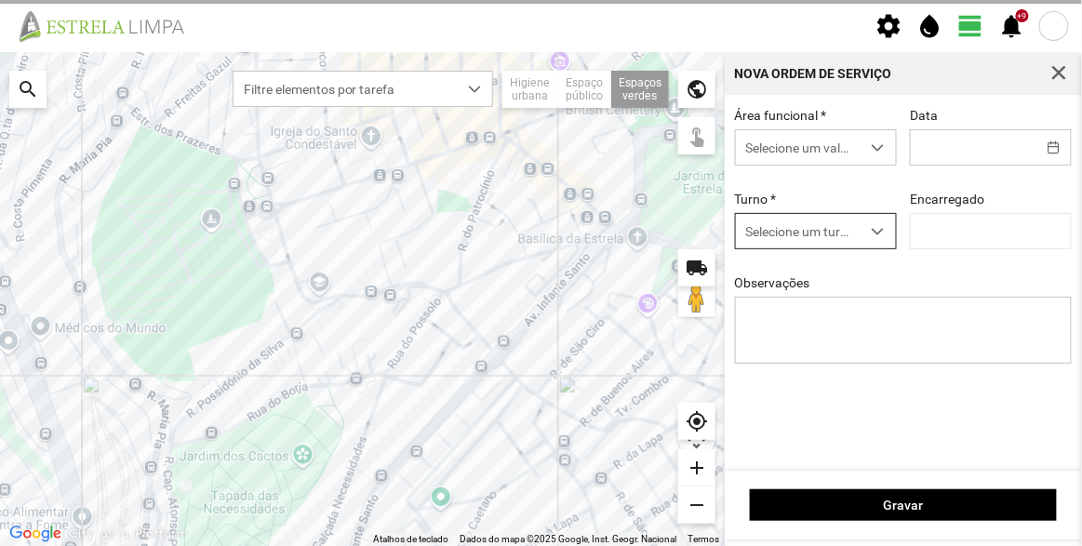
type input "[DATE]"
type input "[PERSON_NAME]"
type textarea "Pç. [GEOGRAPHIC_DATA]"
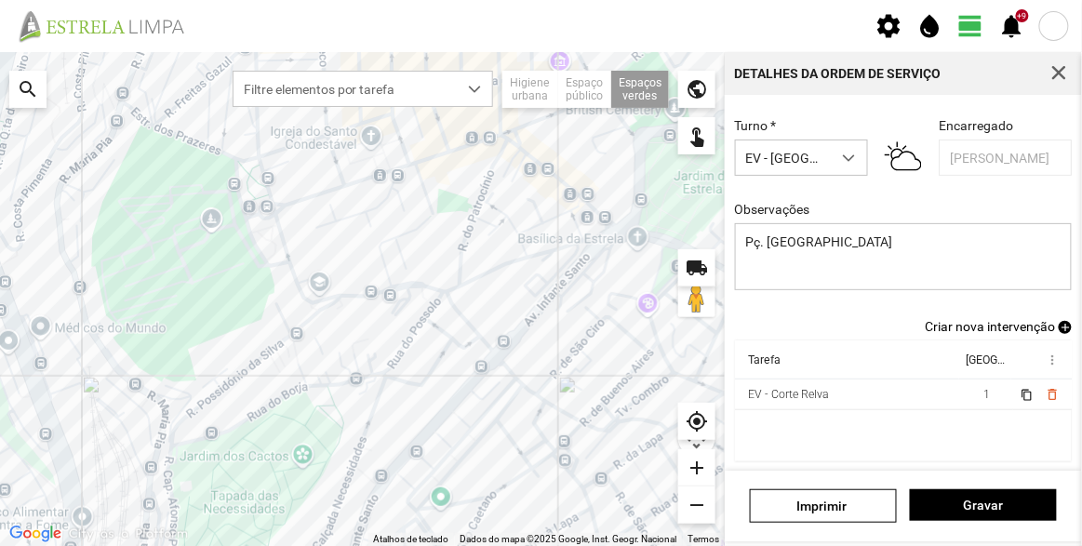
scroll to position [162, 0]
click at [1040, 329] on span "Criar nova intervenção" at bounding box center [990, 326] width 130 height 15
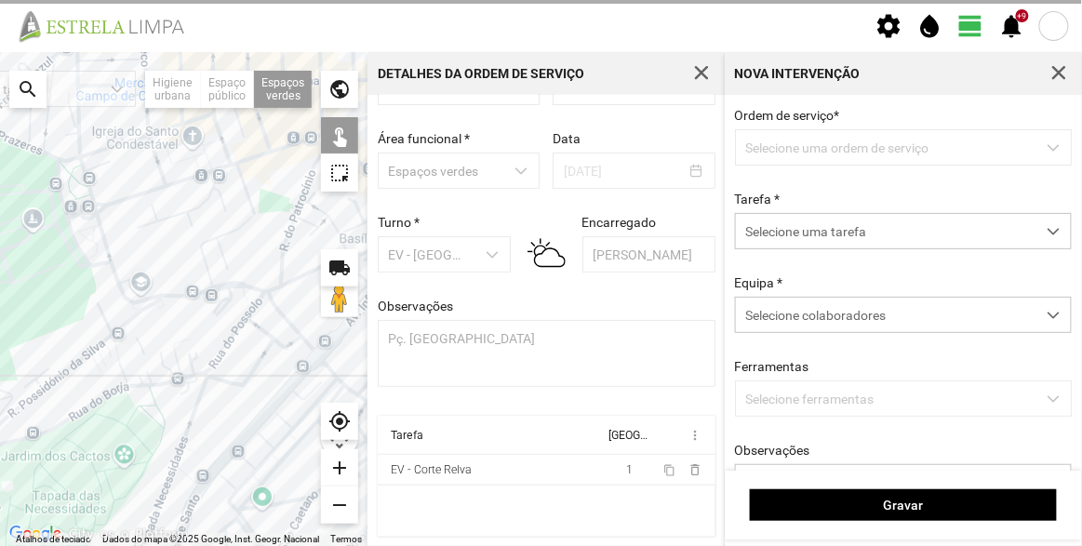
scroll to position [64, 0]
click at [842, 238] on span "Selecione uma tarefa" at bounding box center [886, 231] width 300 height 34
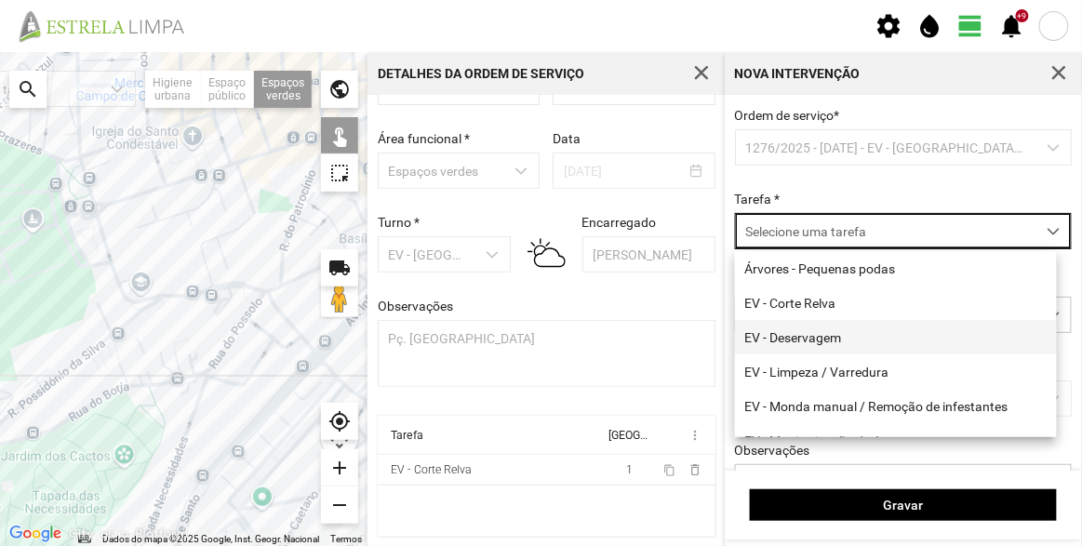
click at [838, 337] on li "EV - Deservagem" at bounding box center [896, 337] width 322 height 34
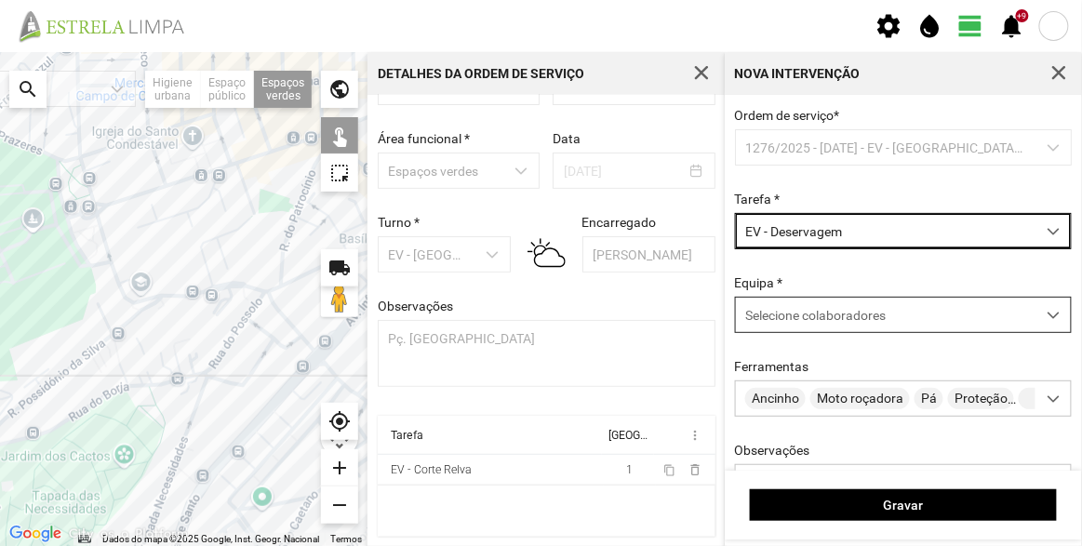
click at [830, 320] on span "Selecione colaboradores" at bounding box center [815, 315] width 140 height 15
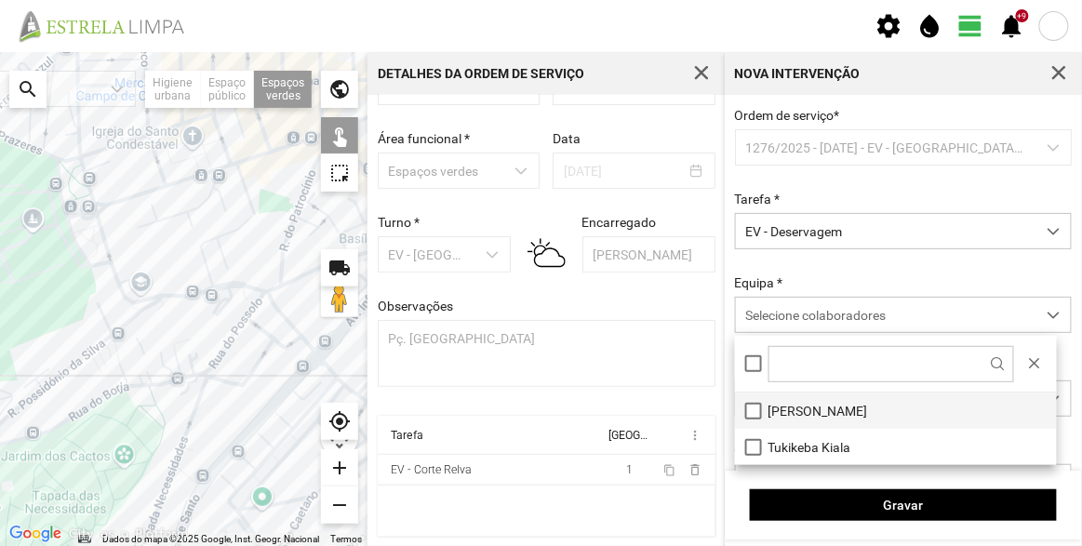
click at [831, 403] on li "[PERSON_NAME]" at bounding box center [896, 411] width 322 height 36
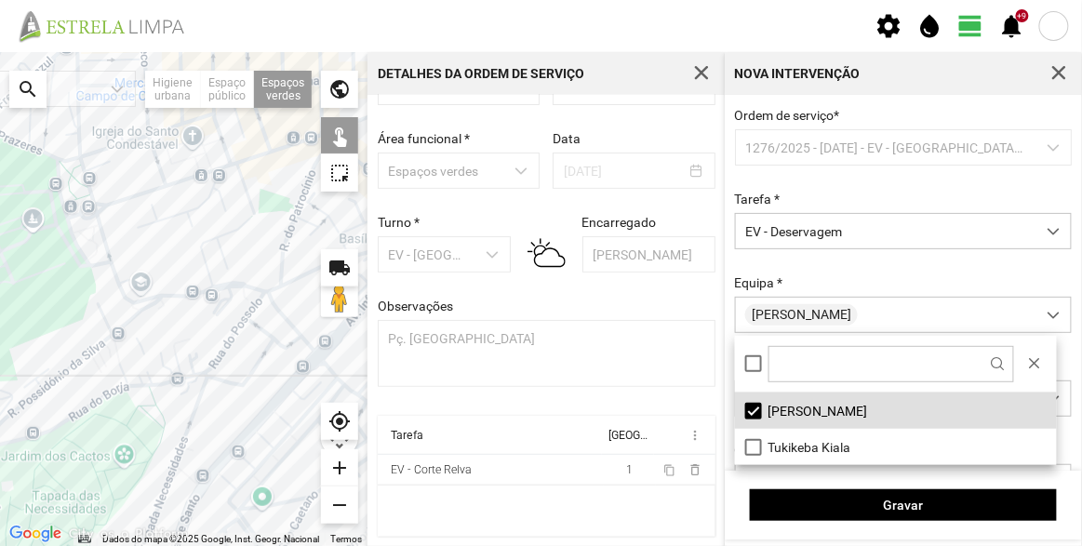
click at [854, 269] on div "Ordem de serviço * 1276/2025 - [DATE] - EV - [GEOGRAPHIC_DATA] B Tarefa * EV - …" at bounding box center [903, 334] width 351 height 452
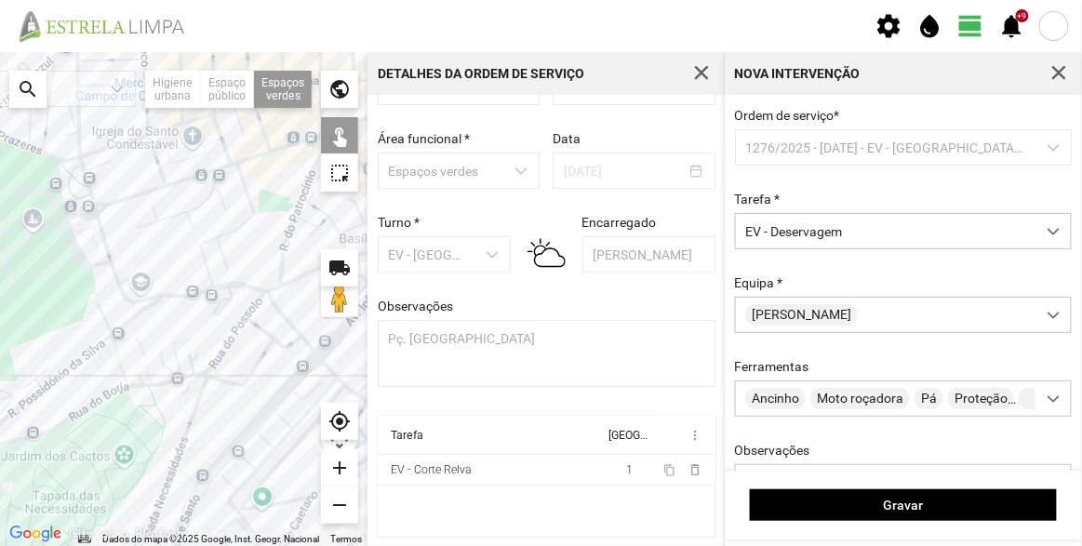
click at [86, 240] on div at bounding box center [183, 299] width 367 height 494
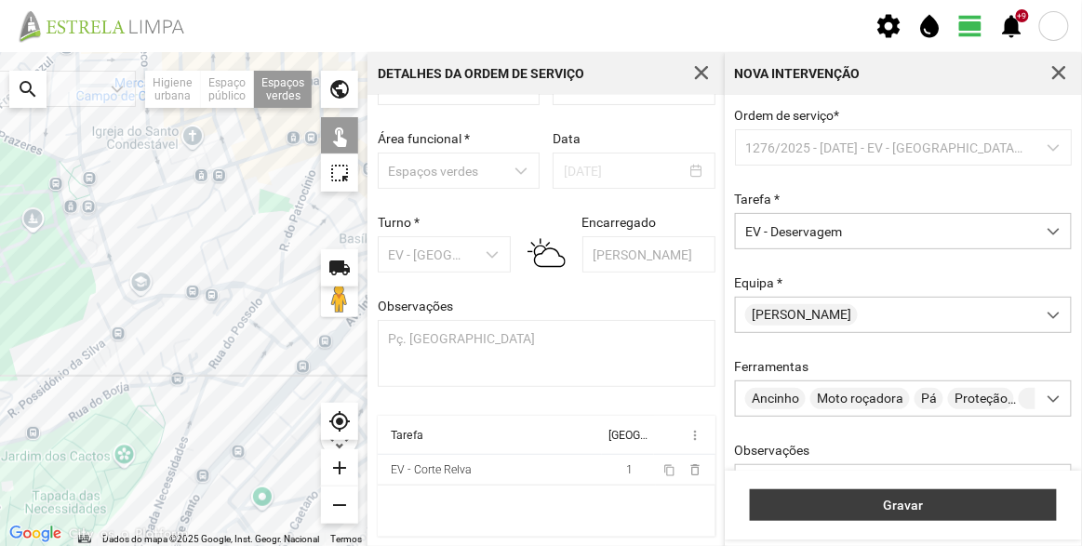
click at [925, 502] on span "Gravar" at bounding box center [903, 505] width 287 height 15
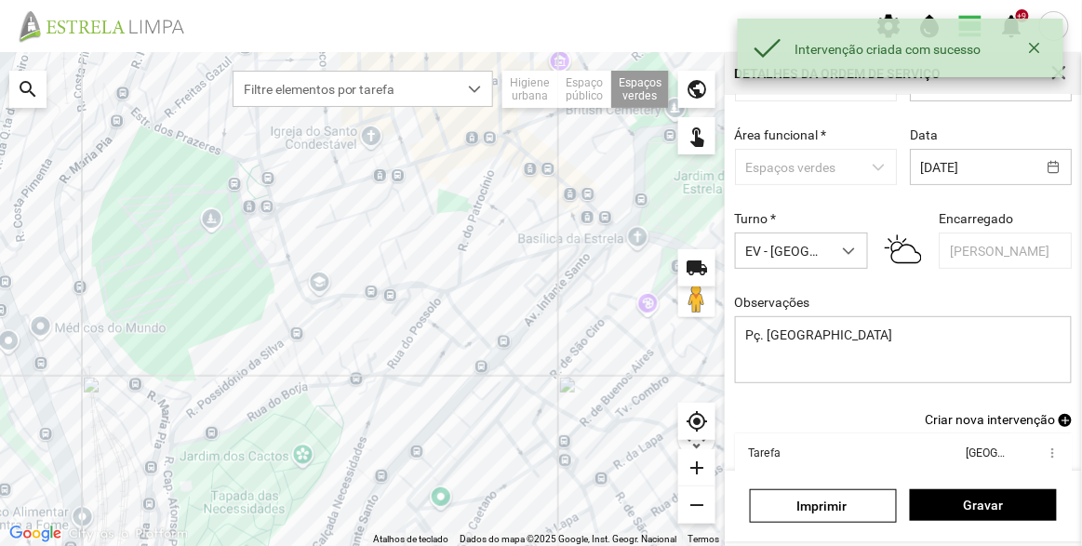
click at [1003, 421] on span "Criar nova intervenção" at bounding box center [990, 419] width 130 height 15
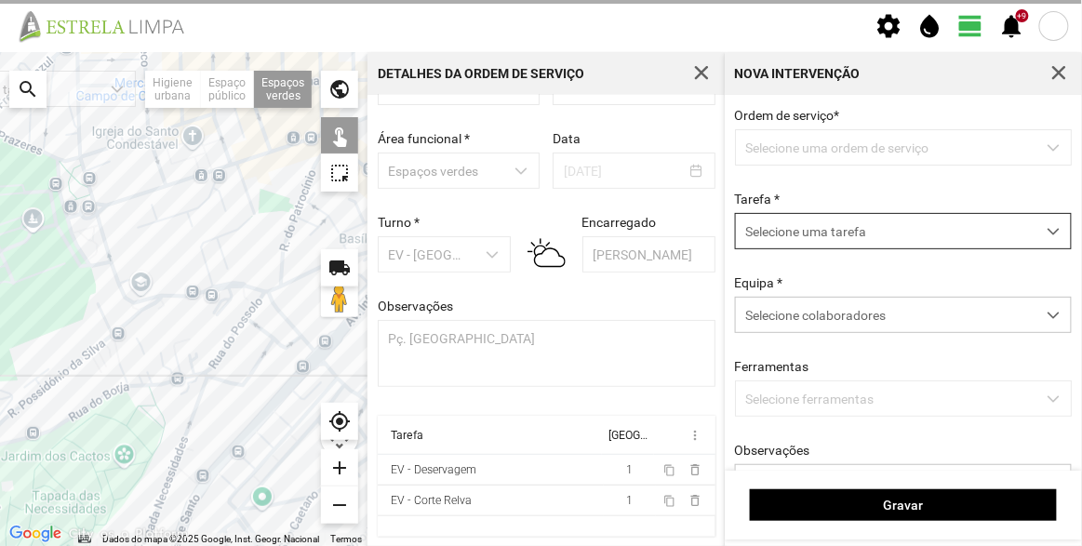
click at [799, 230] on span "Selecione uma tarefa" at bounding box center [886, 231] width 300 height 34
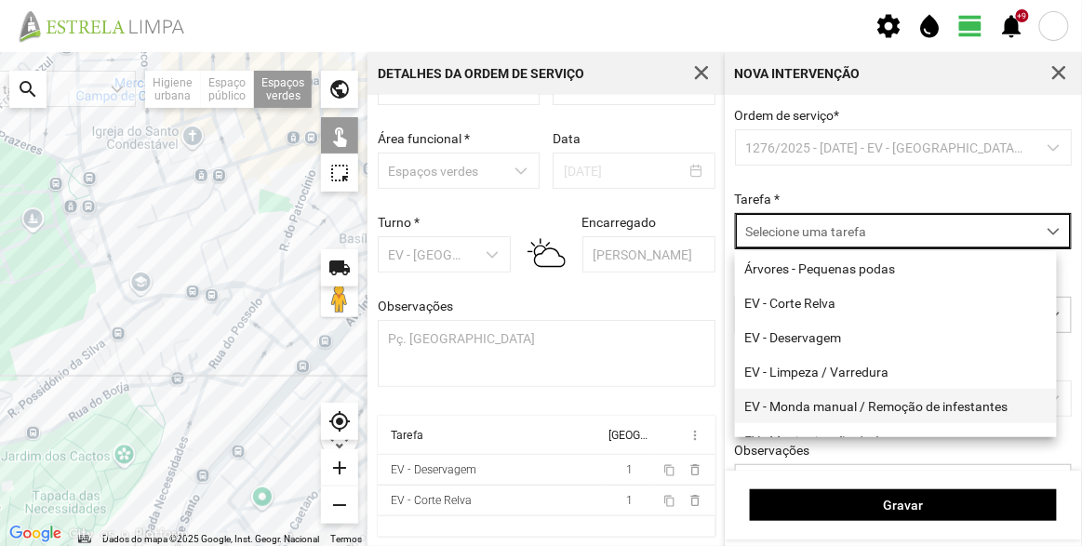
scroll to position [237, 0]
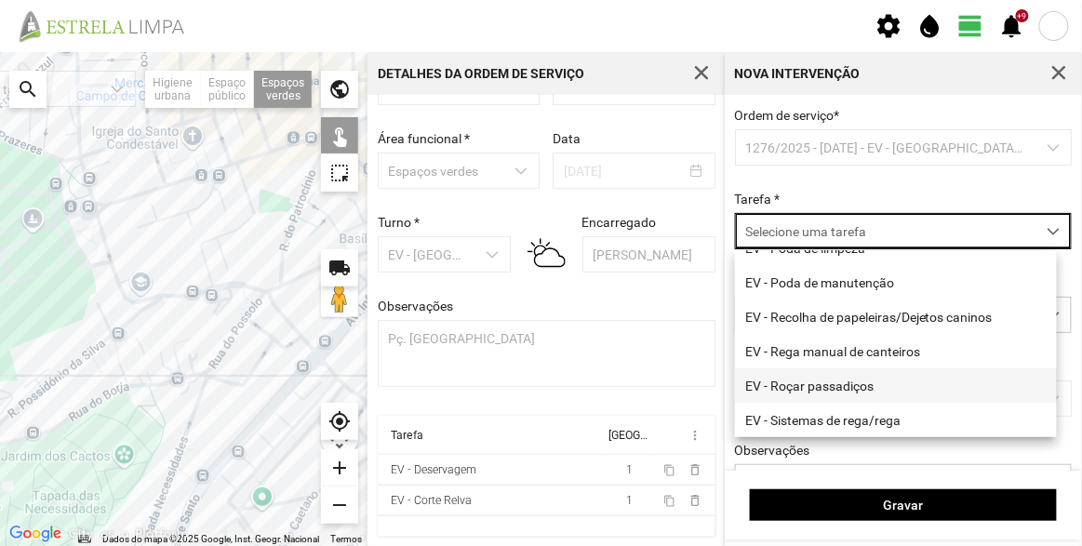
click at [836, 380] on li "EV - Roçar passadiços" at bounding box center [896, 385] width 322 height 34
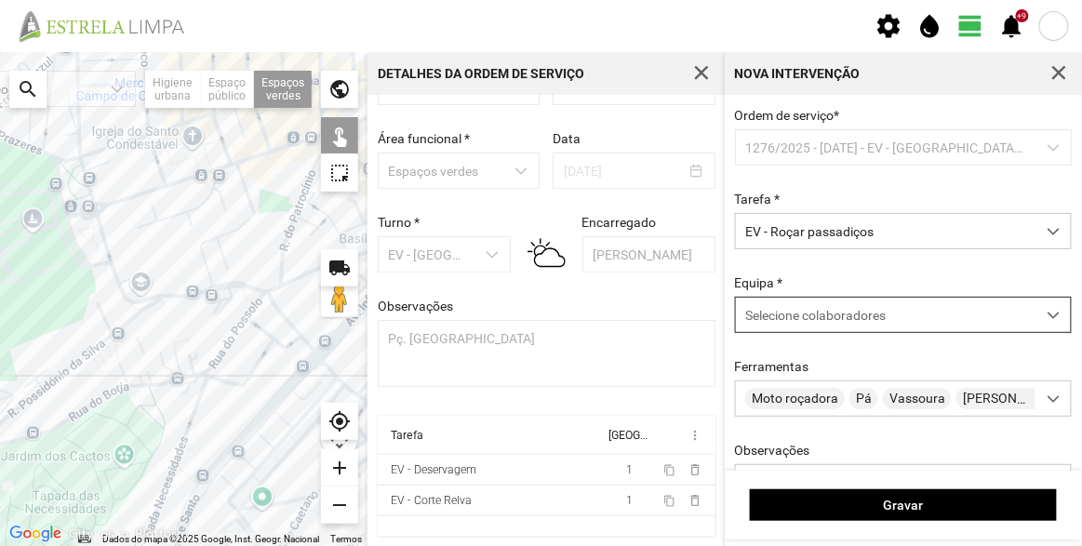
click at [828, 312] on span "Selecione colaboradores" at bounding box center [815, 315] width 140 height 15
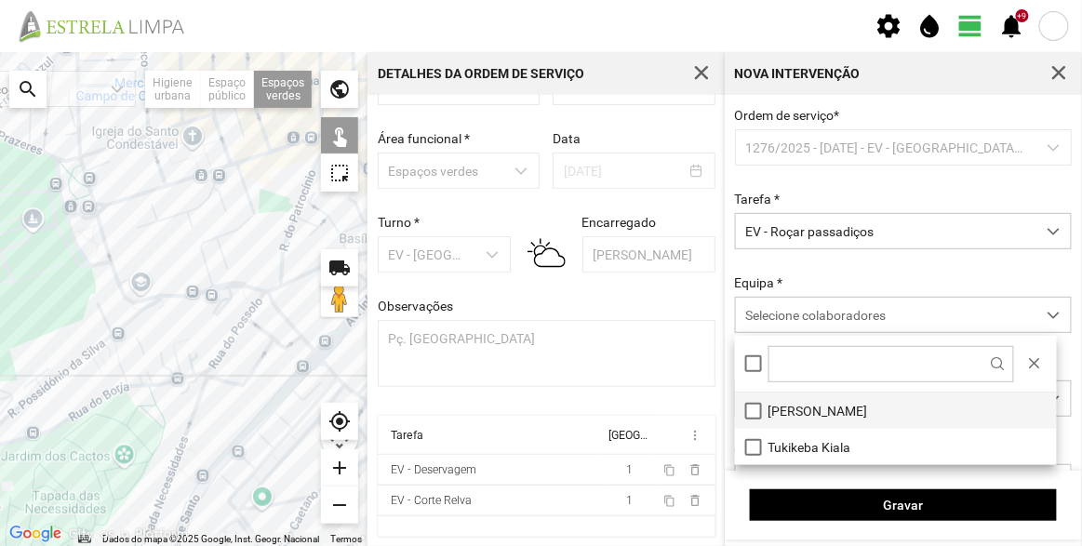
click at [834, 410] on li "[PERSON_NAME]" at bounding box center [896, 411] width 322 height 36
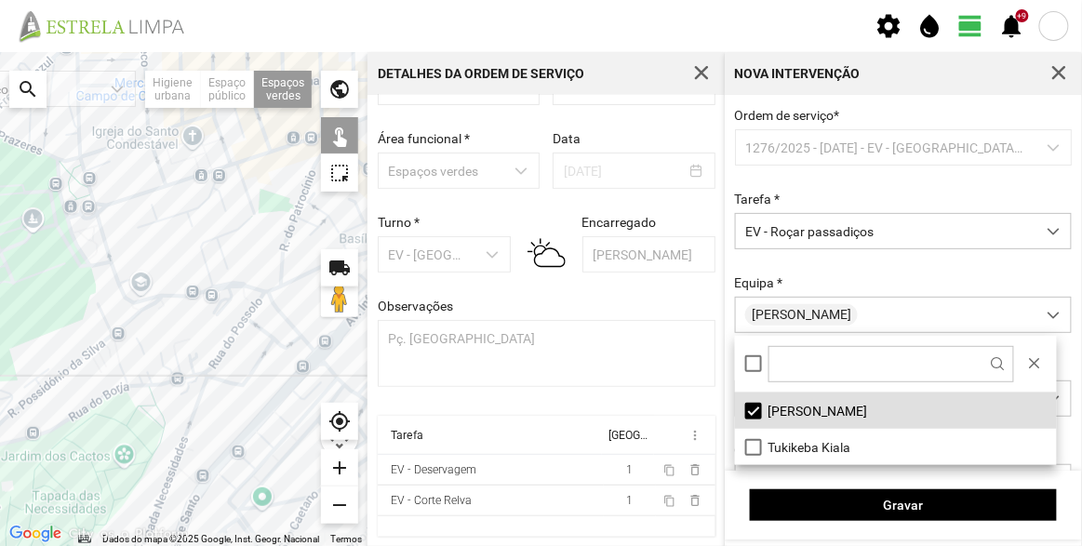
click at [853, 277] on div "Equipa * [PERSON_NAME]" at bounding box center [903, 304] width 351 height 58
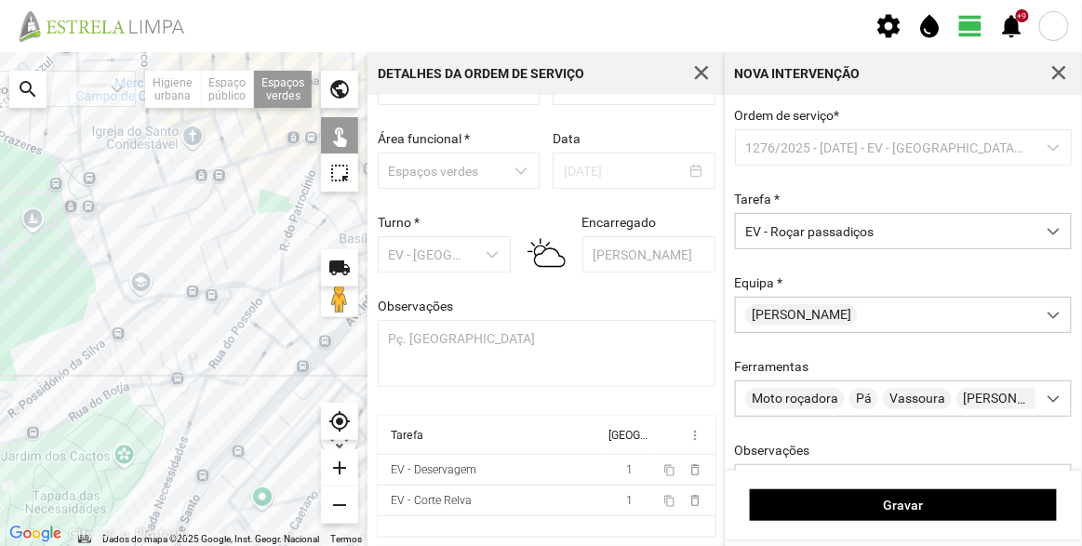
click at [98, 248] on div at bounding box center [183, 299] width 367 height 494
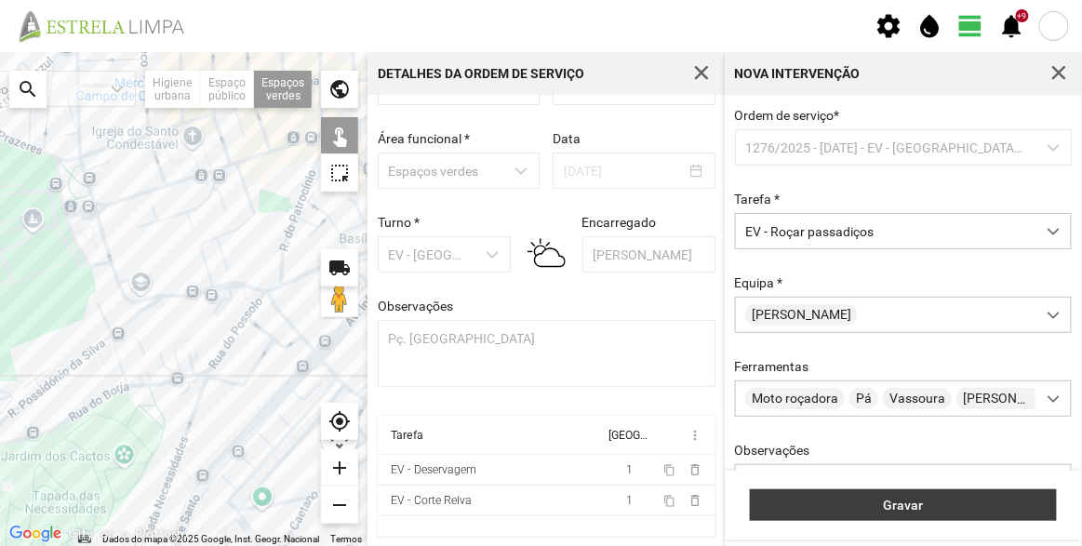
click at [888, 508] on span "Gravar" at bounding box center [903, 505] width 287 height 15
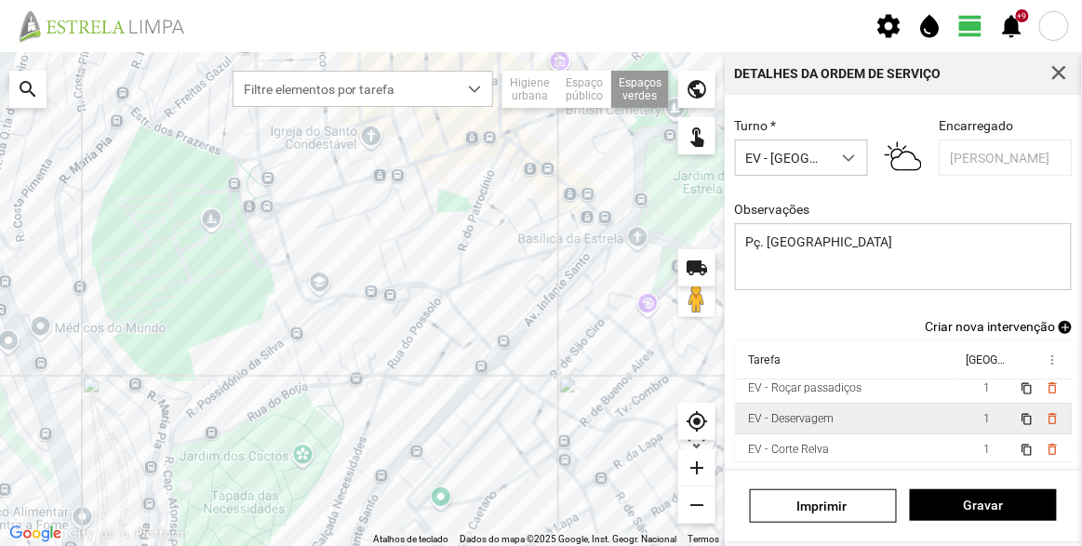
scroll to position [9, 0]
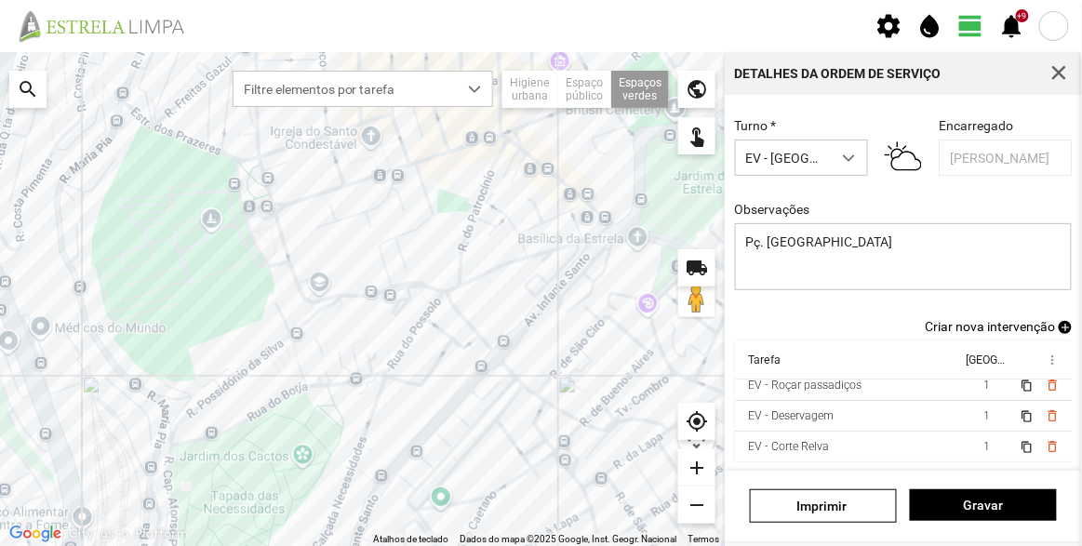
click at [974, 325] on span "Criar nova intervenção" at bounding box center [990, 326] width 130 height 15
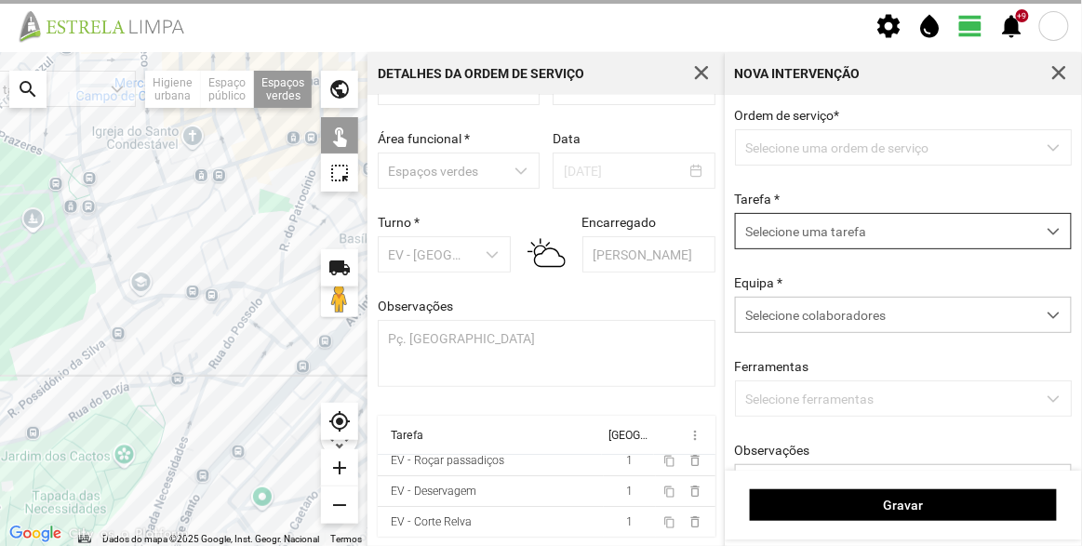
click at [803, 234] on span "Selecione uma tarefa" at bounding box center [886, 231] width 300 height 34
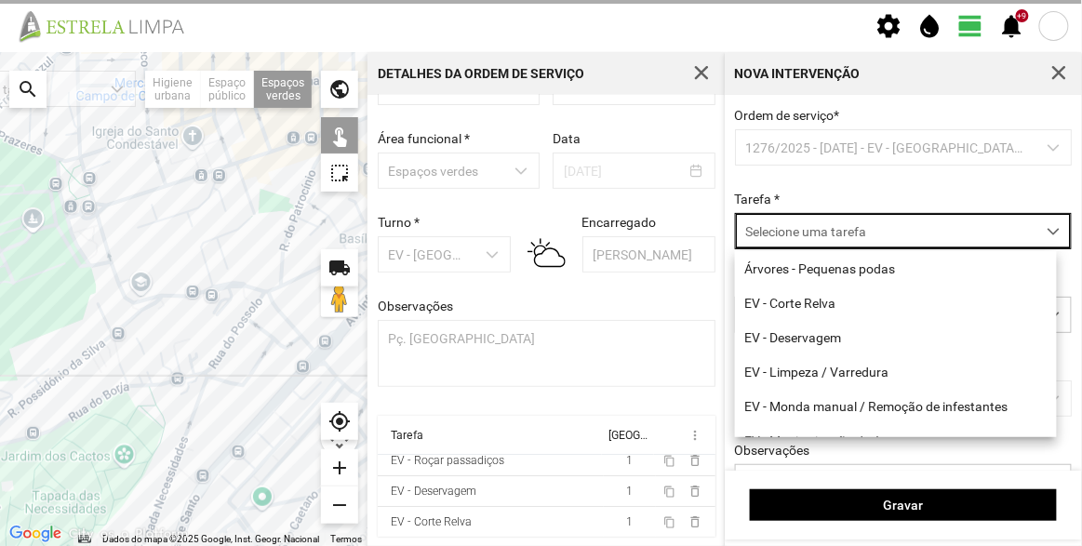
scroll to position [9, 78]
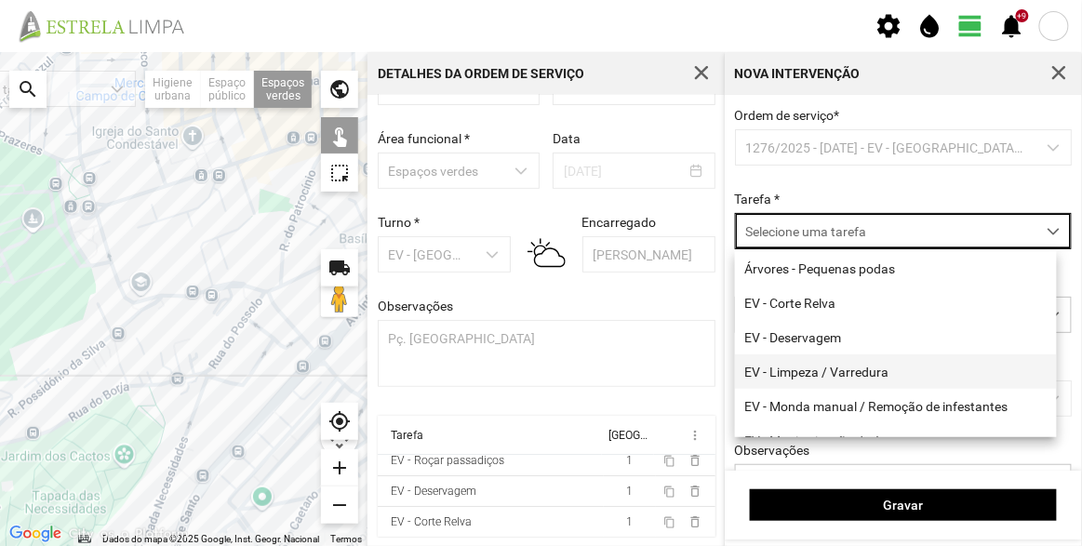
click at [851, 366] on li "EV - Limpeza / Varredura" at bounding box center [896, 371] width 322 height 34
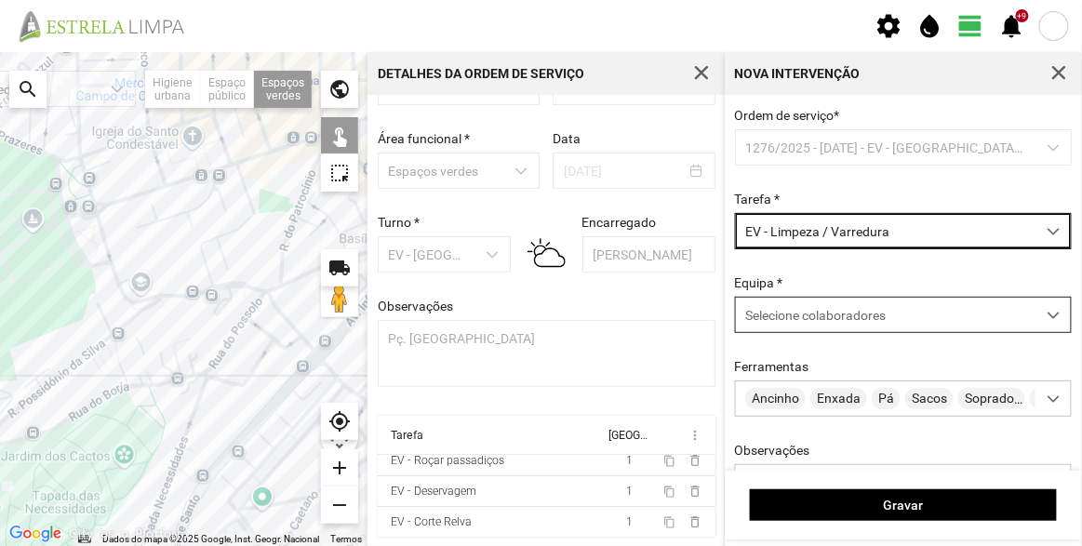
click at [872, 311] on span "Selecione colaboradores" at bounding box center [815, 315] width 140 height 15
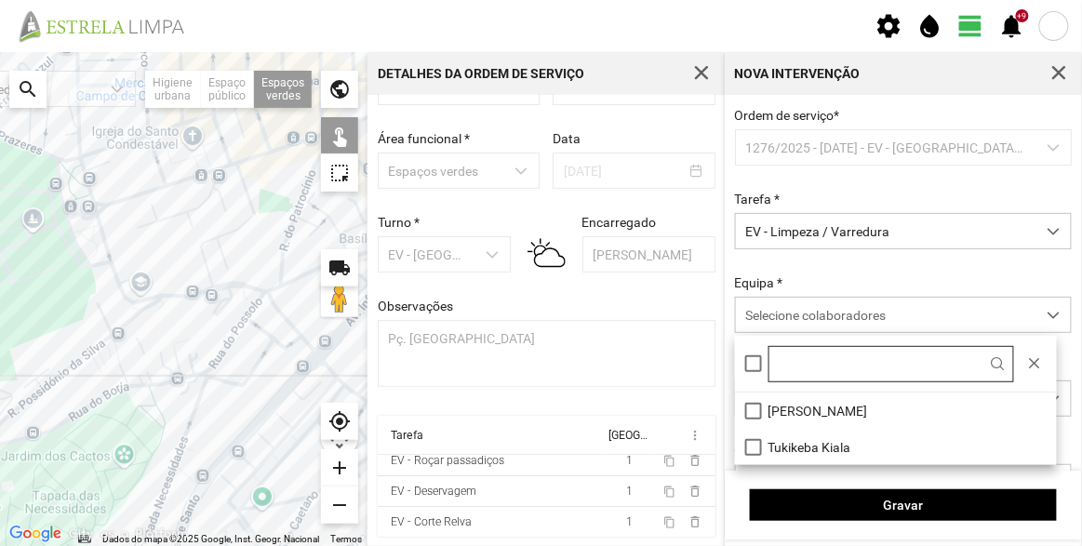
drag, startPoint x: 831, startPoint y: 410, endPoint x: 826, endPoint y: 354, distance: 56.0
click at [831, 411] on li "[PERSON_NAME]" at bounding box center [896, 411] width 322 height 36
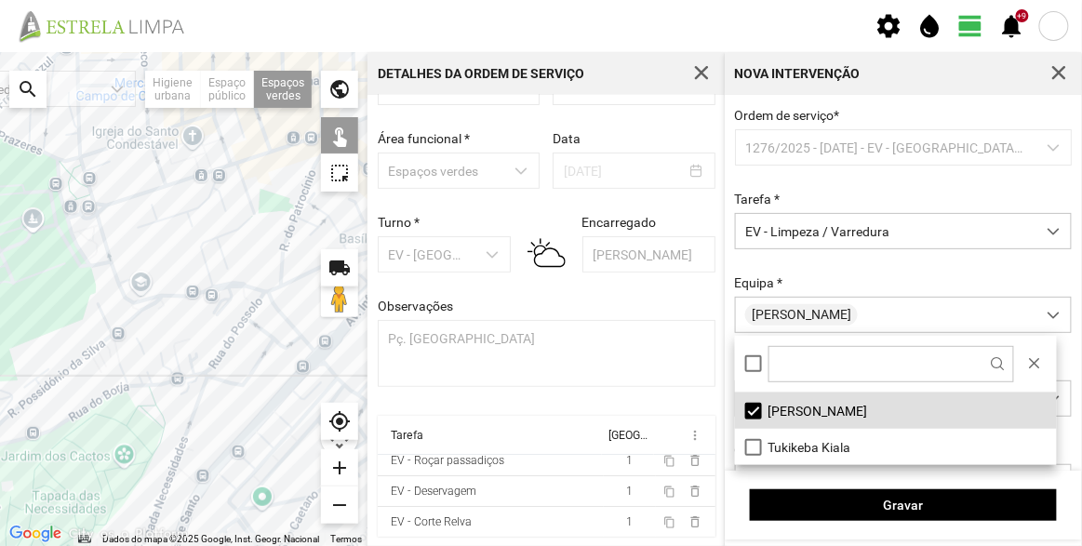
click at [835, 266] on div "Ordem de serviço * 1276/2025 - [DATE] - EV - Equipa B Tarefa * EV - Limpeza / […" at bounding box center [903, 334] width 351 height 452
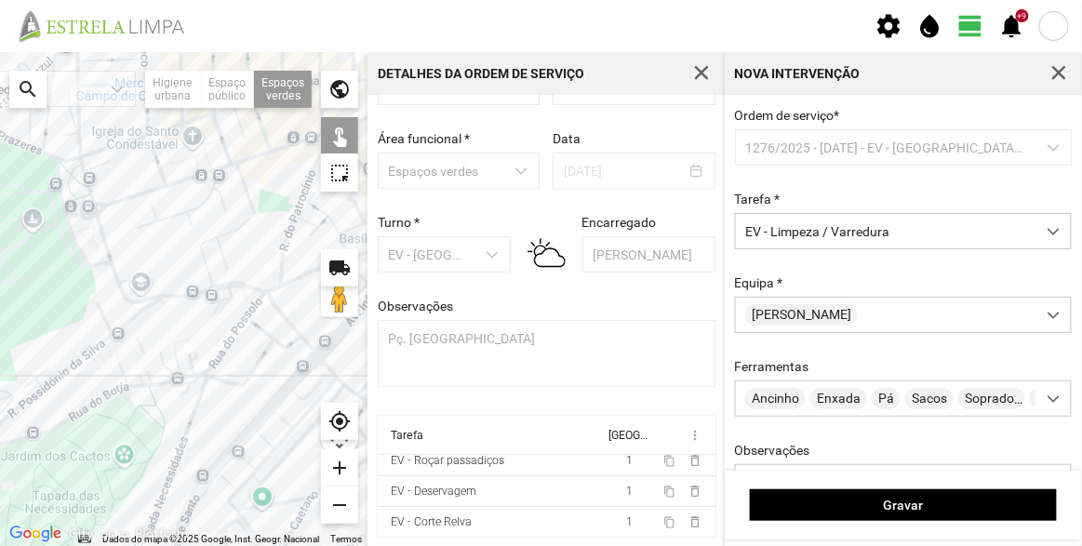
click at [81, 232] on div at bounding box center [183, 299] width 367 height 494
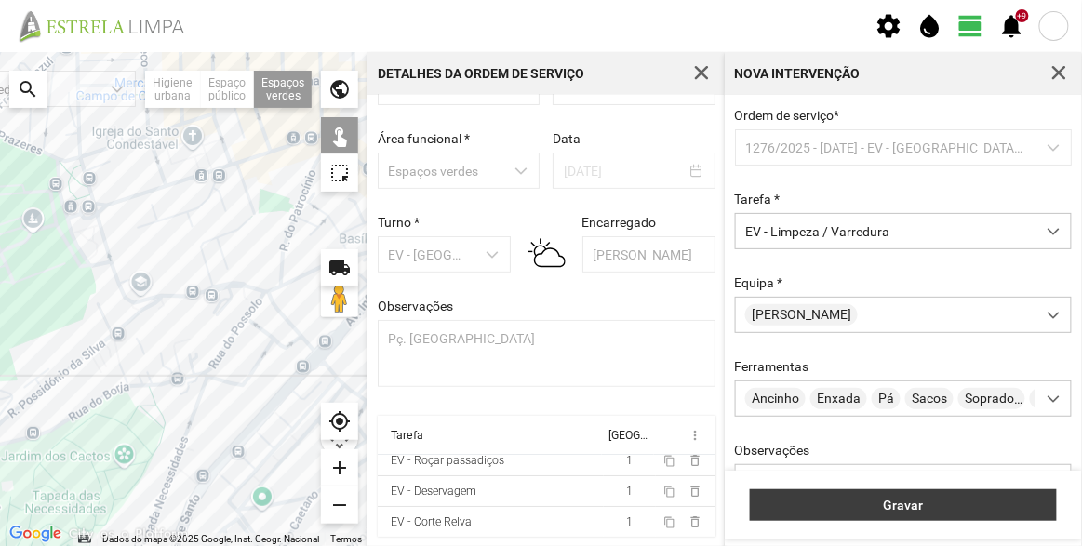
click at [929, 511] on span "Gravar" at bounding box center [903, 505] width 287 height 15
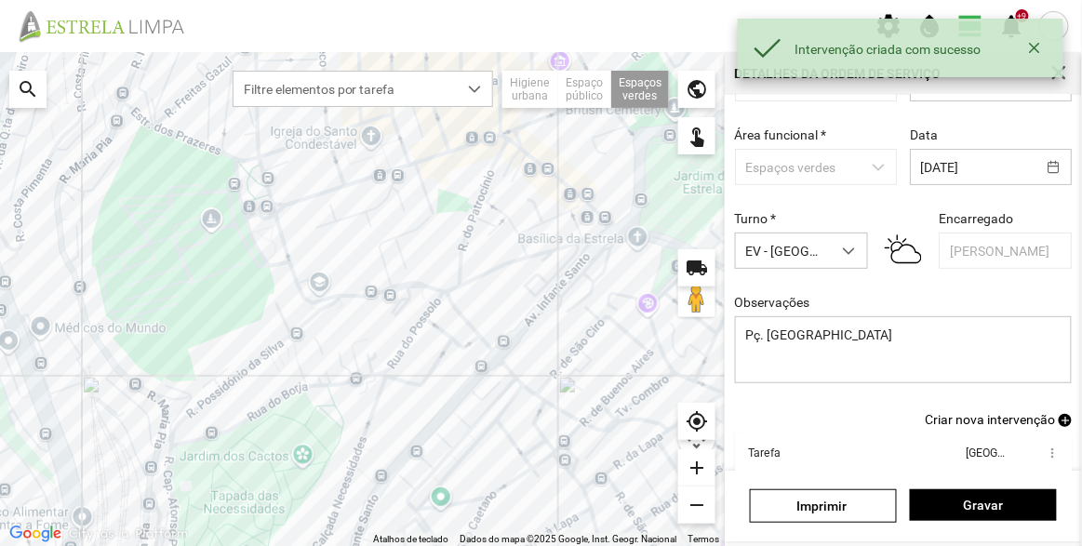
scroll to position [162, 0]
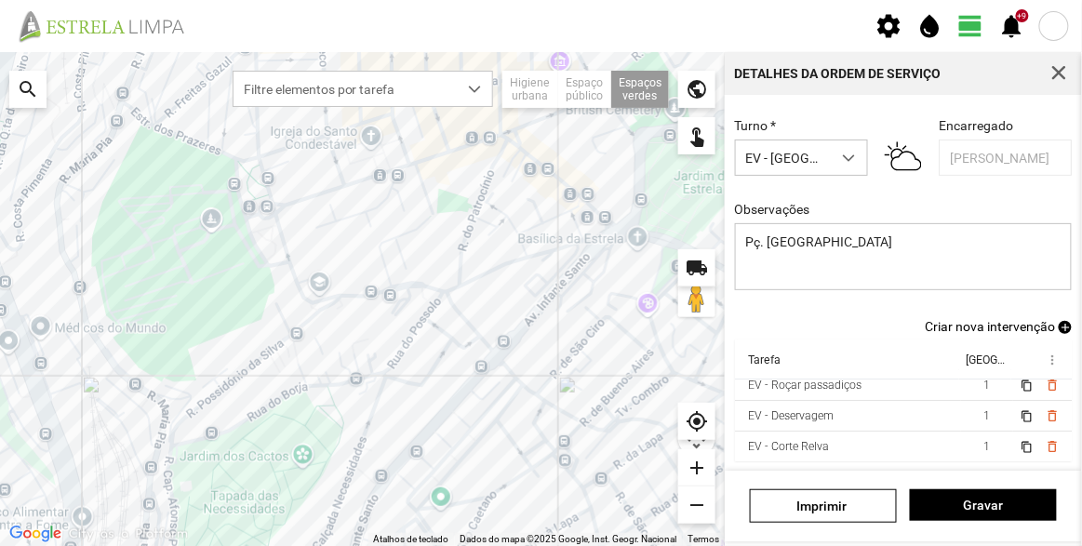
click at [998, 327] on span "Criar nova intervenção" at bounding box center [990, 326] width 130 height 15
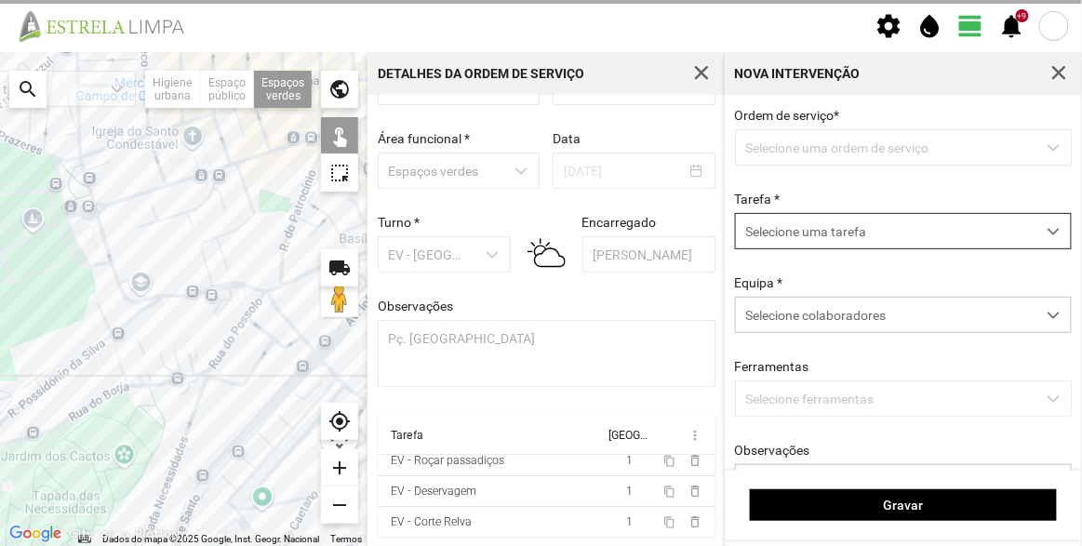
click at [847, 236] on span "Selecione uma tarefa" at bounding box center [886, 231] width 300 height 34
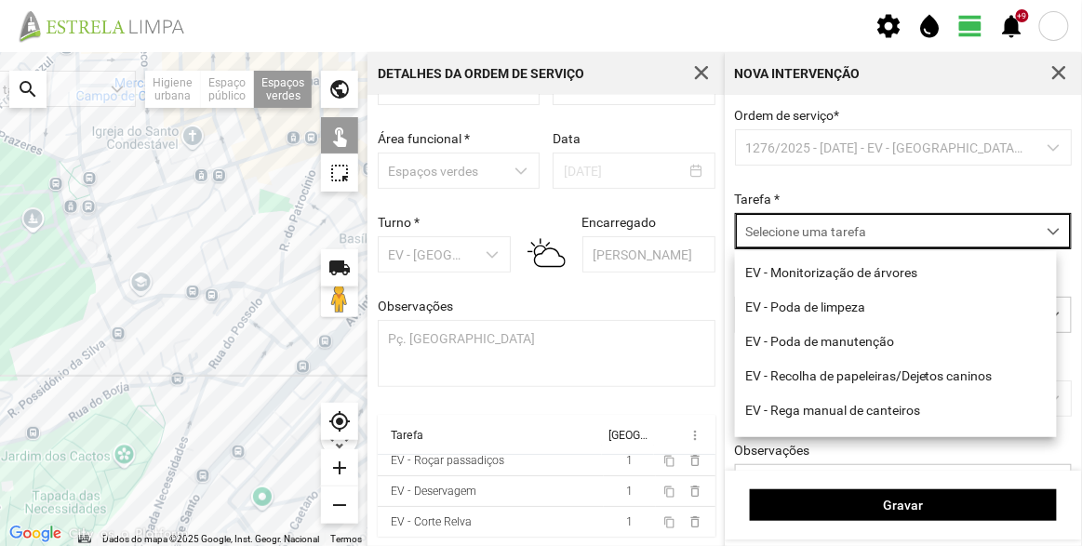
scroll to position [237, 0]
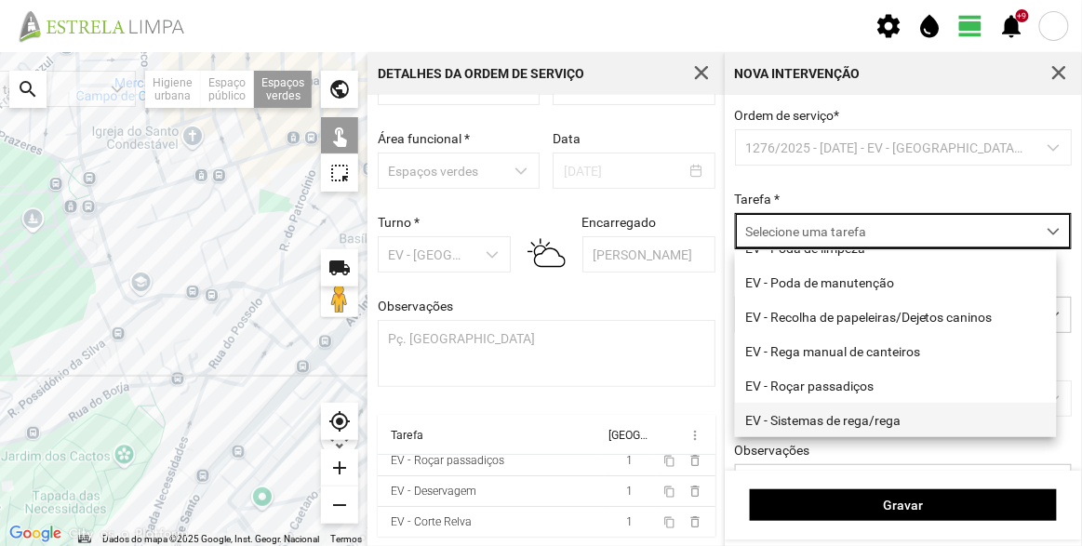
click at [889, 423] on li "EV - Sistemas de rega/rega" at bounding box center [896, 420] width 322 height 34
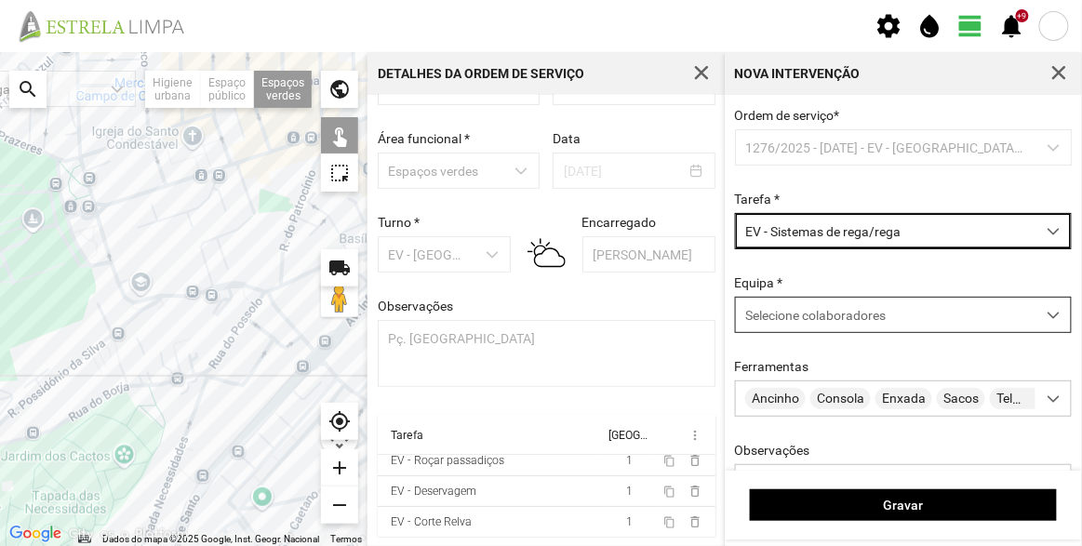
click at [854, 312] on span "Selecione colaboradores" at bounding box center [815, 315] width 140 height 15
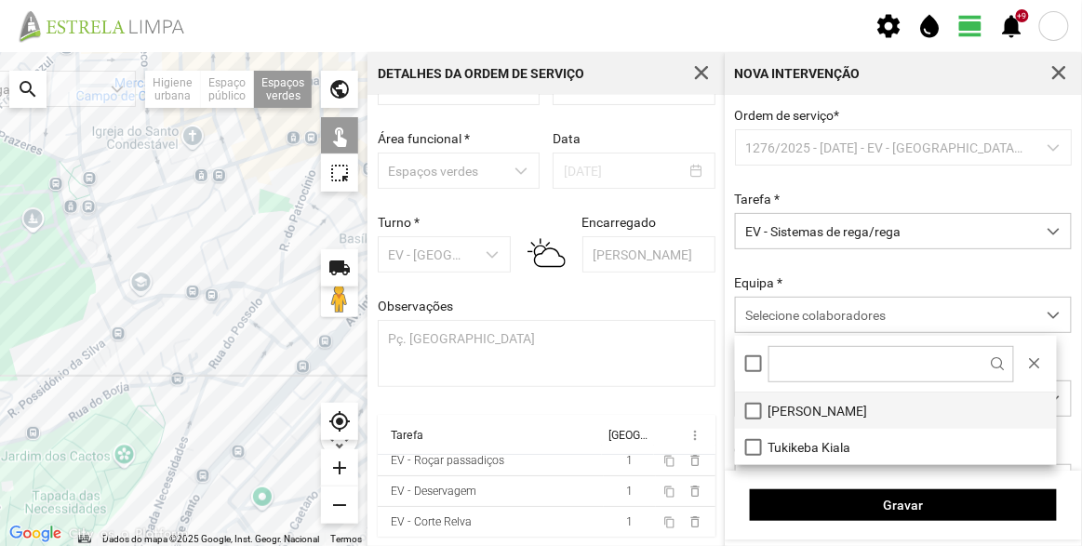
click at [821, 406] on li "[PERSON_NAME]" at bounding box center [896, 411] width 322 height 36
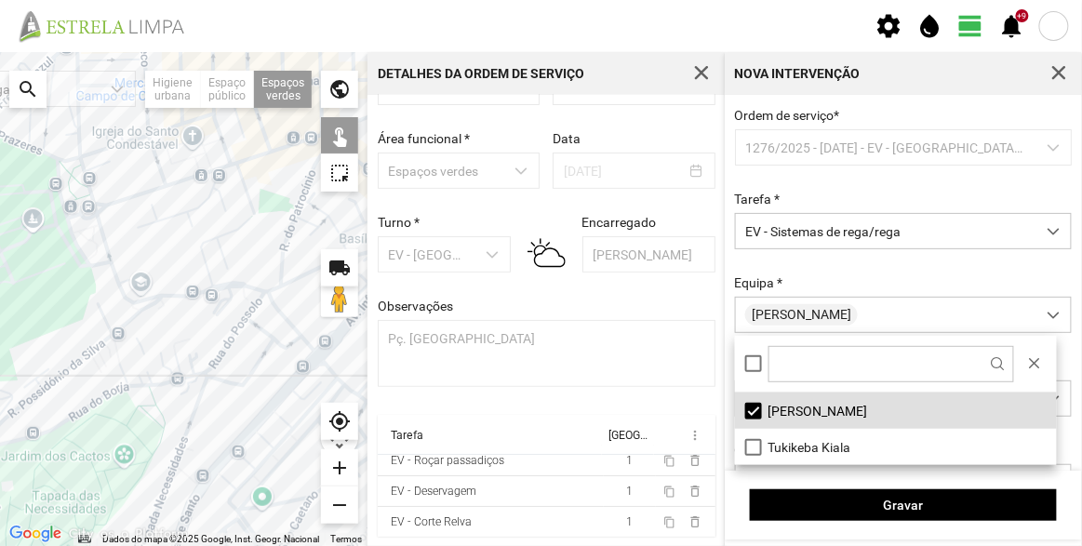
click at [849, 274] on div "Ordem de serviço * 1276/2025 - [DATE] - EV - Equipa B Tarefa * EV - Sistemas de…" at bounding box center [903, 334] width 351 height 452
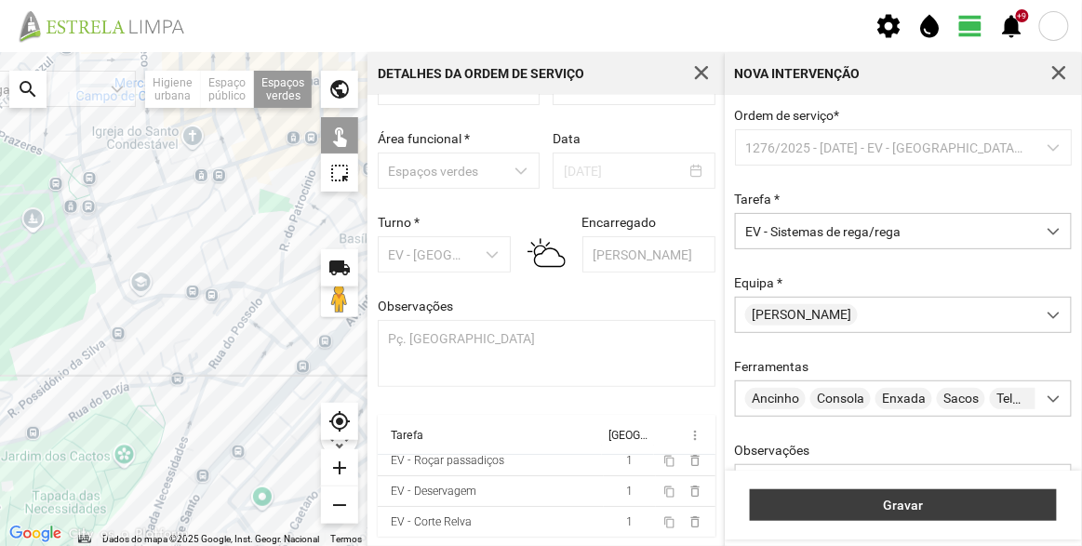
click at [902, 493] on button "Gravar" at bounding box center [903, 505] width 307 height 32
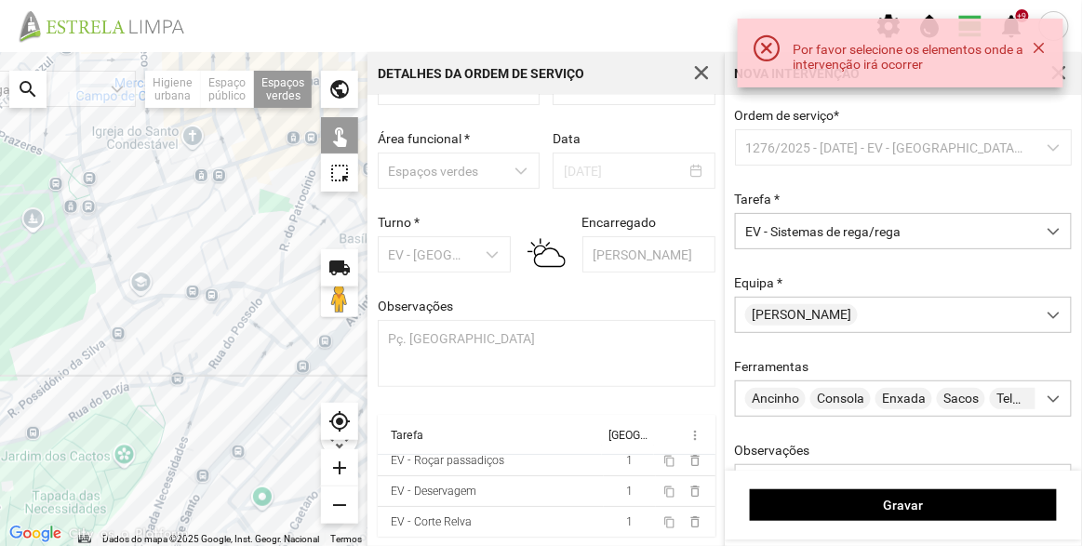
click at [98, 246] on div at bounding box center [183, 299] width 367 height 494
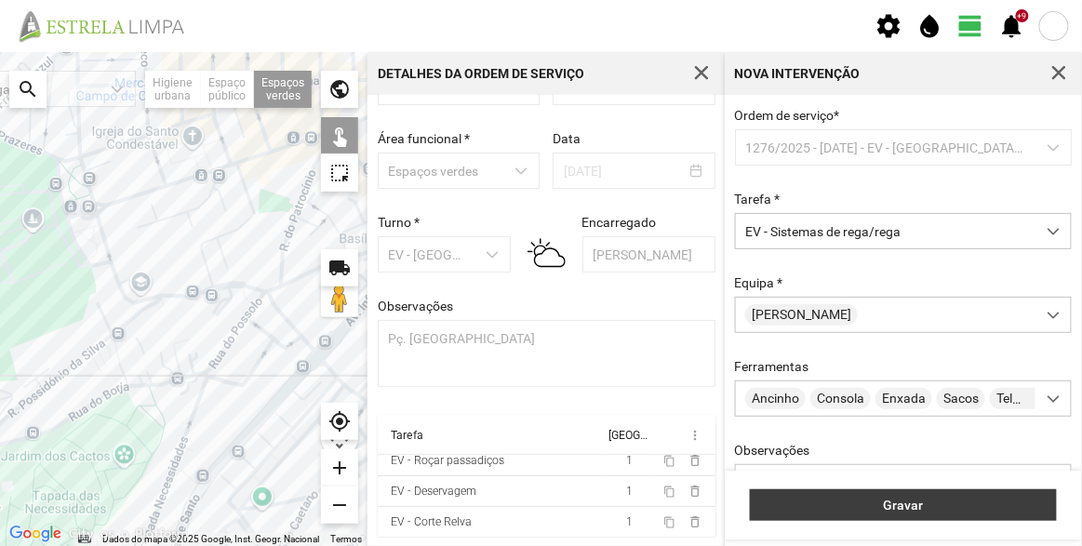
click at [942, 490] on button "Gravar" at bounding box center [903, 505] width 307 height 32
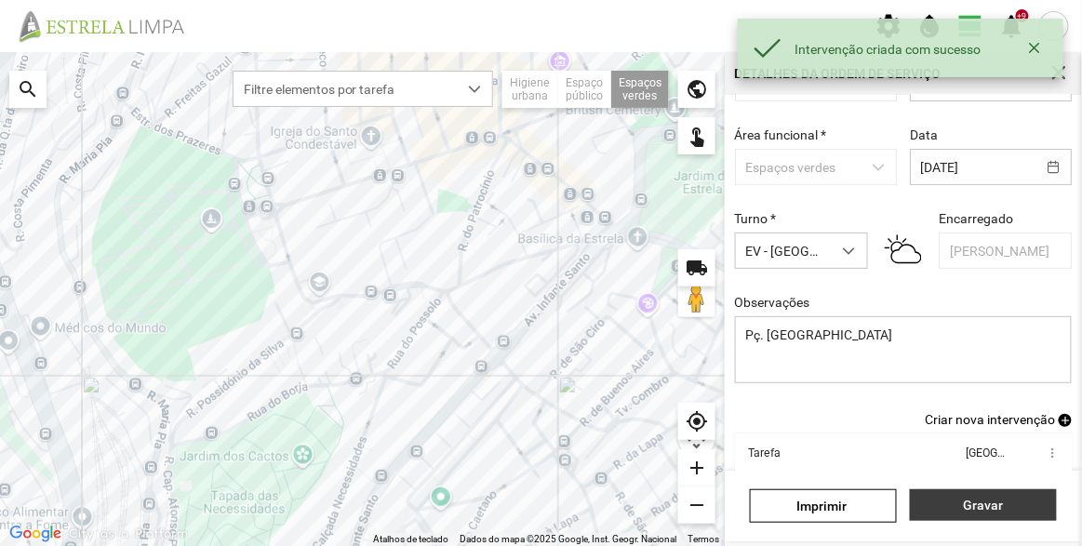
click at [998, 503] on span "Gravar" at bounding box center [983, 505] width 127 height 15
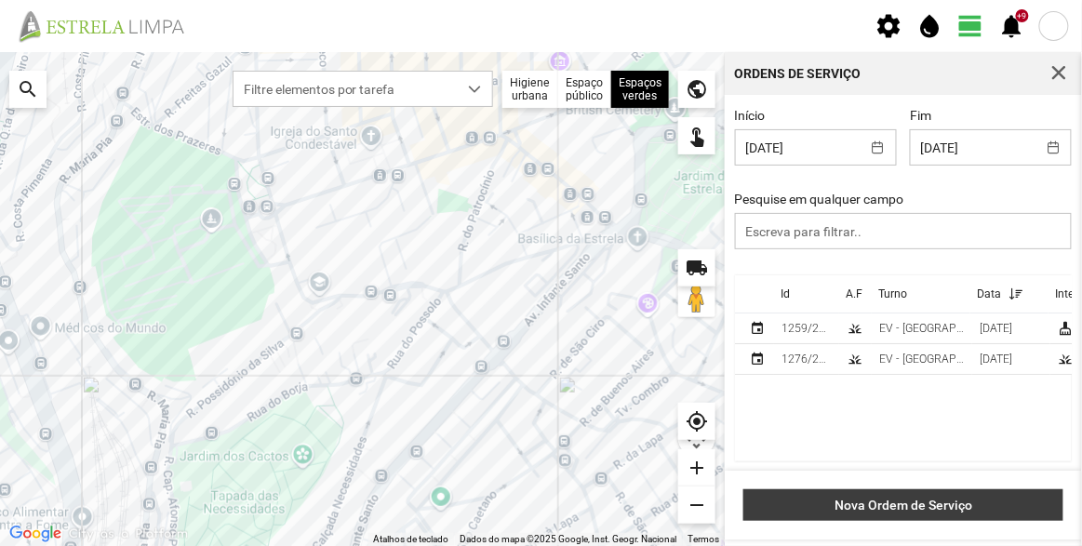
click at [942, 499] on span "Nova Ordem de Serviço" at bounding box center [903, 505] width 300 height 15
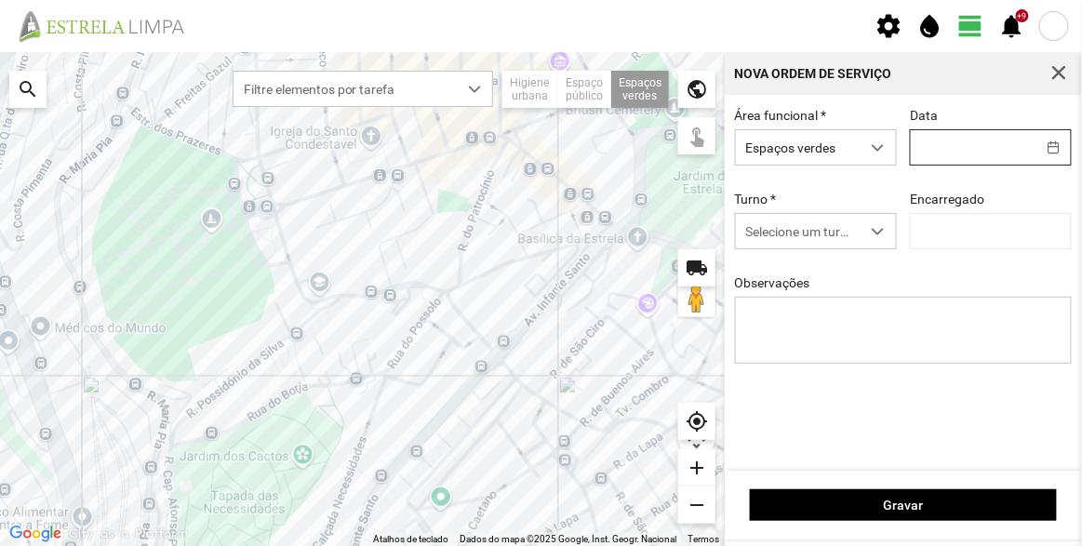
click at [949, 148] on input "text" at bounding box center [973, 147] width 125 height 34
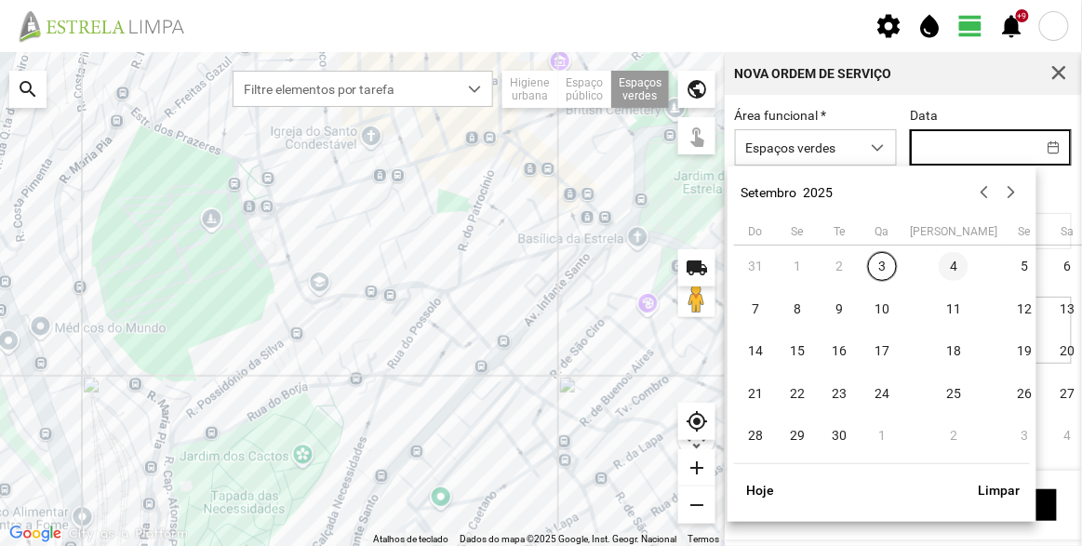
click at [939, 273] on span "4" at bounding box center [954, 267] width 30 height 30
type input "[DATE]"
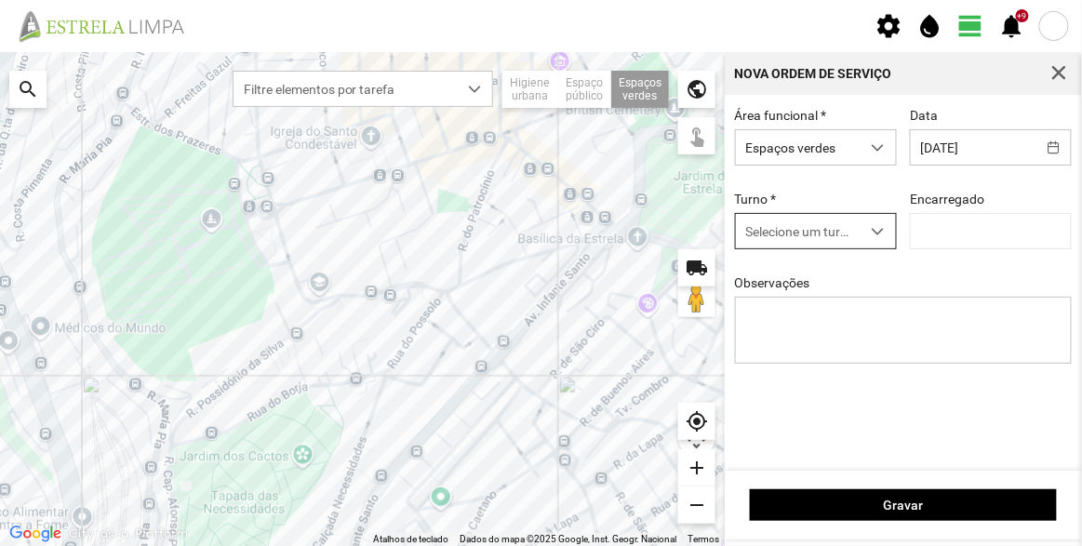
click at [813, 234] on span "Selecione um turno" at bounding box center [798, 231] width 125 height 34
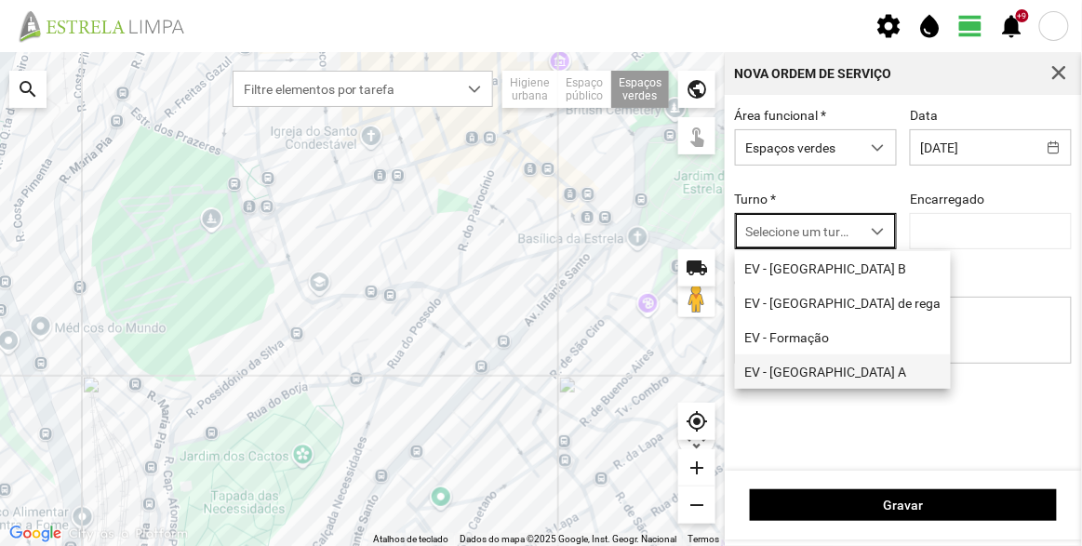
click at [794, 374] on li "EV - [GEOGRAPHIC_DATA] A" at bounding box center [843, 371] width 216 height 34
type input "[PERSON_NAME]"
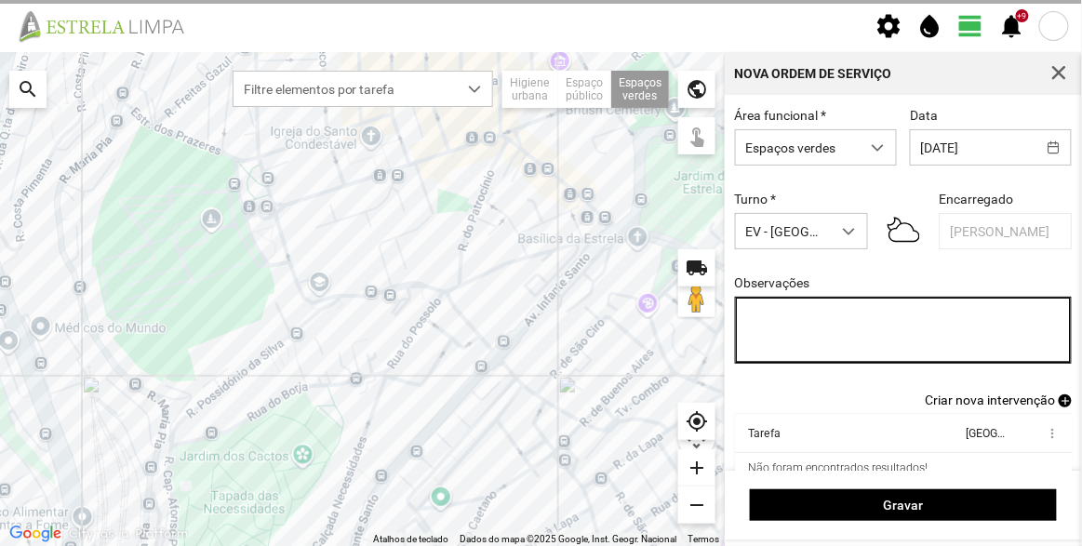
click at [830, 341] on textarea "Observações" at bounding box center [904, 330] width 338 height 67
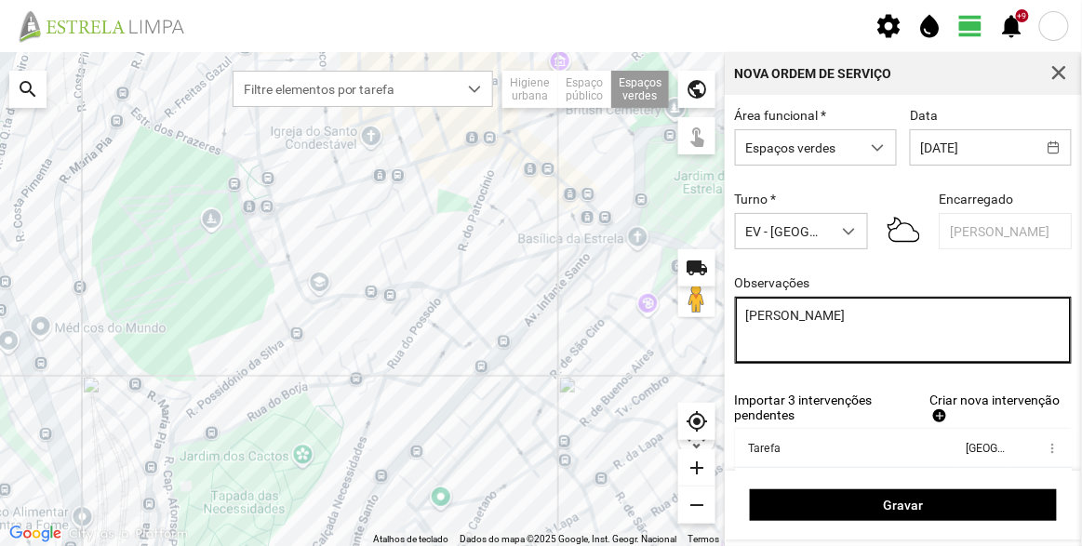
type textarea "[PERSON_NAME]"
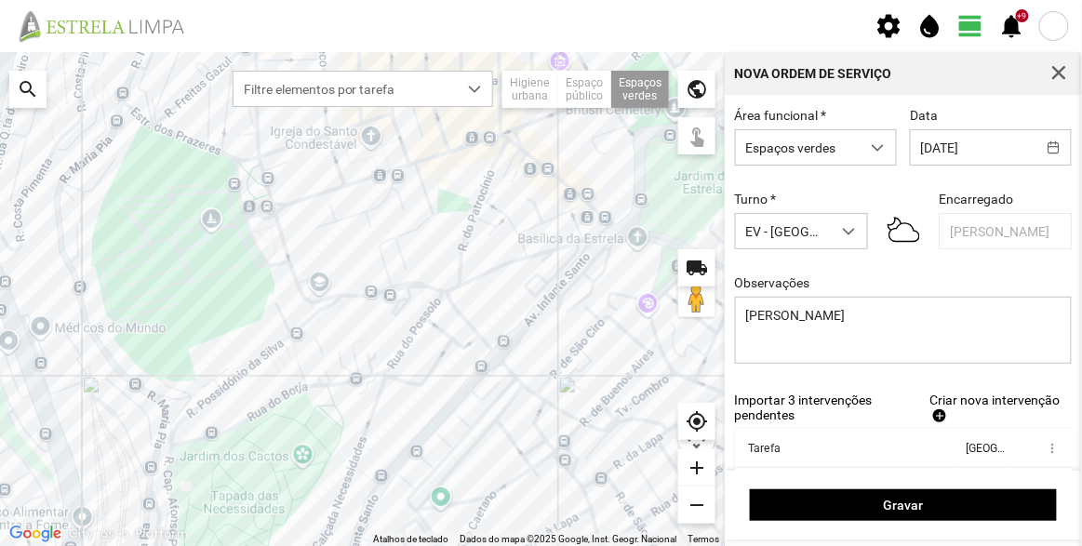
click at [988, 402] on span "Criar nova intervenção" at bounding box center [994, 400] width 130 height 15
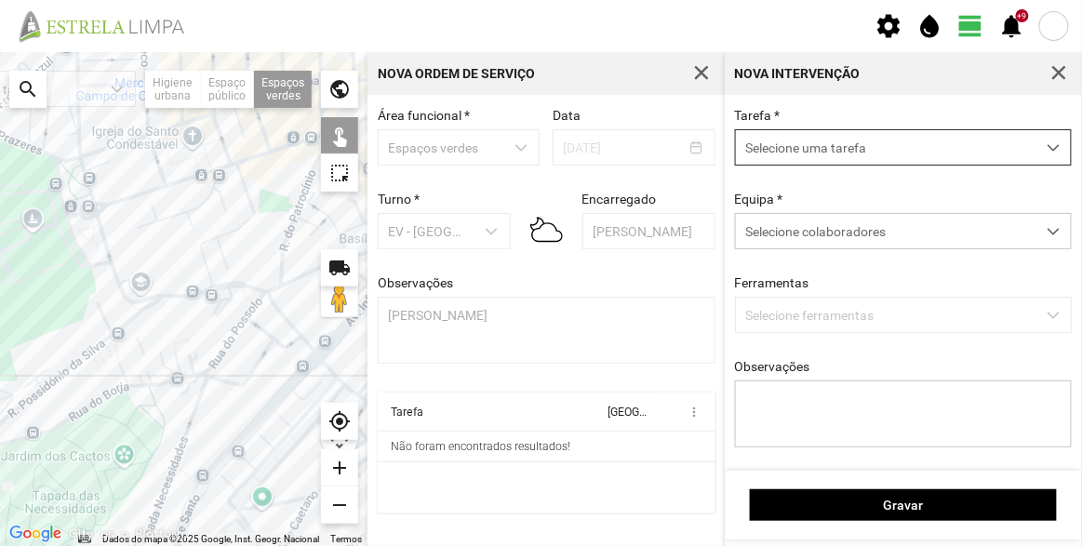
click at [817, 150] on span "Selecione uma tarefa" at bounding box center [886, 147] width 300 height 34
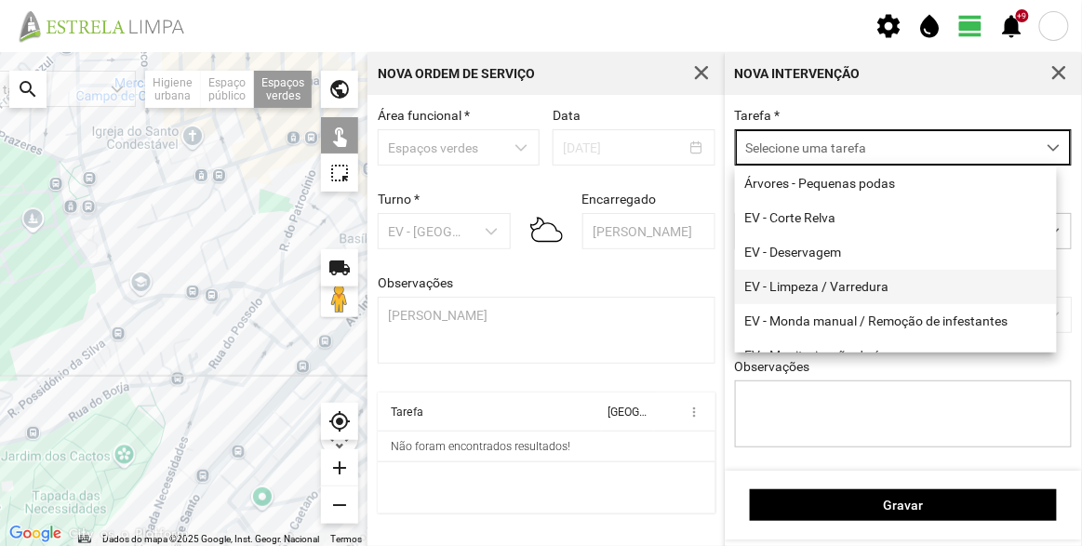
click at [814, 289] on li "EV - Limpeza / Varredura" at bounding box center [896, 287] width 322 height 34
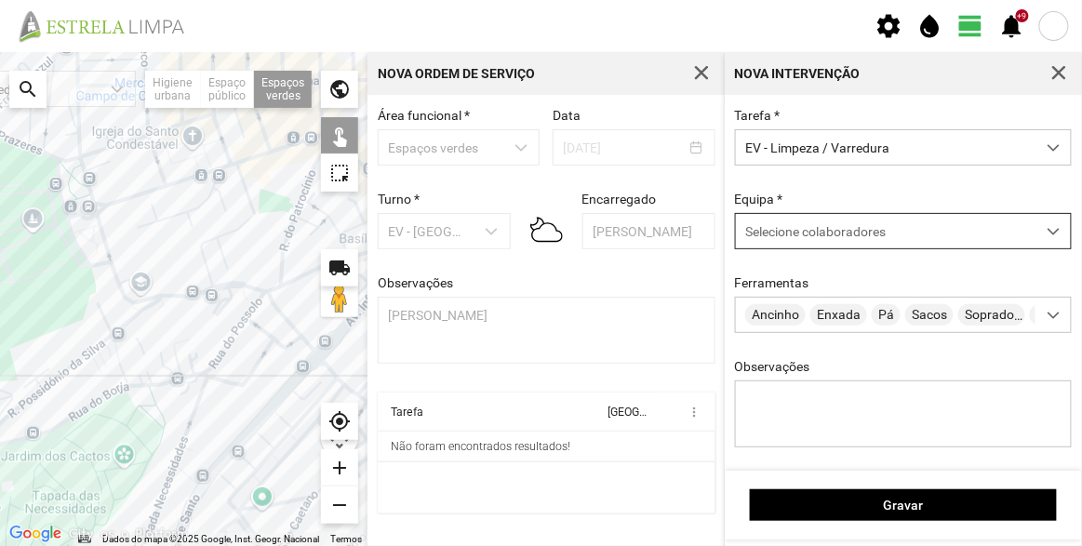
click at [817, 245] on div "Selecione colaboradores" at bounding box center [886, 231] width 300 height 34
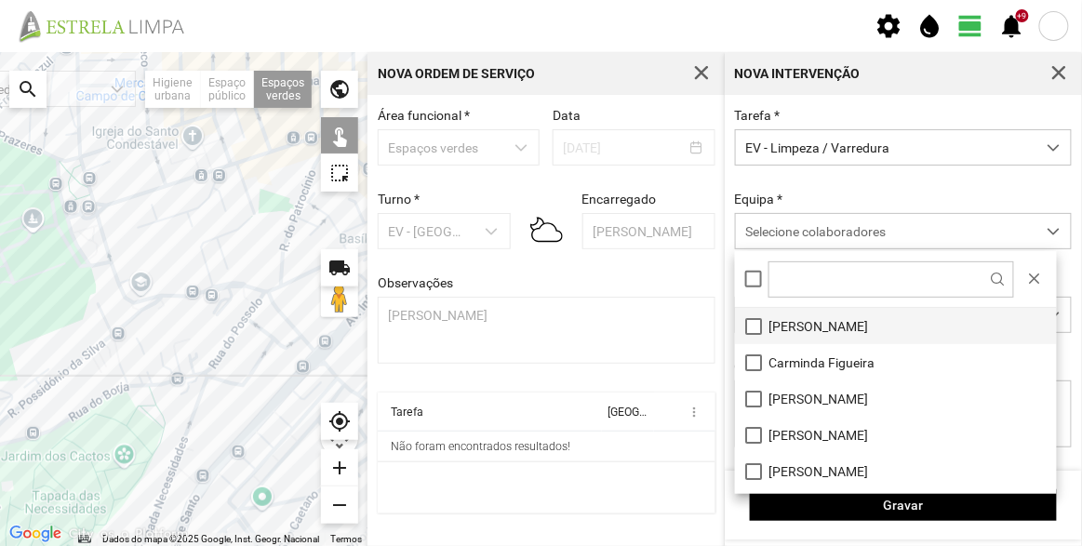
click at [819, 328] on li "[PERSON_NAME]" at bounding box center [896, 326] width 322 height 36
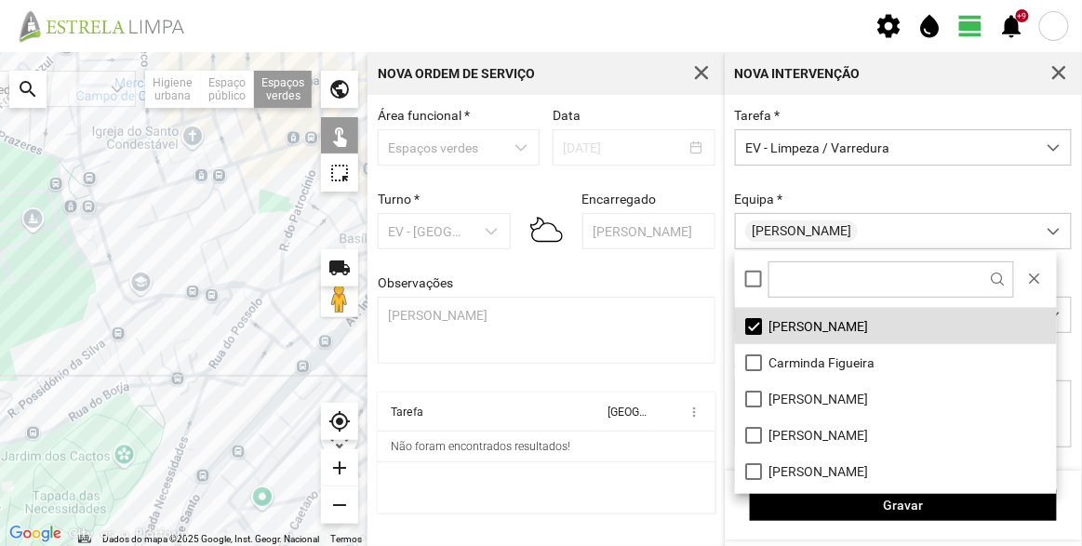
click at [841, 193] on div "Equipa * [PERSON_NAME]" at bounding box center [903, 221] width 351 height 58
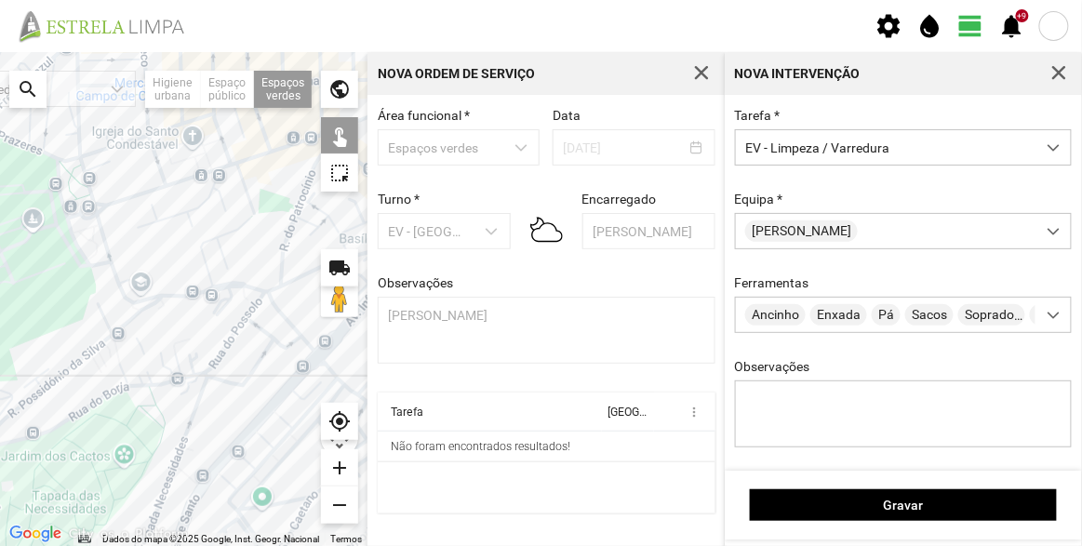
click at [126, 333] on div at bounding box center [183, 299] width 367 height 494
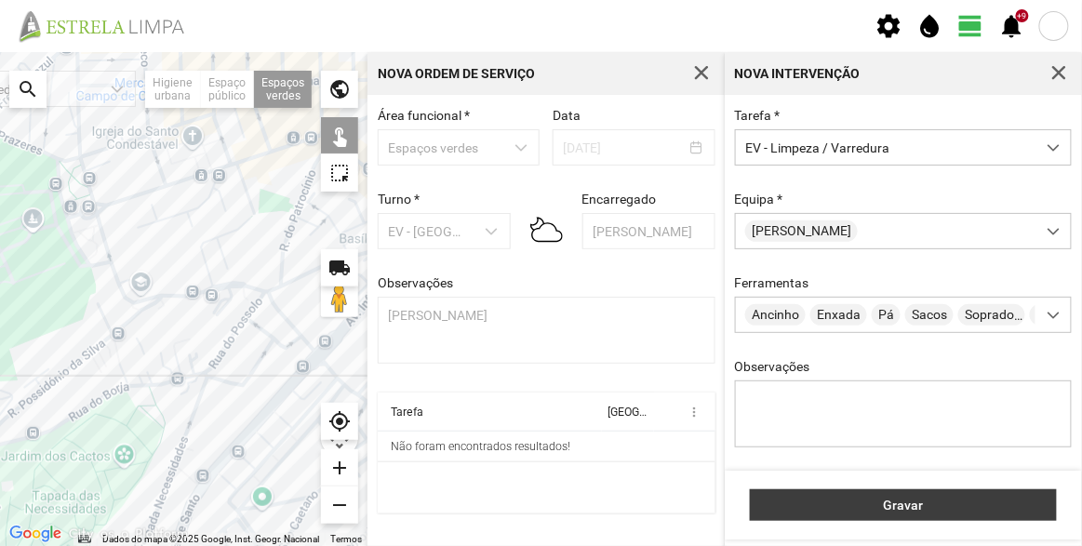
click at [877, 498] on span "Gravar" at bounding box center [903, 505] width 287 height 15
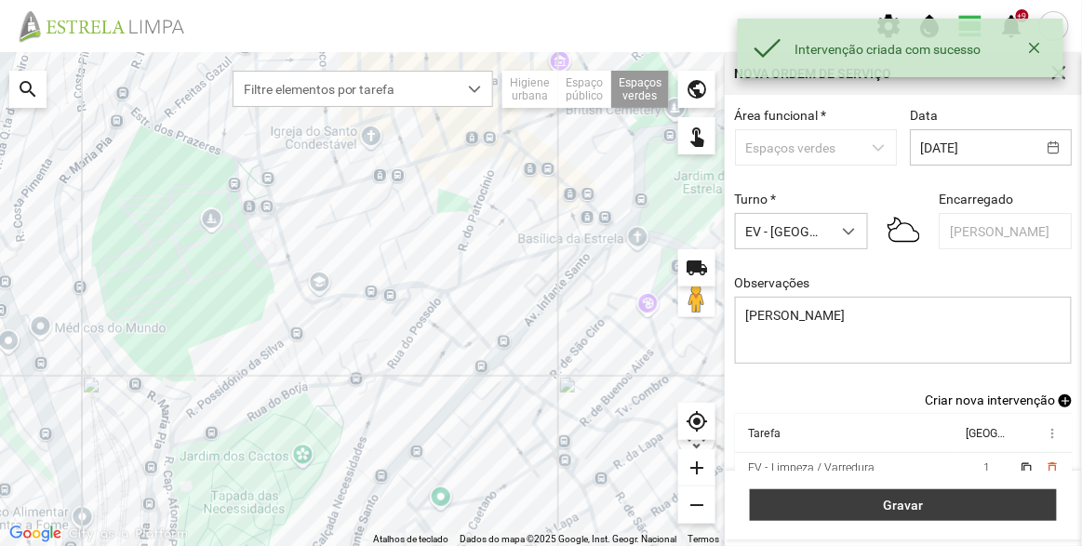
click at [909, 507] on span "Gravar" at bounding box center [903, 505] width 287 height 15
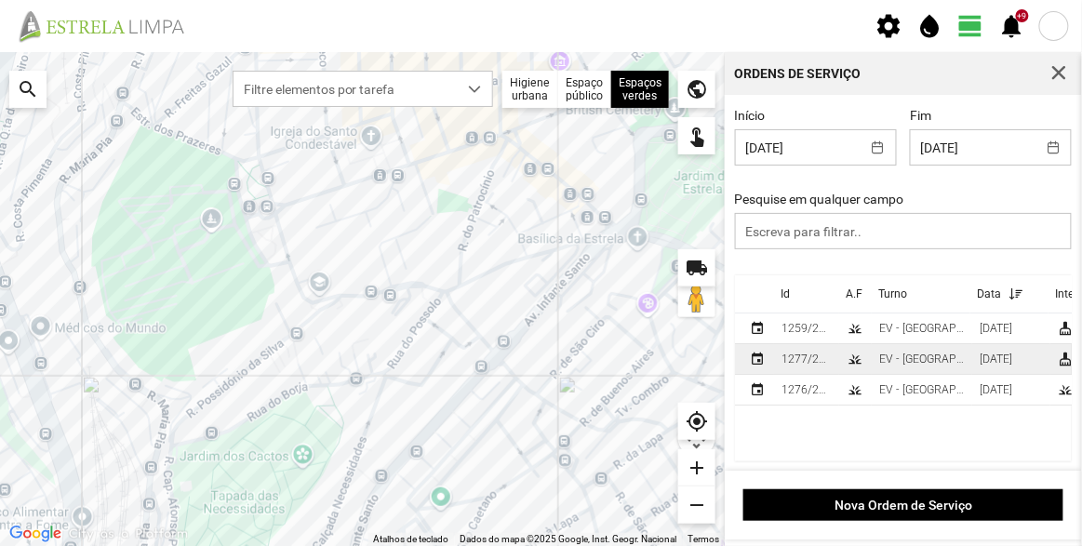
click at [813, 366] on div "1277/2025" at bounding box center [806, 359] width 50 height 13
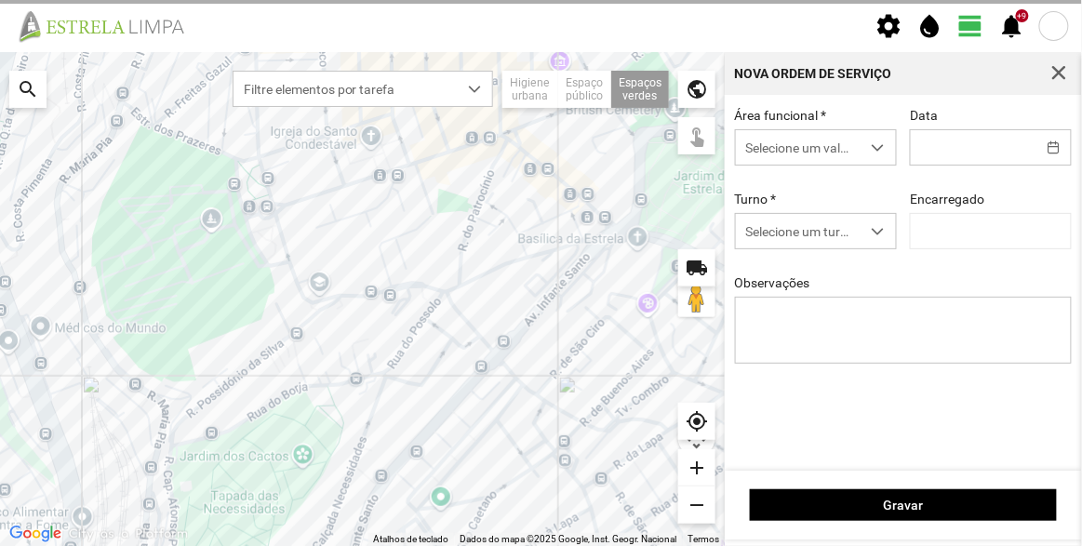
type input "[DATE]"
type input "[PERSON_NAME]"
type textarea "[PERSON_NAME]"
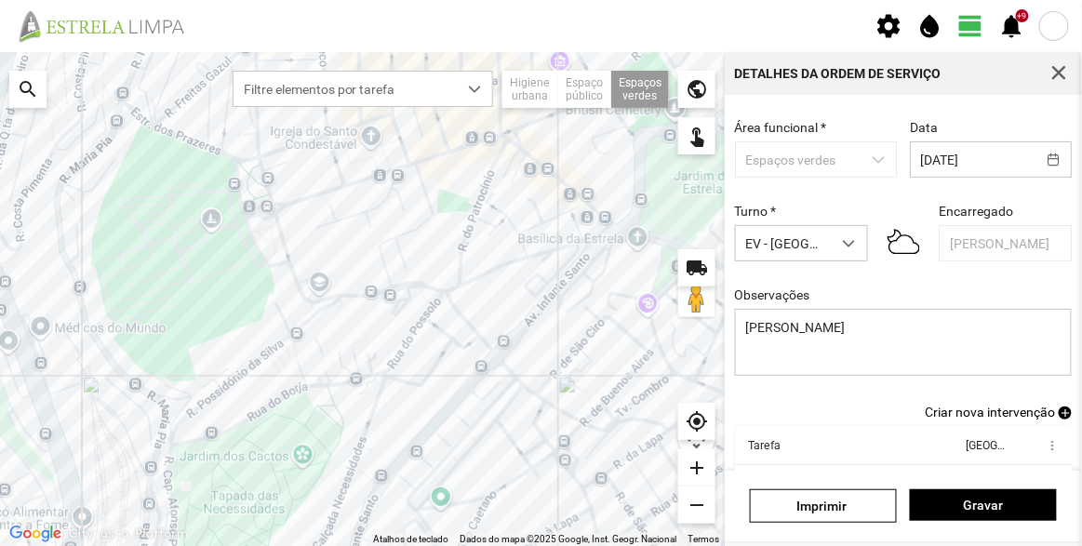
scroll to position [162, 0]
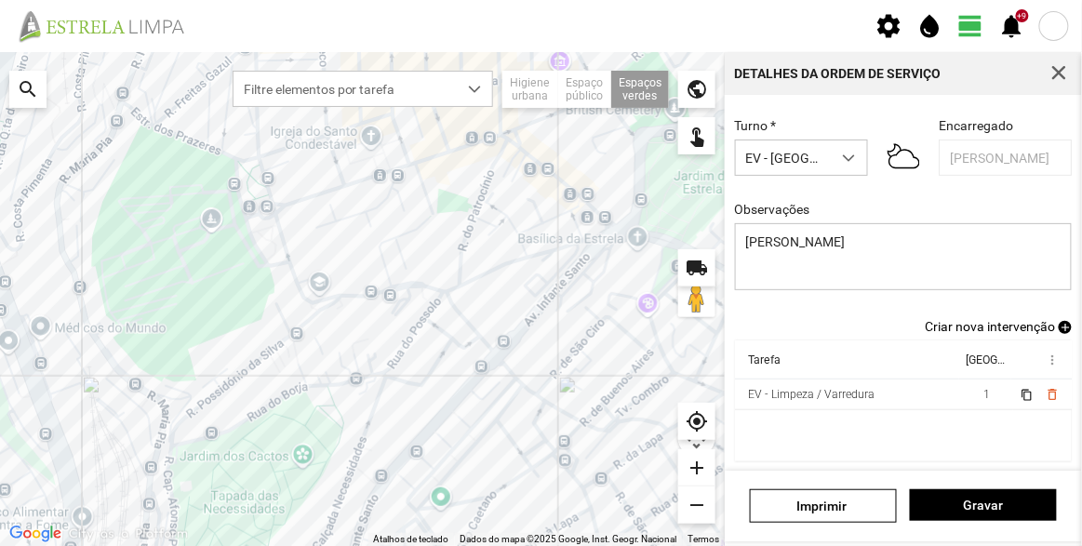
click at [959, 322] on span "Criar nova intervenção" at bounding box center [990, 326] width 130 height 15
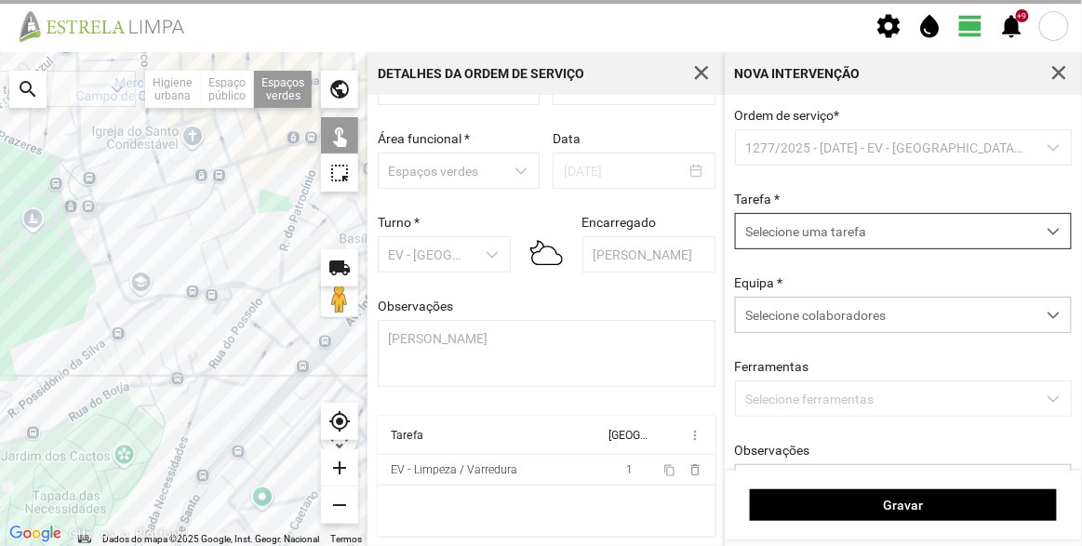
click at [837, 241] on span "Selecione uma tarefa" at bounding box center [886, 231] width 300 height 34
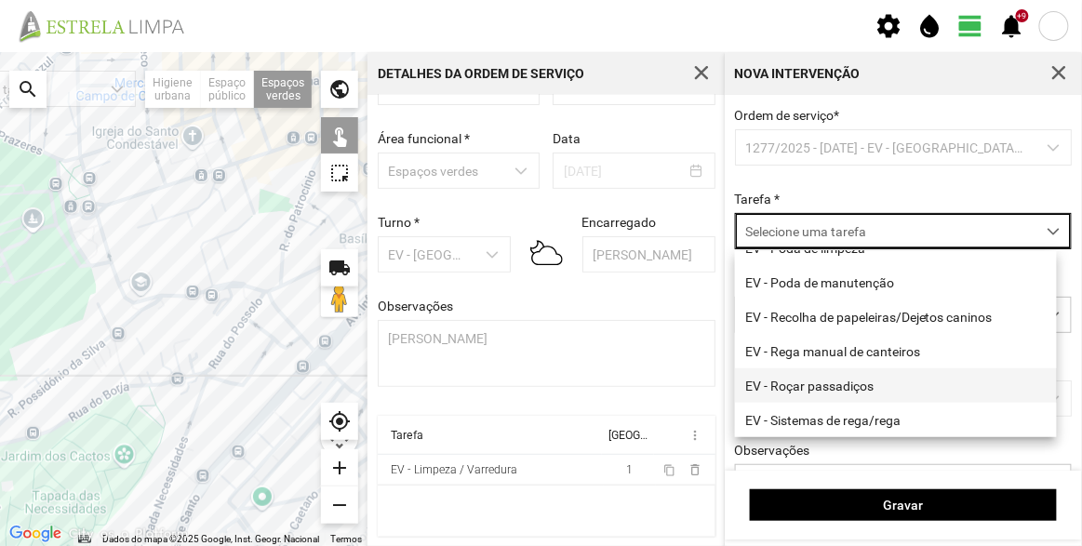
scroll to position [237, 0]
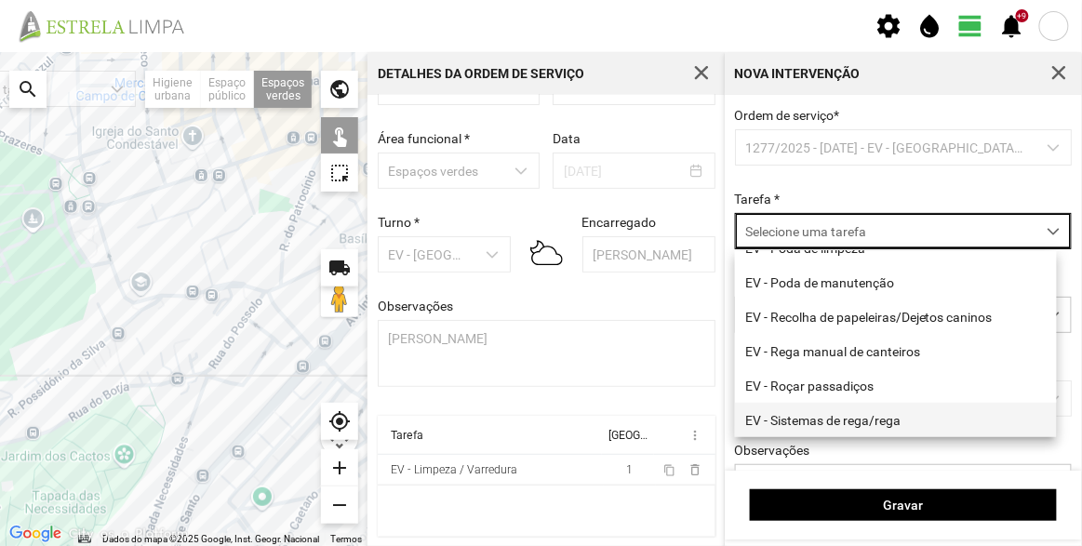
click at [831, 419] on li "EV - Sistemas de rega/rega" at bounding box center [896, 420] width 322 height 34
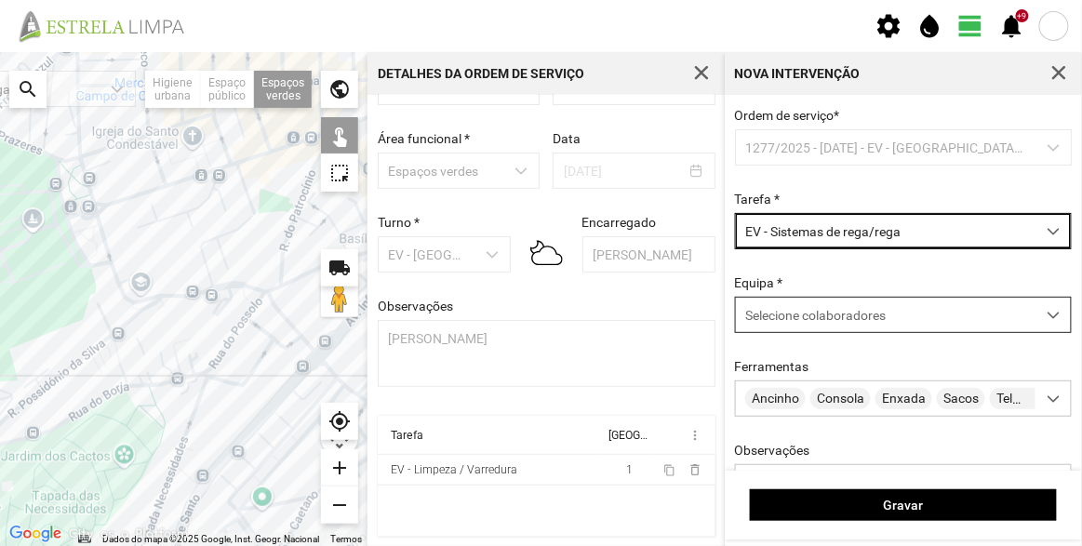
click at [835, 309] on span "Selecione colaboradores" at bounding box center [815, 315] width 140 height 15
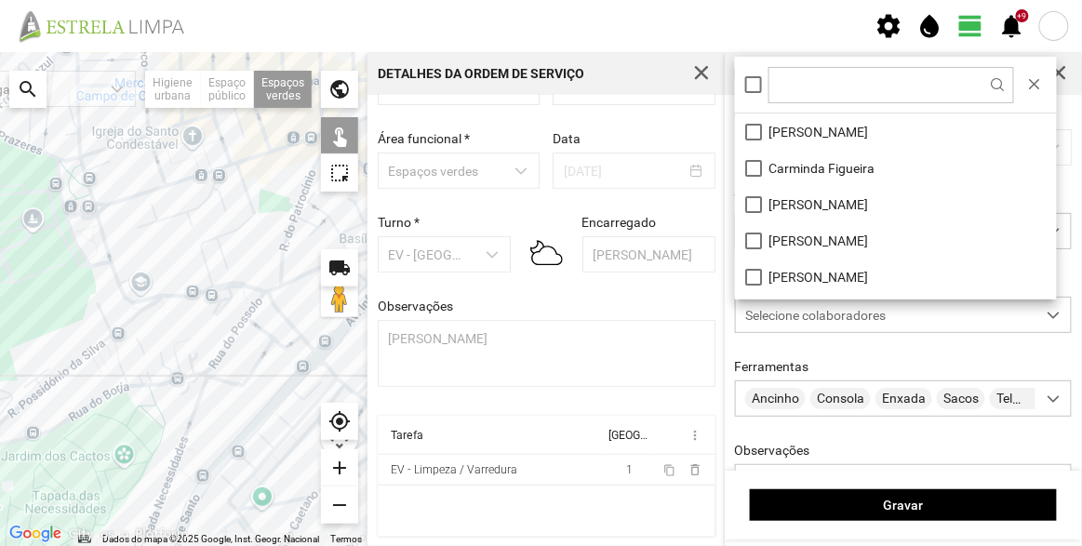
scroll to position [9, 78]
click at [792, 120] on li "[PERSON_NAME]" at bounding box center [896, 131] width 322 height 36
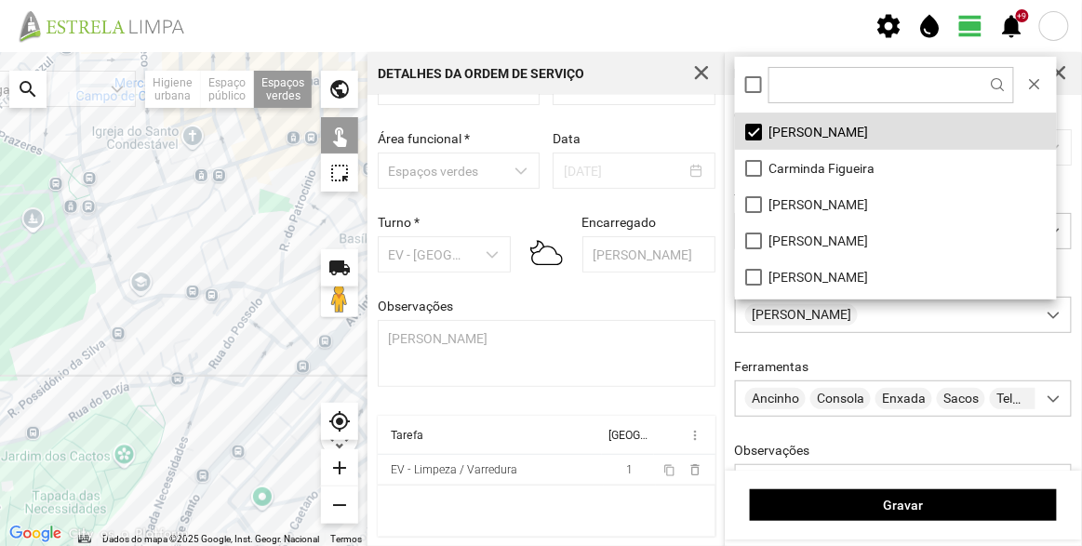
click at [120, 336] on div at bounding box center [183, 299] width 367 height 494
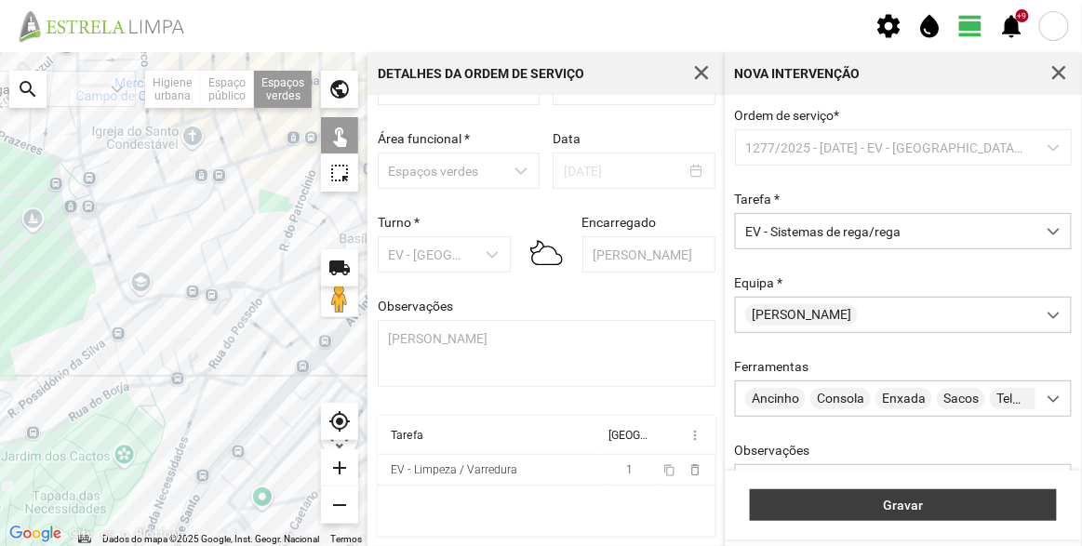
click at [952, 503] on span "Gravar" at bounding box center [903, 505] width 287 height 15
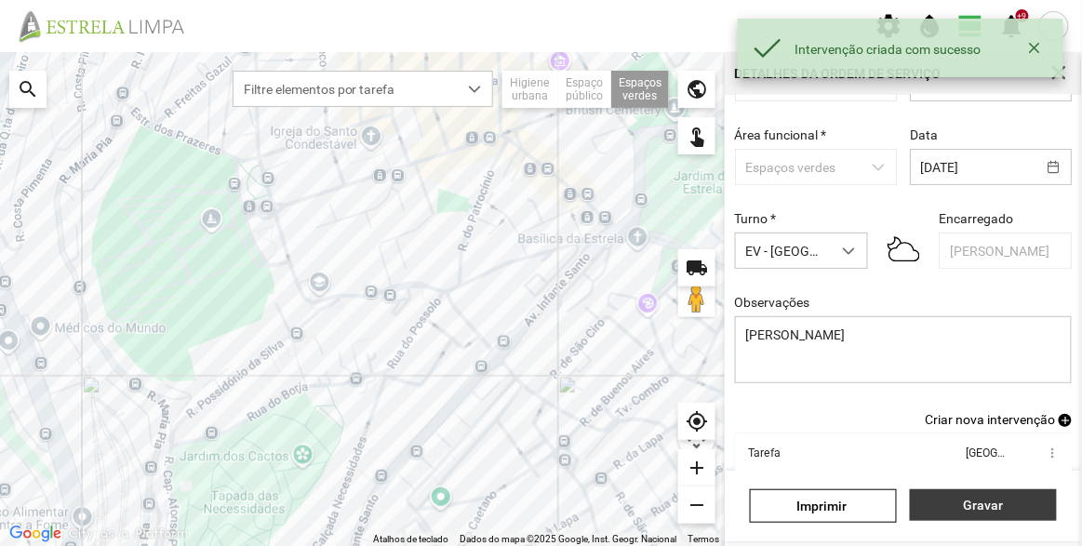
click at [1002, 503] on span "Gravar" at bounding box center [983, 505] width 127 height 15
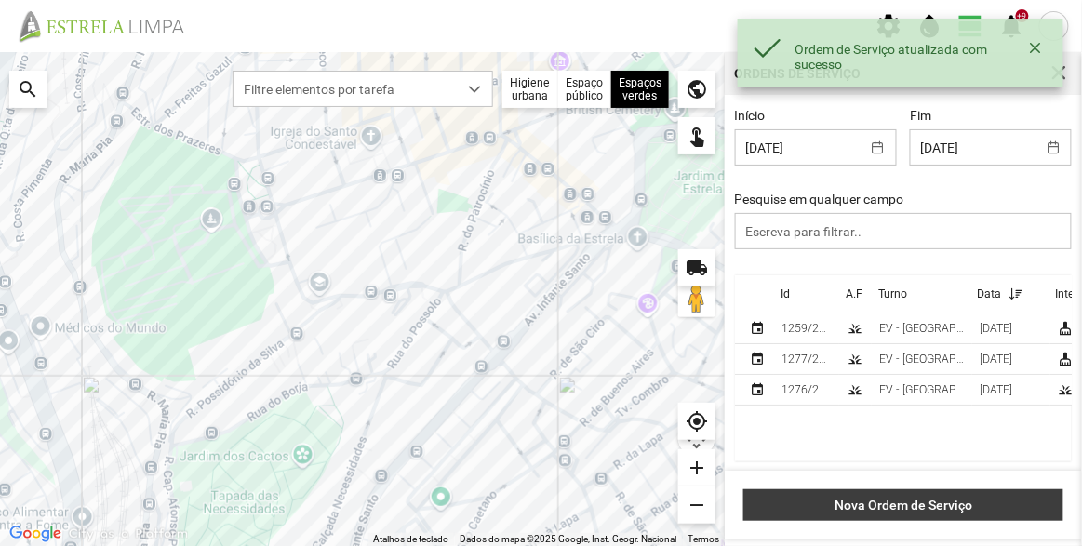
click at [931, 503] on span "Nova Ordem de Serviço" at bounding box center [903, 505] width 300 height 15
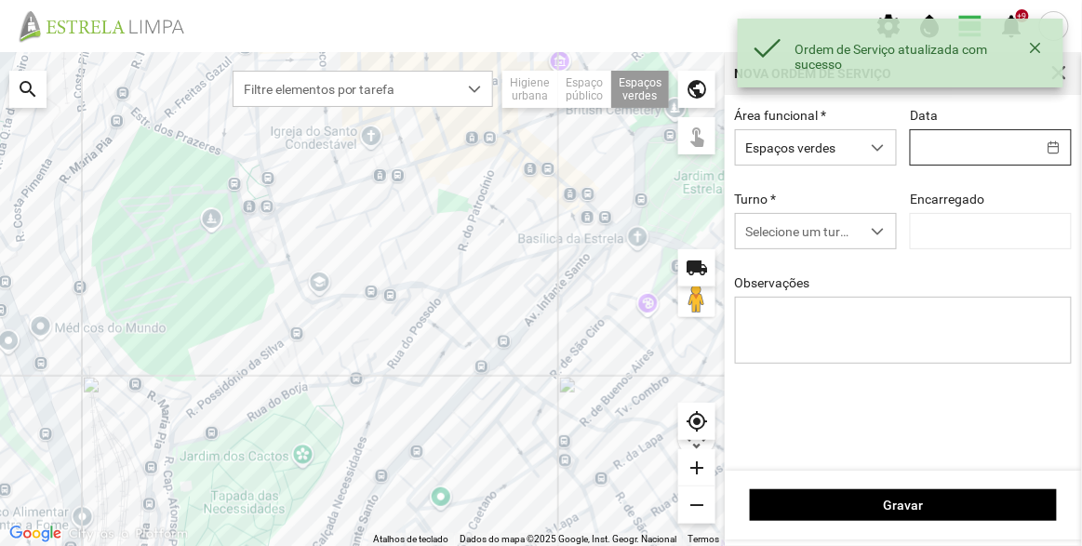
click at [950, 142] on input "text" at bounding box center [973, 147] width 125 height 34
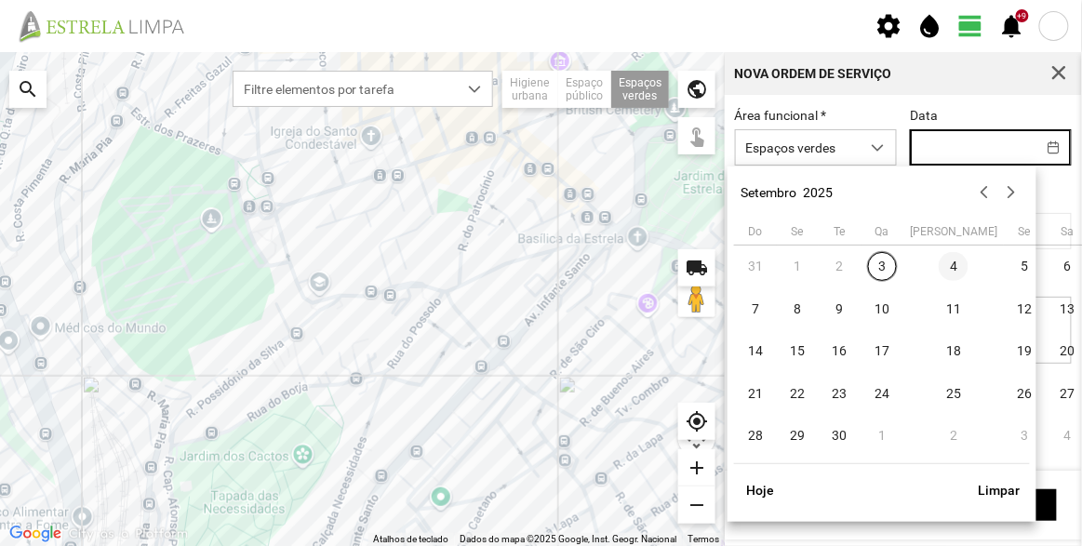
click at [939, 267] on span "4" at bounding box center [954, 267] width 30 height 30
type input "[DATE]"
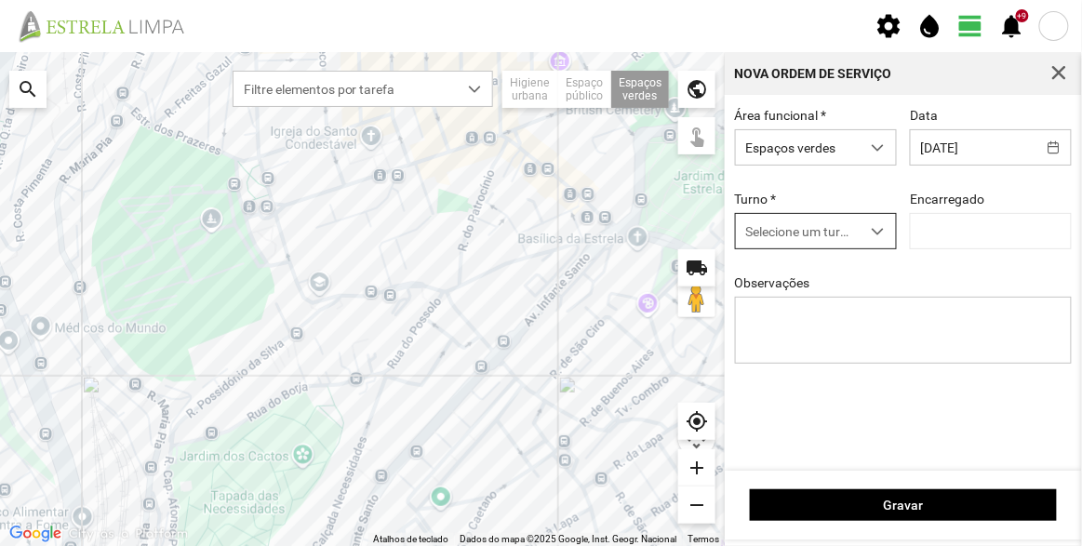
click at [788, 246] on span "Selecione um turno" at bounding box center [798, 231] width 125 height 34
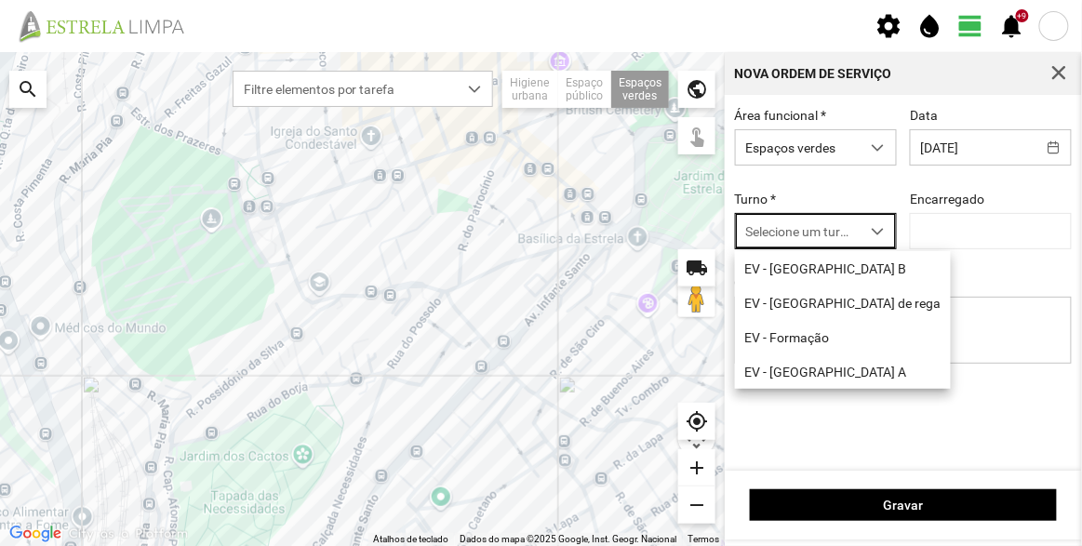
scroll to position [9, 78]
click at [803, 263] on li "EV - [GEOGRAPHIC_DATA] B" at bounding box center [843, 268] width 216 height 34
type input "[PERSON_NAME]"
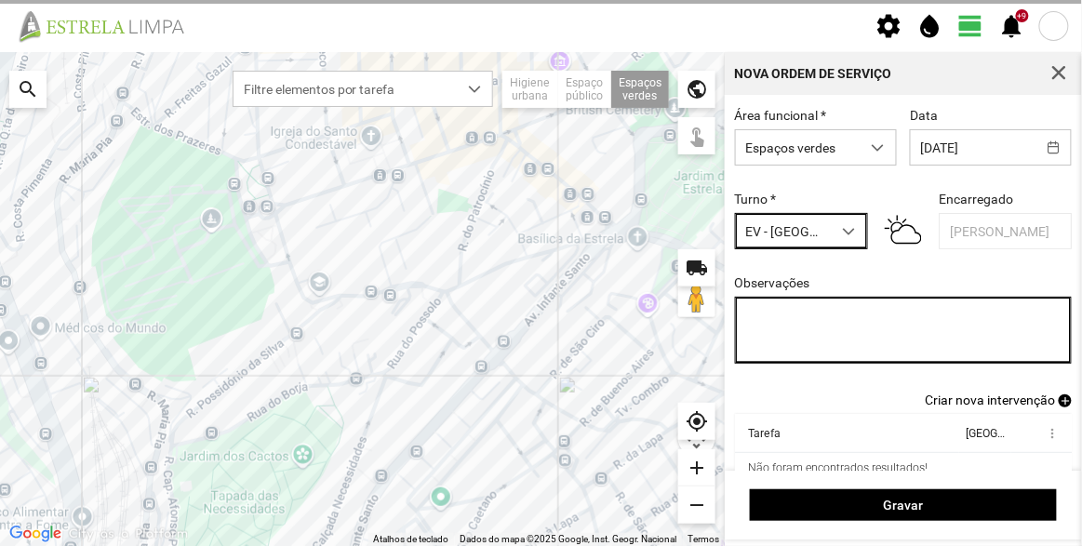
click at [828, 339] on textarea "Observações" at bounding box center [904, 330] width 338 height 67
